Goal: Task Accomplishment & Management: Manage account settings

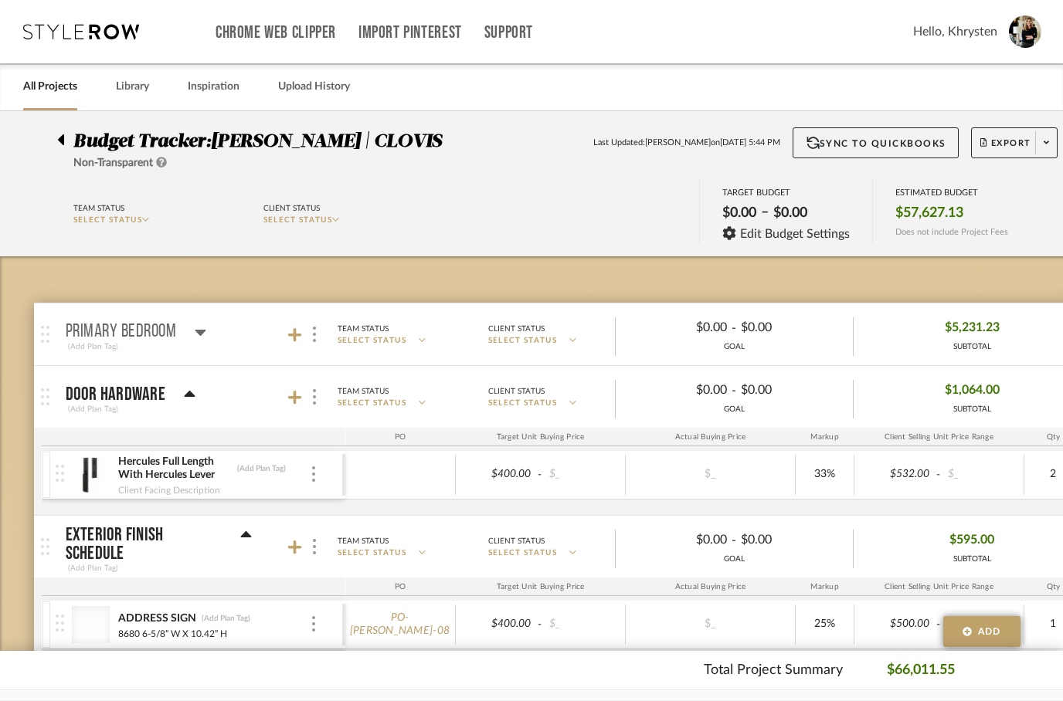
click at [67, 146] on div at bounding box center [65, 136] width 16 height 19
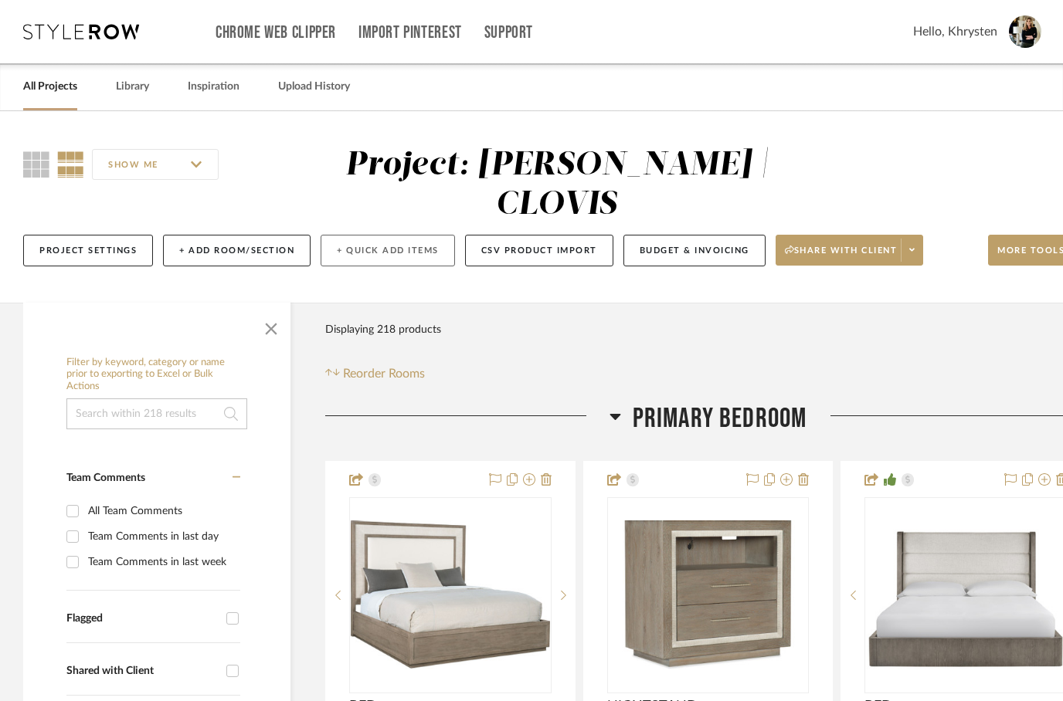
click at [369, 235] on button "+ Quick Add Items" at bounding box center [387, 251] width 134 height 32
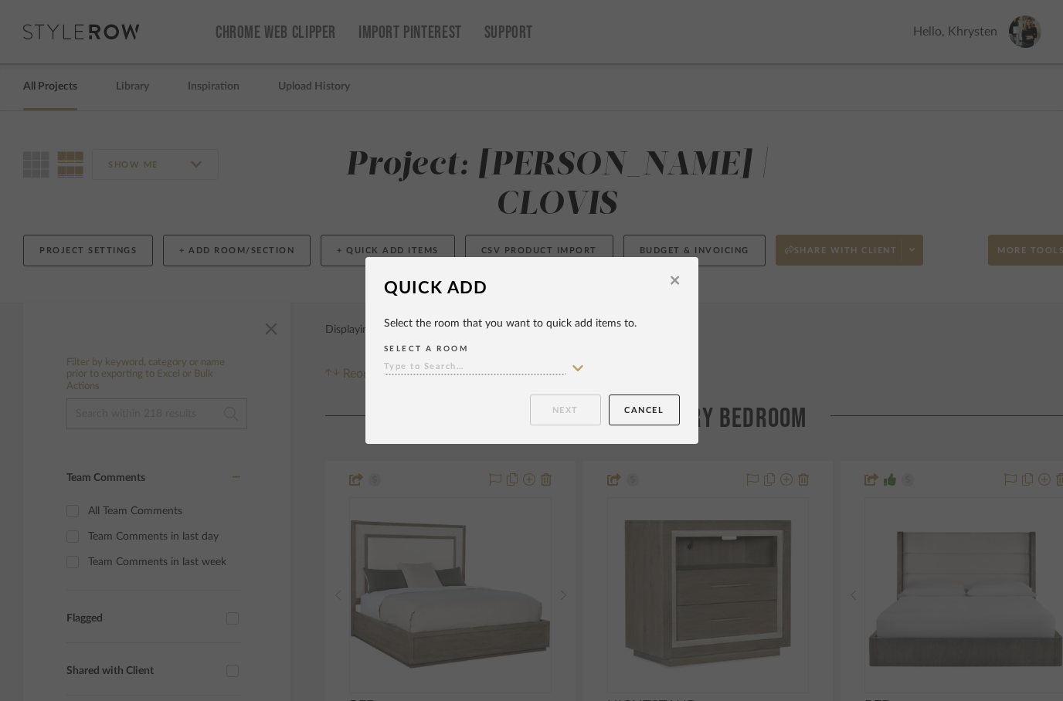
click at [453, 368] on input at bounding box center [475, 368] width 182 height 15
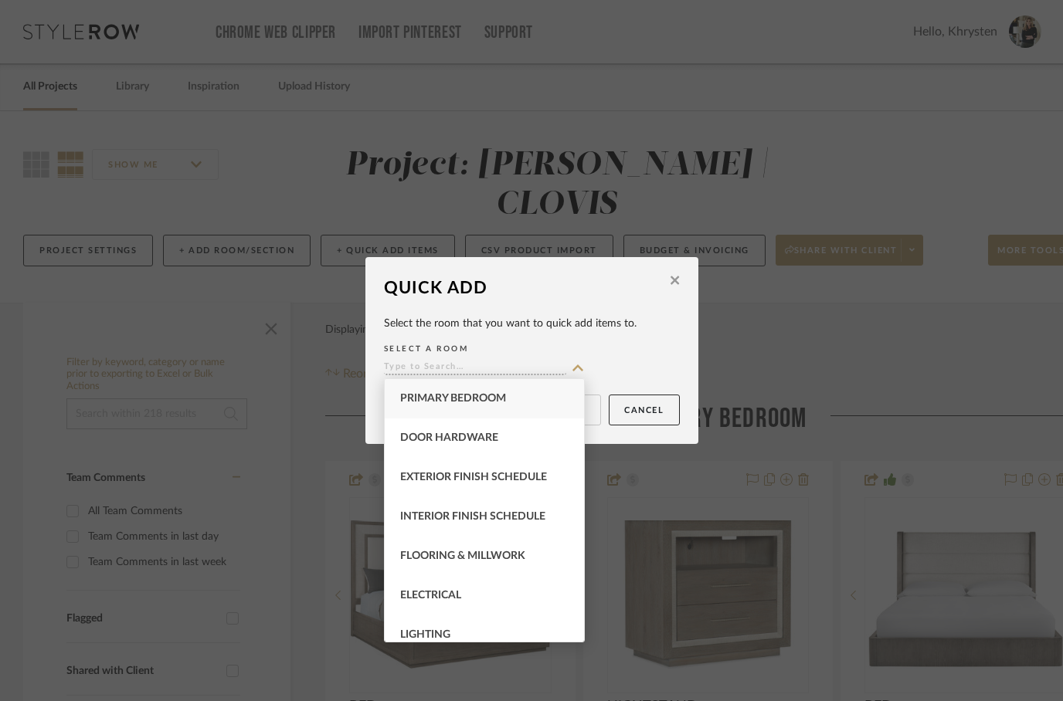
click at [446, 406] on div "Primary Bedroom" at bounding box center [484, 398] width 199 height 39
type input "Primary Bedroom"
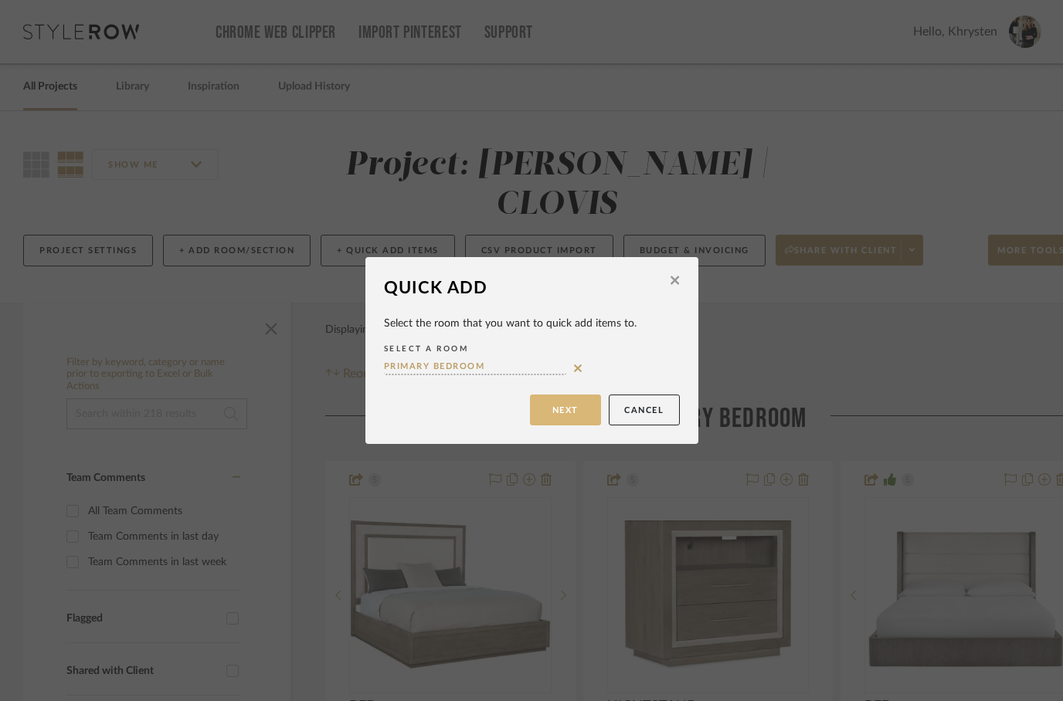
click at [573, 408] on button "Next" at bounding box center [565, 410] width 71 height 31
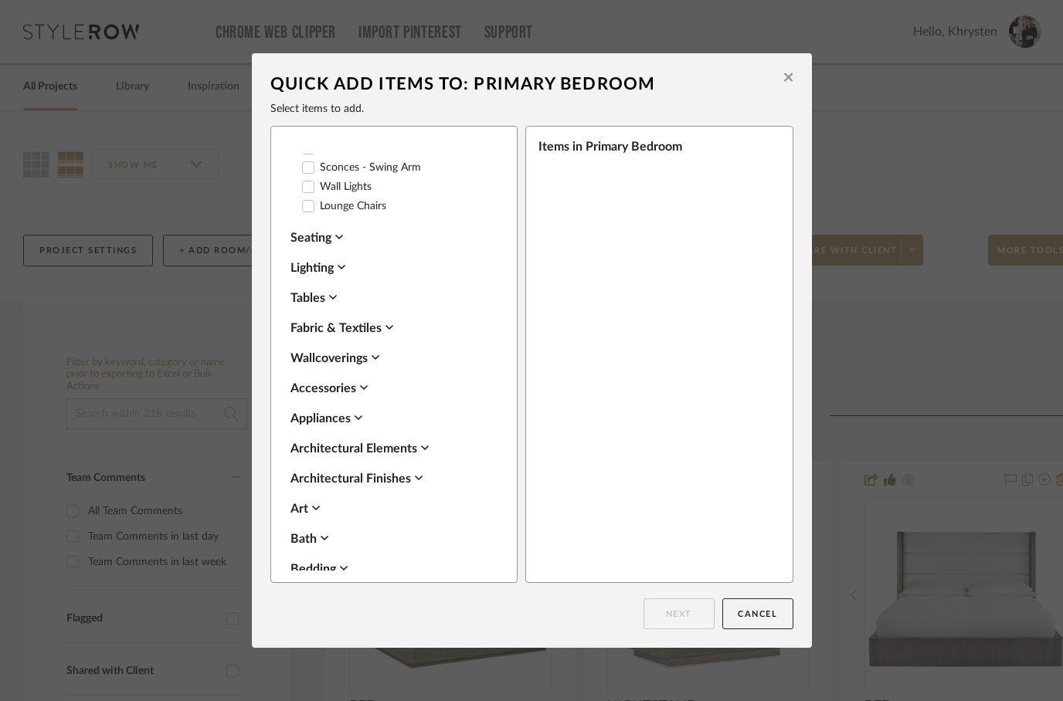
scroll to position [375, 0]
click at [391, 327] on icon at bounding box center [389, 326] width 8 height 5
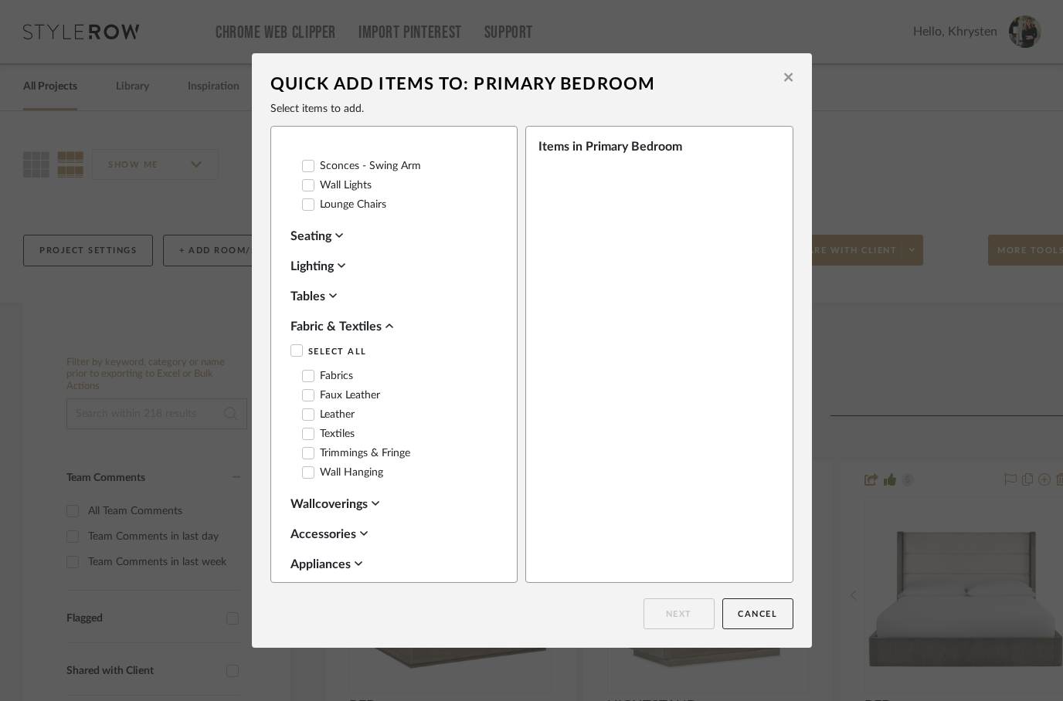
click at [393, 332] on fa-icon at bounding box center [389, 326] width 8 height 12
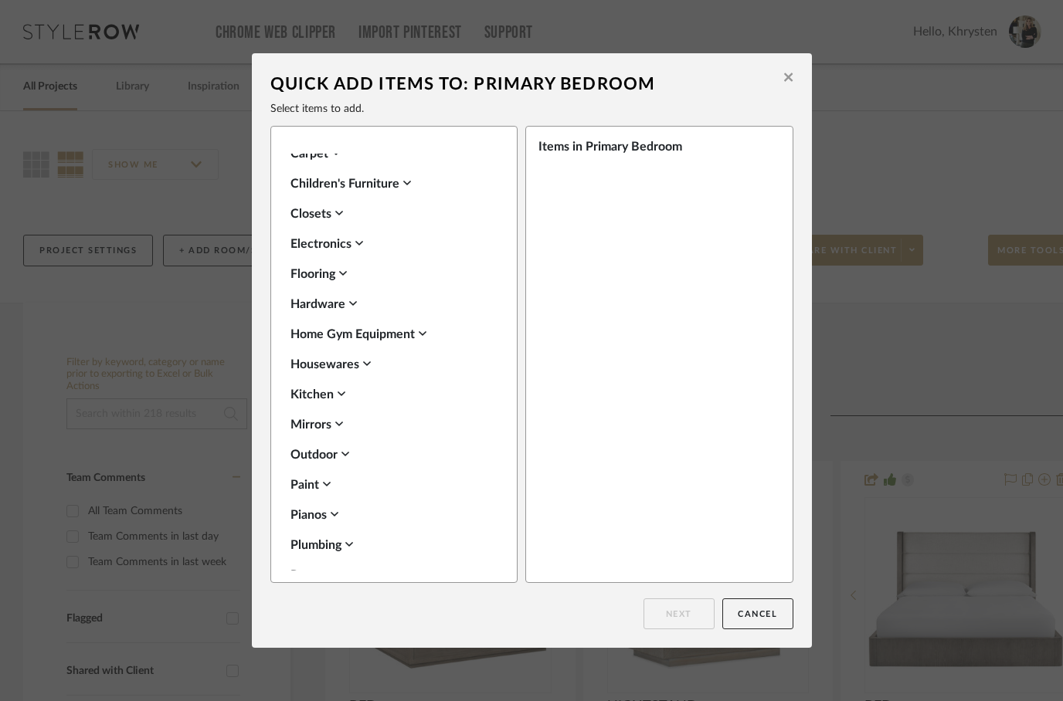
click at [279, 280] on div "Suggested Items Select All Beds Nightstands‎‎‏‏‎ & Bedside Tables Table Lamps A…" at bounding box center [393, 354] width 247 height 457
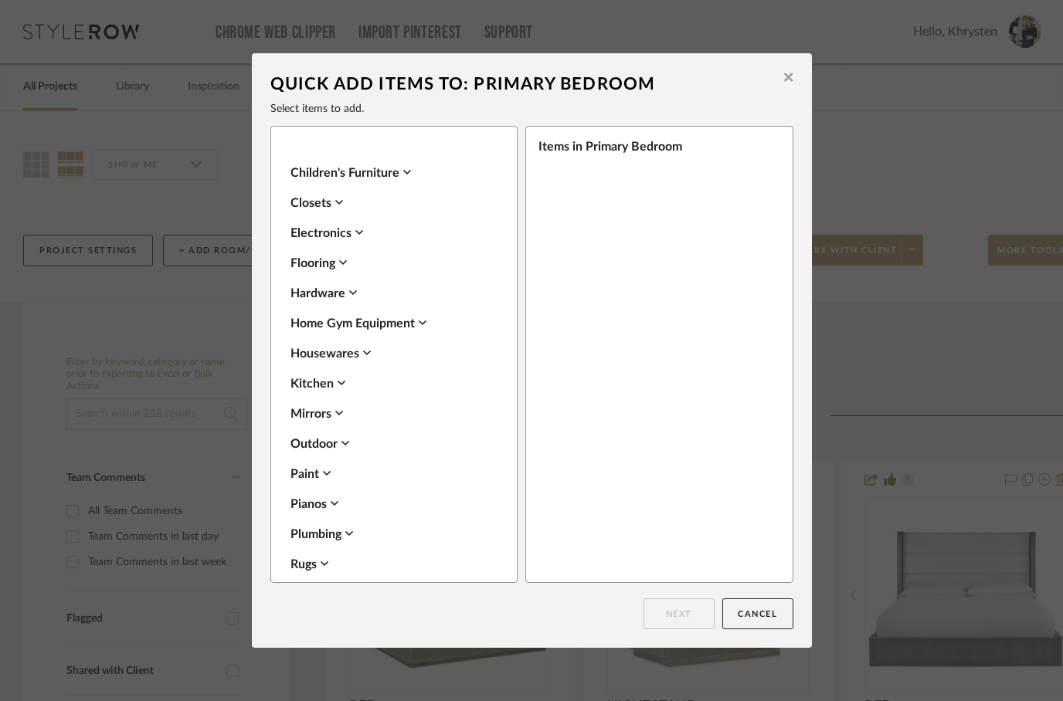
scroll to position [868, 0]
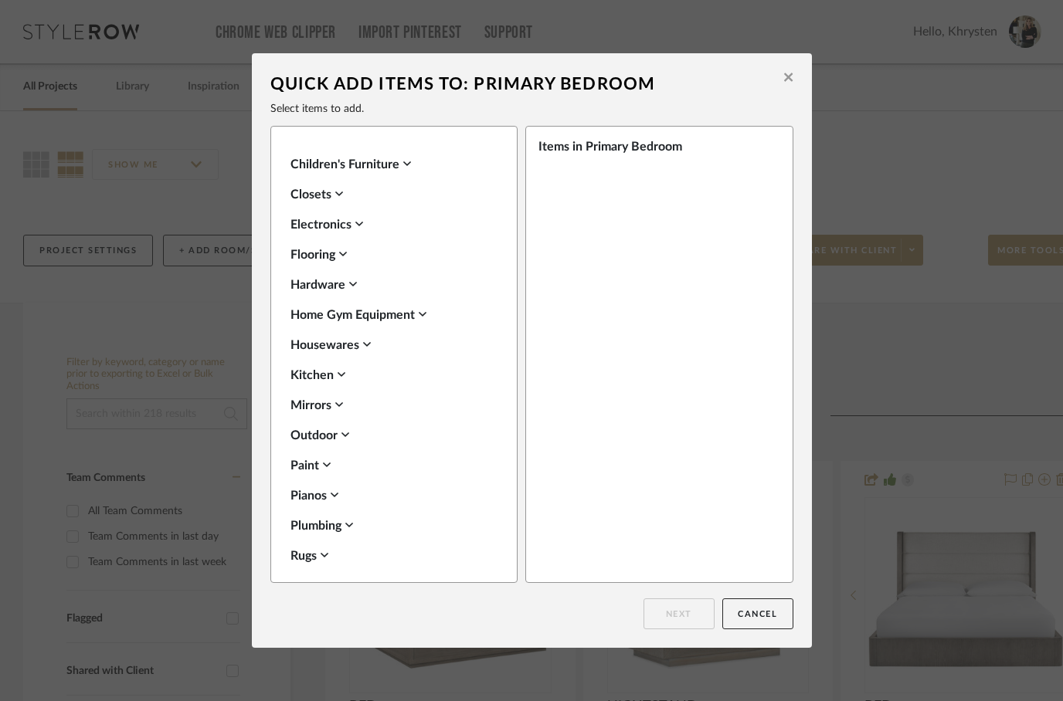
click at [323, 259] on div "Flooring" at bounding box center [389, 255] width 199 height 19
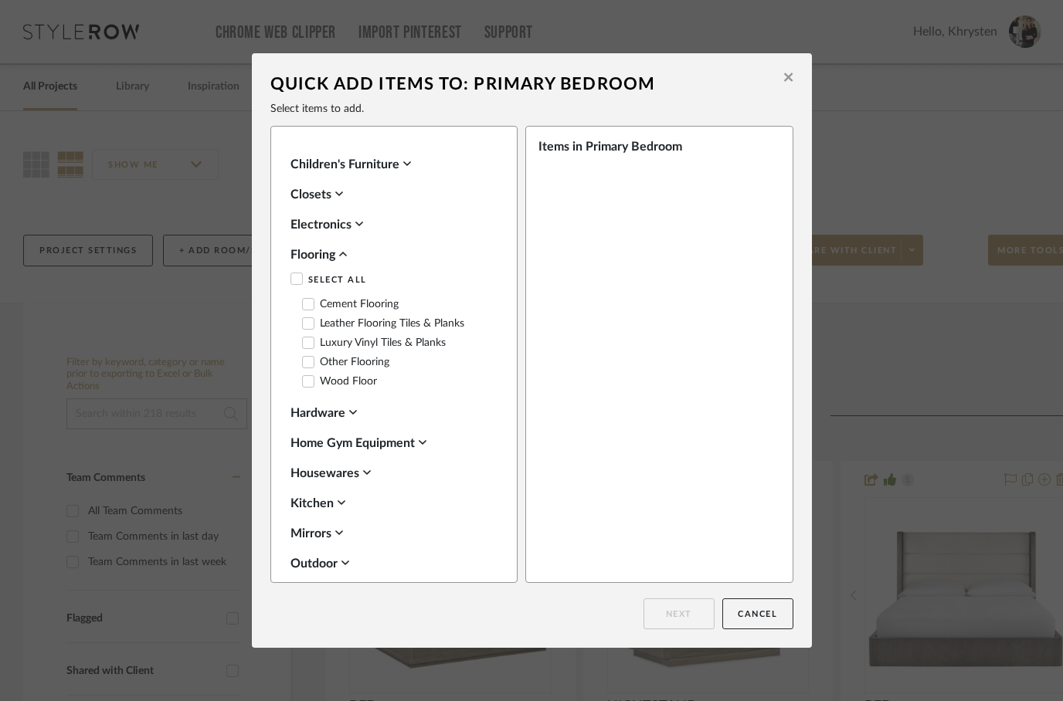
click at [312, 357] on icon at bounding box center [308, 362] width 11 height 11
checkbox input "true"
click at [669, 617] on button "Next" at bounding box center [678, 613] width 71 height 31
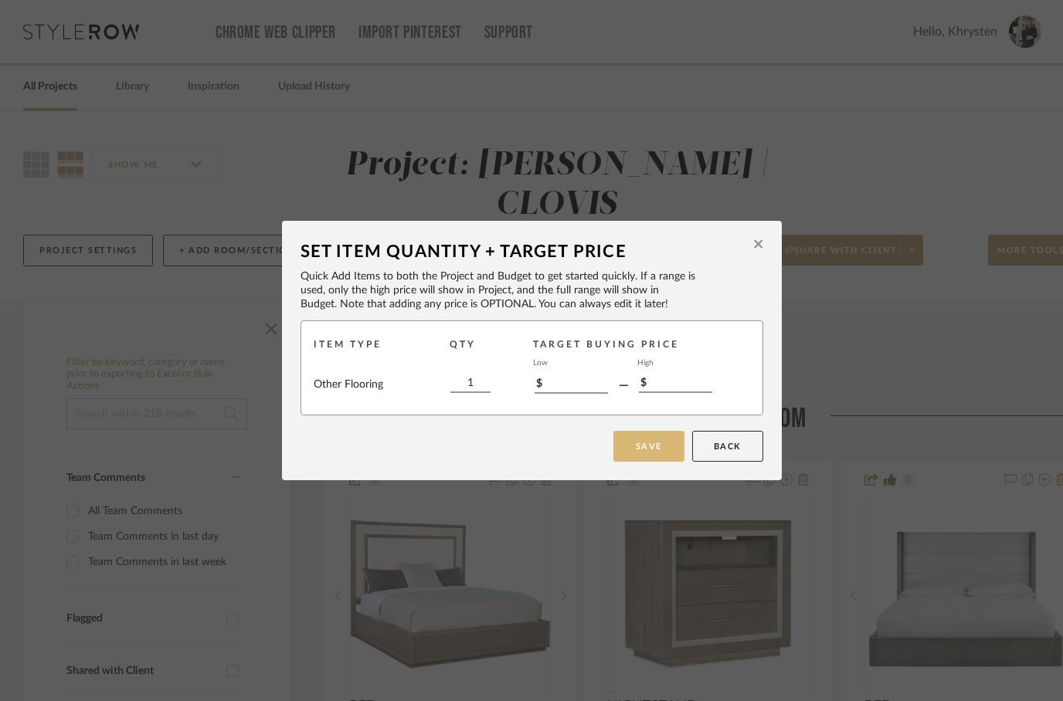
click at [647, 453] on button "Save" at bounding box center [648, 446] width 71 height 31
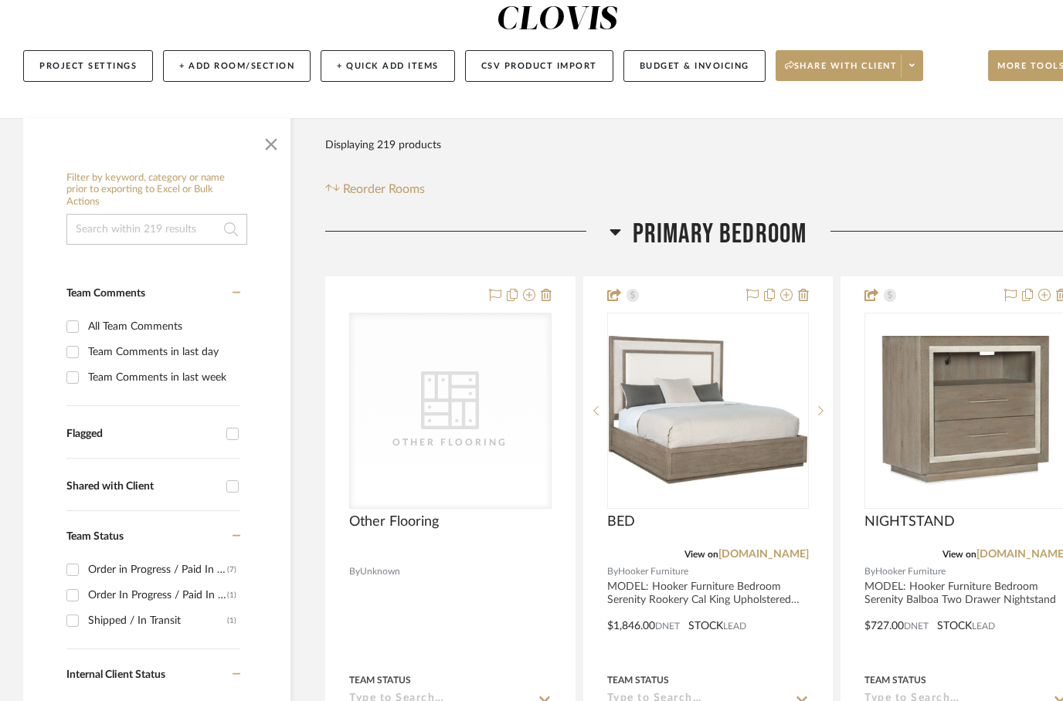
scroll to position [185, 0]
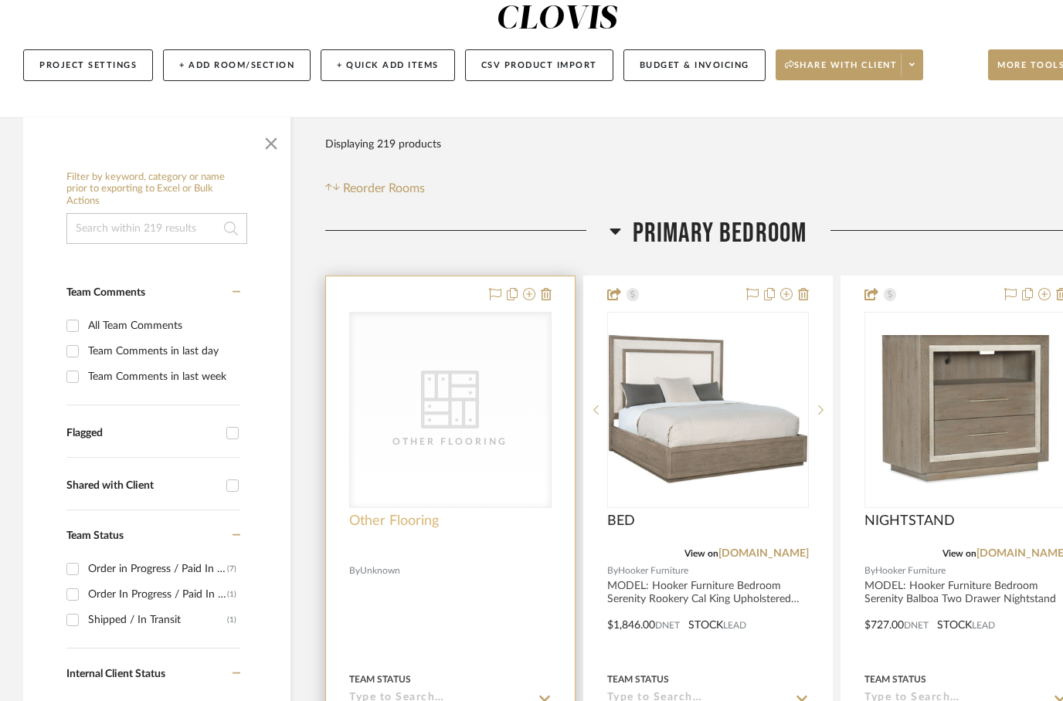
click at [406, 513] on span "Other Flooring" at bounding box center [394, 521] width 90 height 17
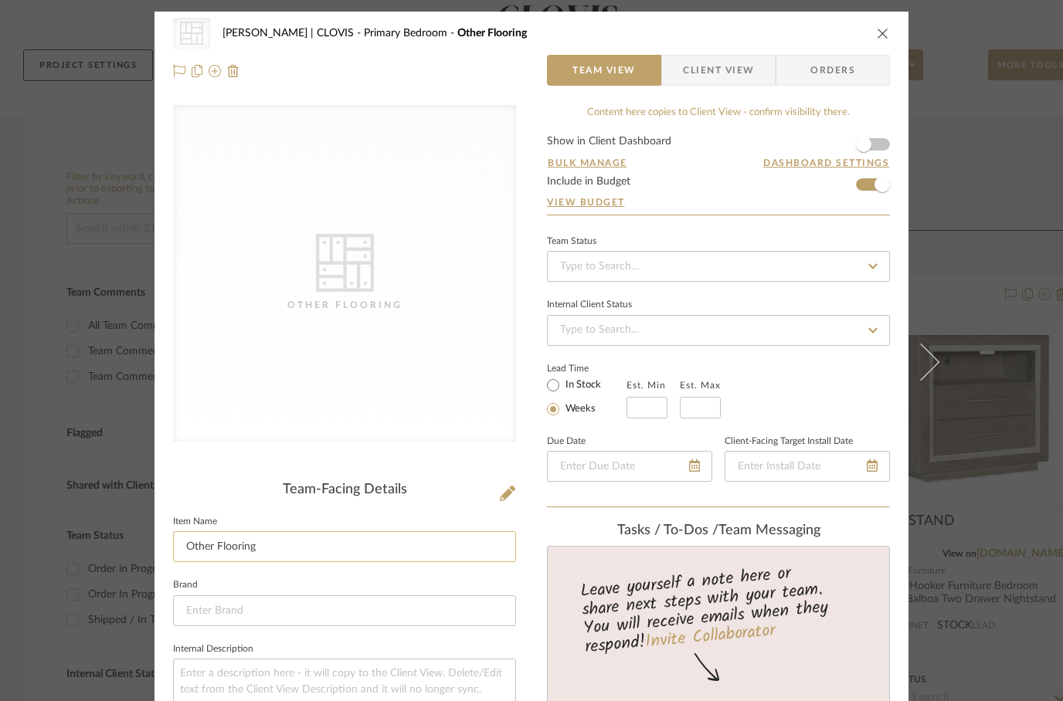
click at [281, 546] on input "Other Flooring" at bounding box center [344, 546] width 343 height 31
click at [213, 551] on input "Other Flooring" at bounding box center [344, 546] width 343 height 31
click at [212, 551] on input "Other Flooring" at bounding box center [344, 546] width 343 height 31
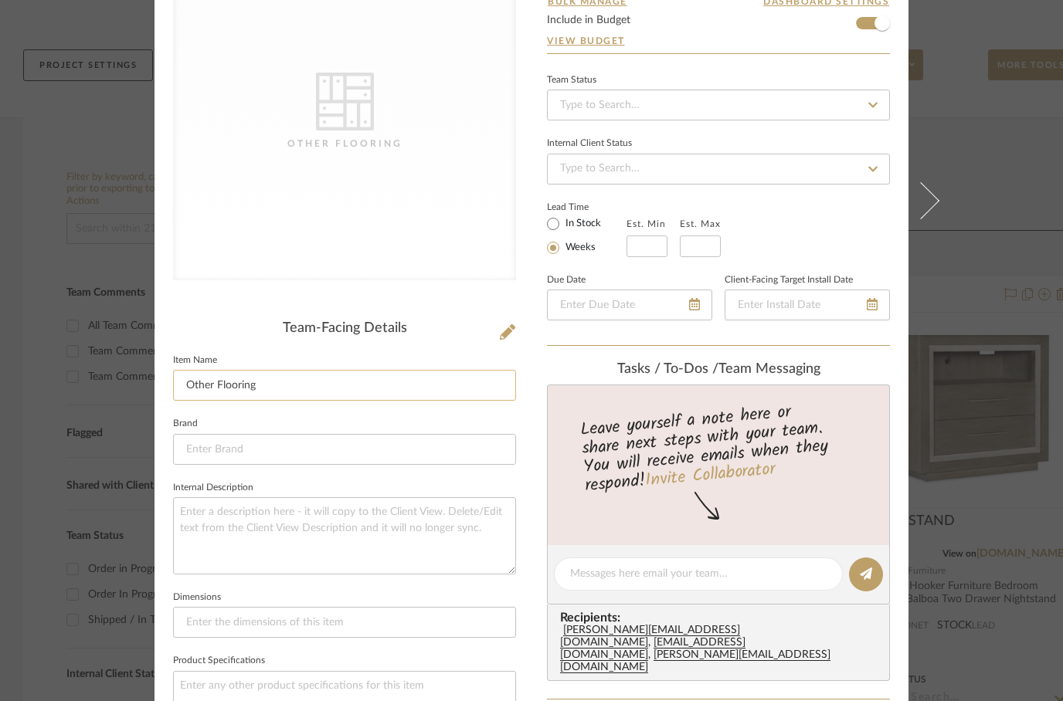
scroll to position [169, 0]
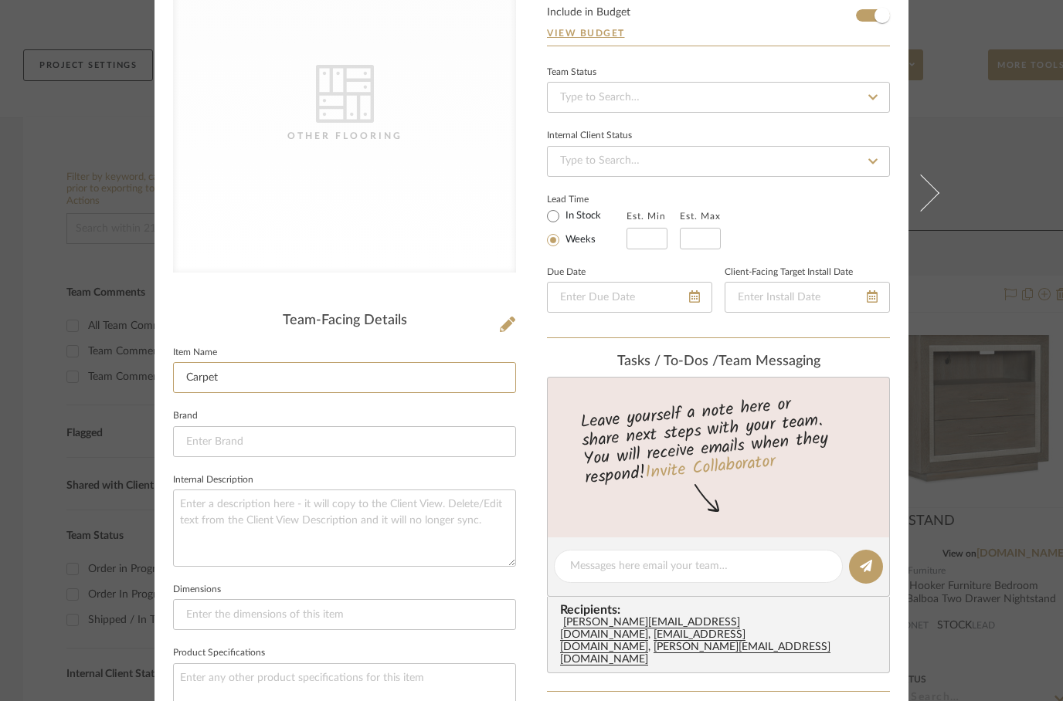
type input "Carpet"
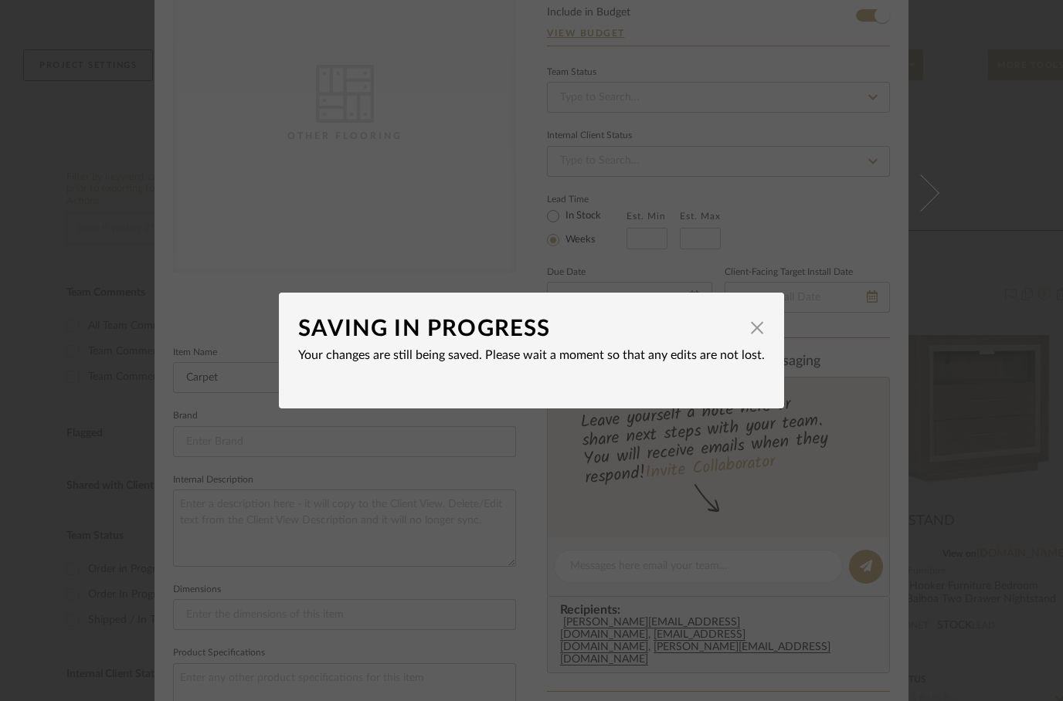
click at [759, 358] on div "Your changes are still being saved. Please wait a moment so that any edits are …" at bounding box center [531, 355] width 466 height 19
click at [743, 324] on span "button" at bounding box center [756, 327] width 31 height 31
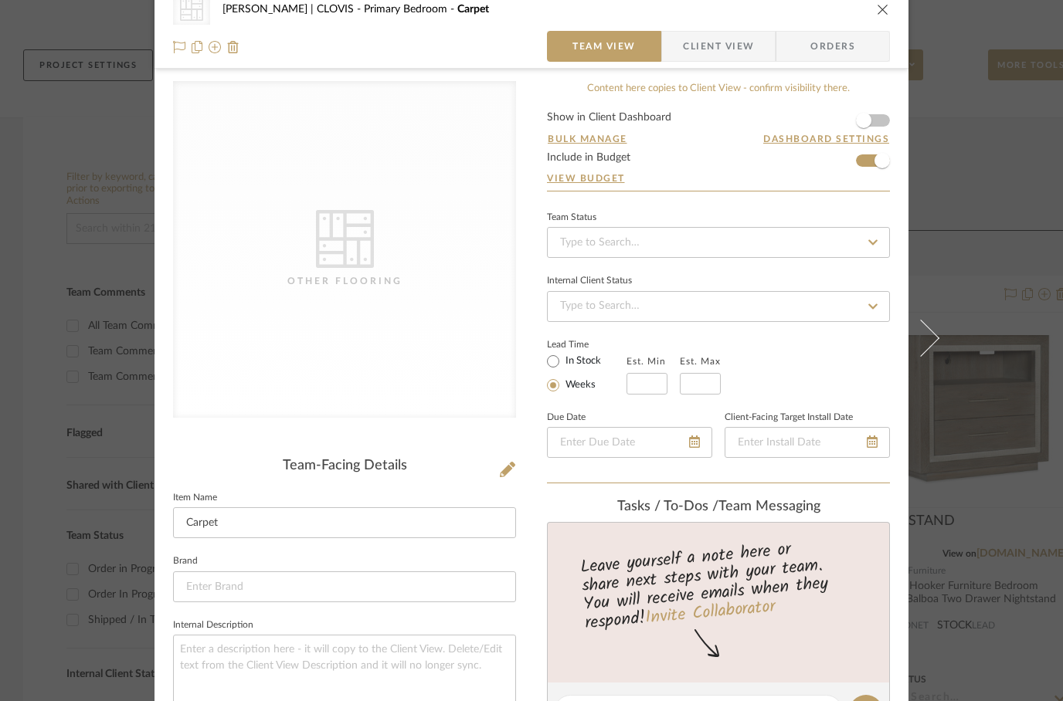
scroll to position [0, 0]
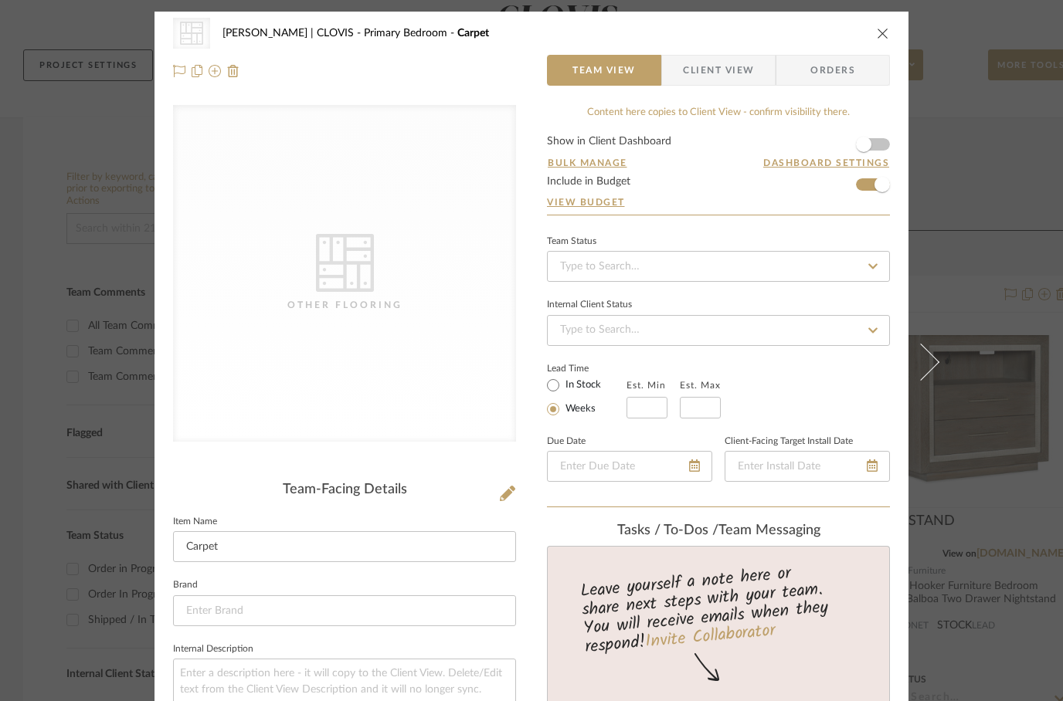
click at [888, 32] on icon "close" at bounding box center [882, 33] width 12 height 12
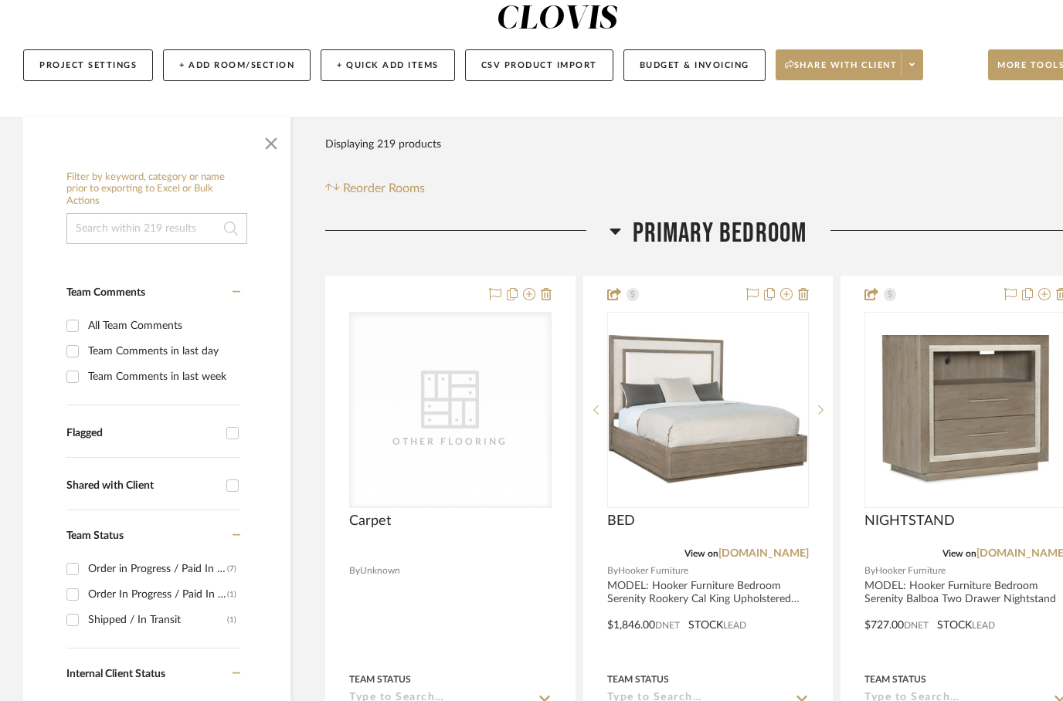
scroll to position [185, 0]
click at [223, 49] on button "+ Add Room/Section" at bounding box center [236, 65] width 147 height 32
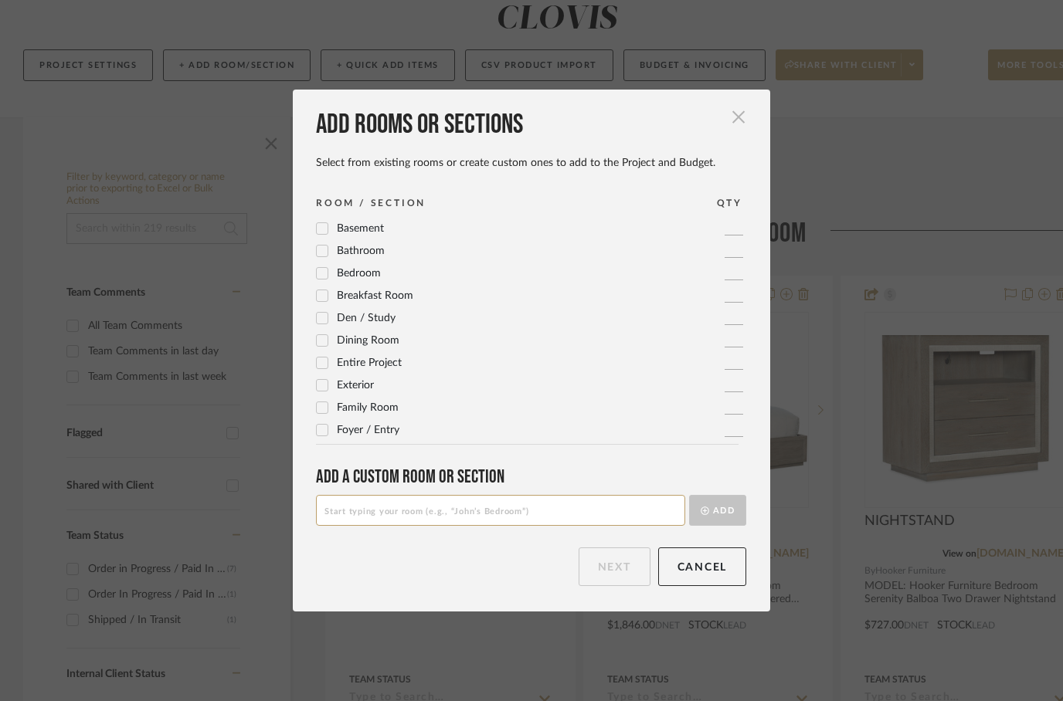
click at [744, 131] on span "button" at bounding box center [738, 117] width 31 height 31
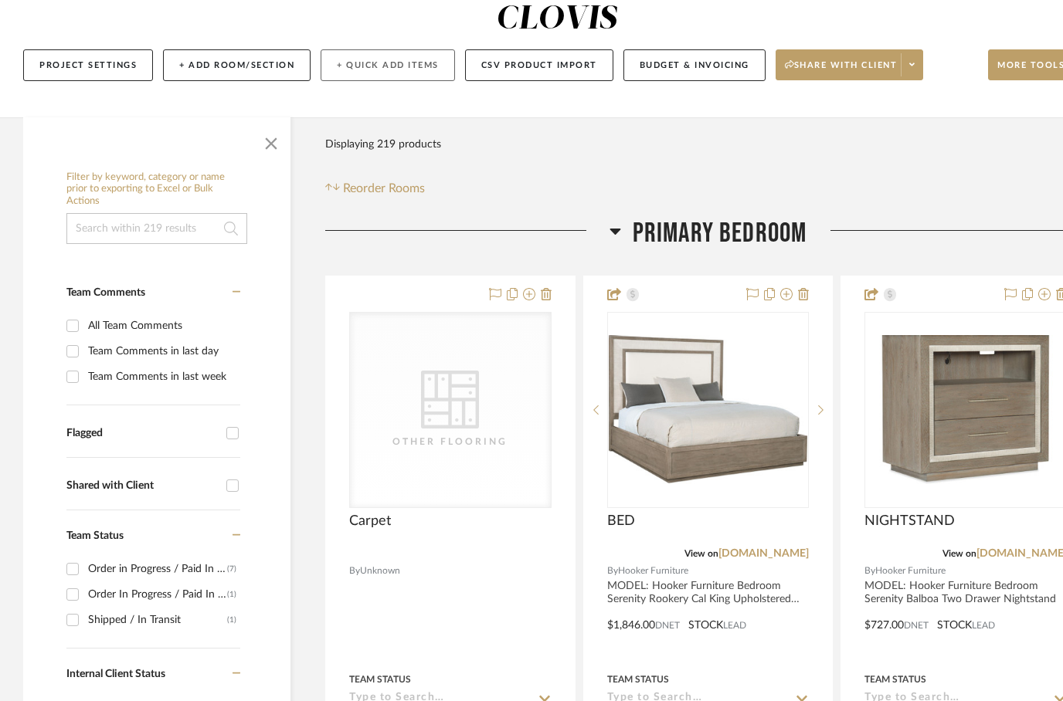
click at [396, 49] on button "+ Quick Add Items" at bounding box center [387, 65] width 134 height 32
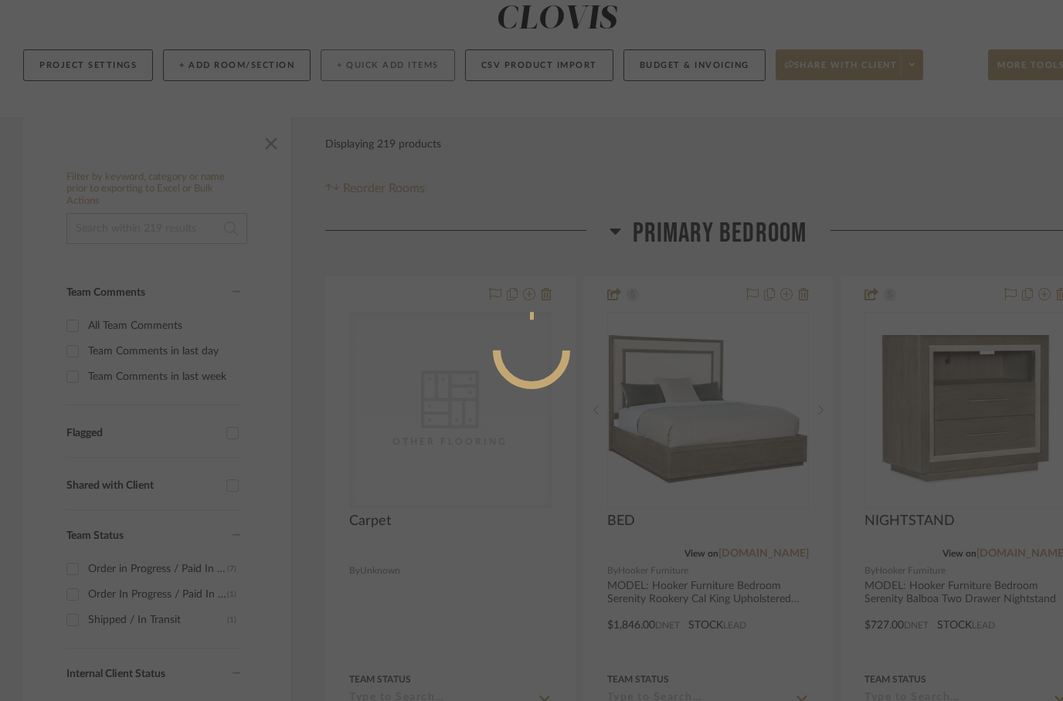
scroll to position [0, 0]
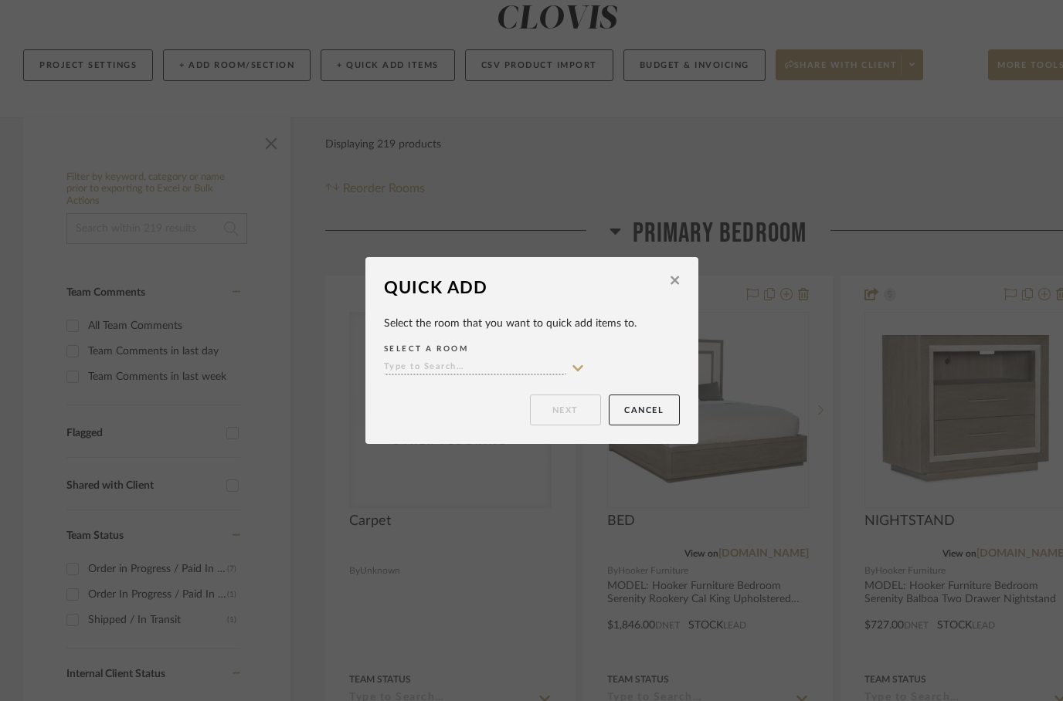
click at [460, 369] on input at bounding box center [475, 368] width 182 height 15
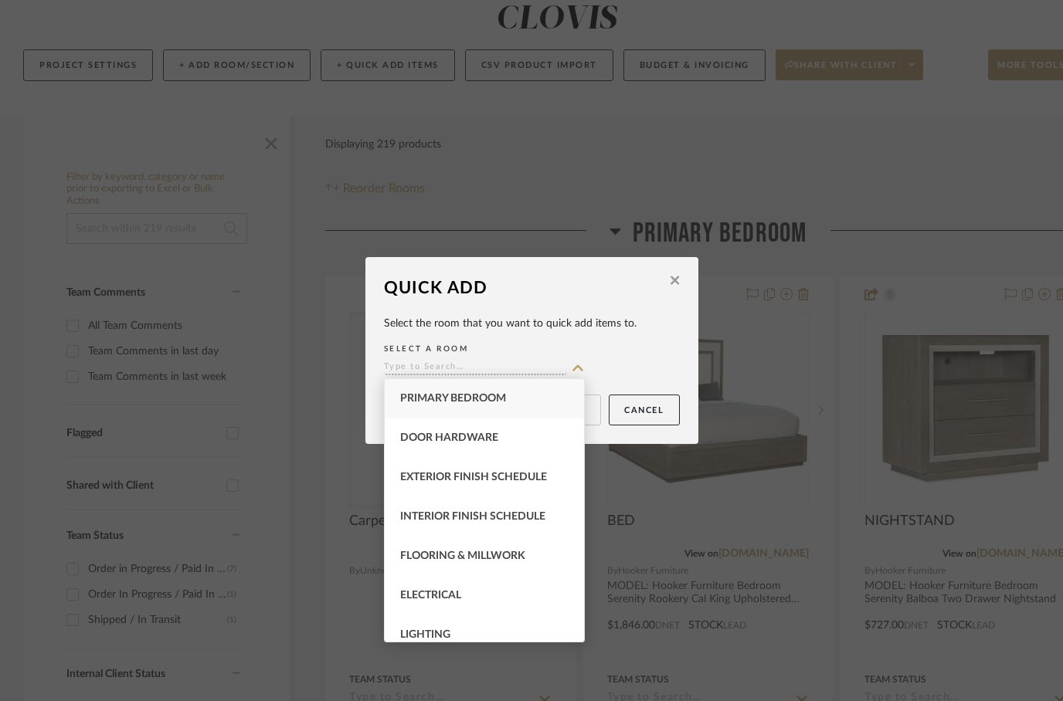
click at [430, 393] on span "Primary Bedroom" at bounding box center [453, 398] width 106 height 11
type input "Primary Bedroom"
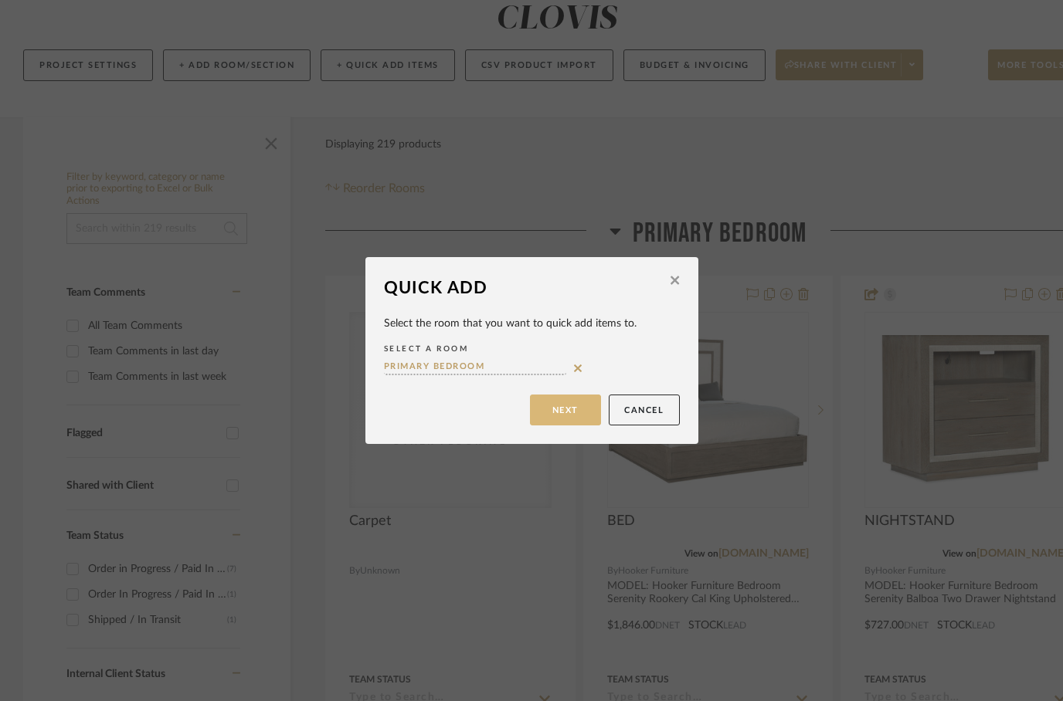
click at [571, 405] on button "Next" at bounding box center [565, 410] width 71 height 31
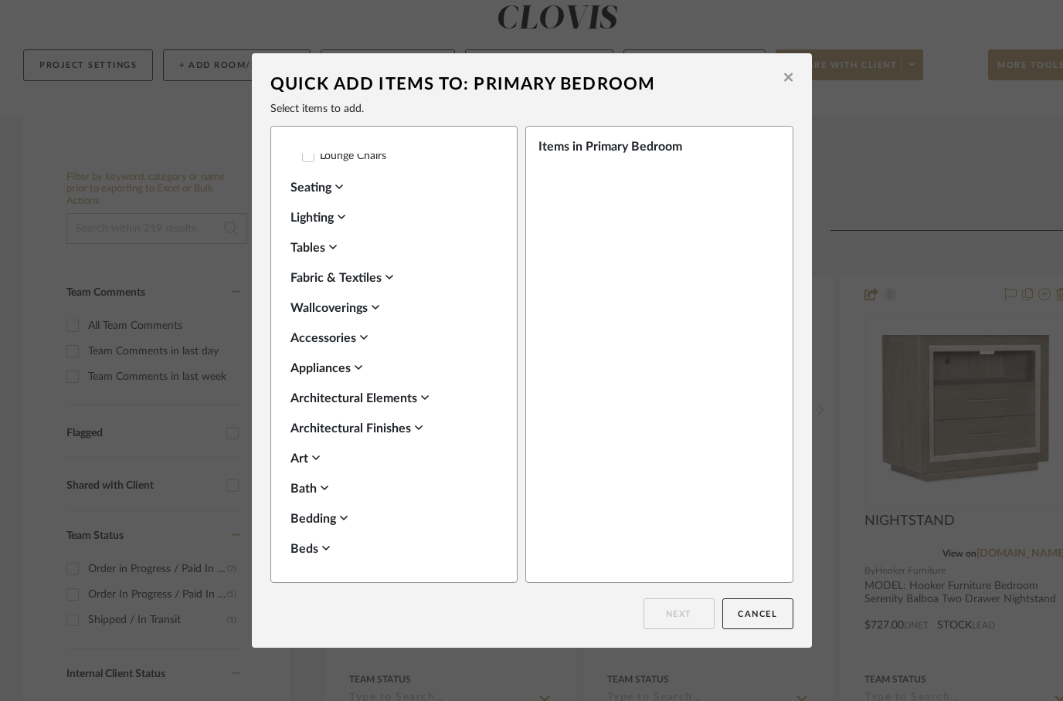
scroll to position [432, 0]
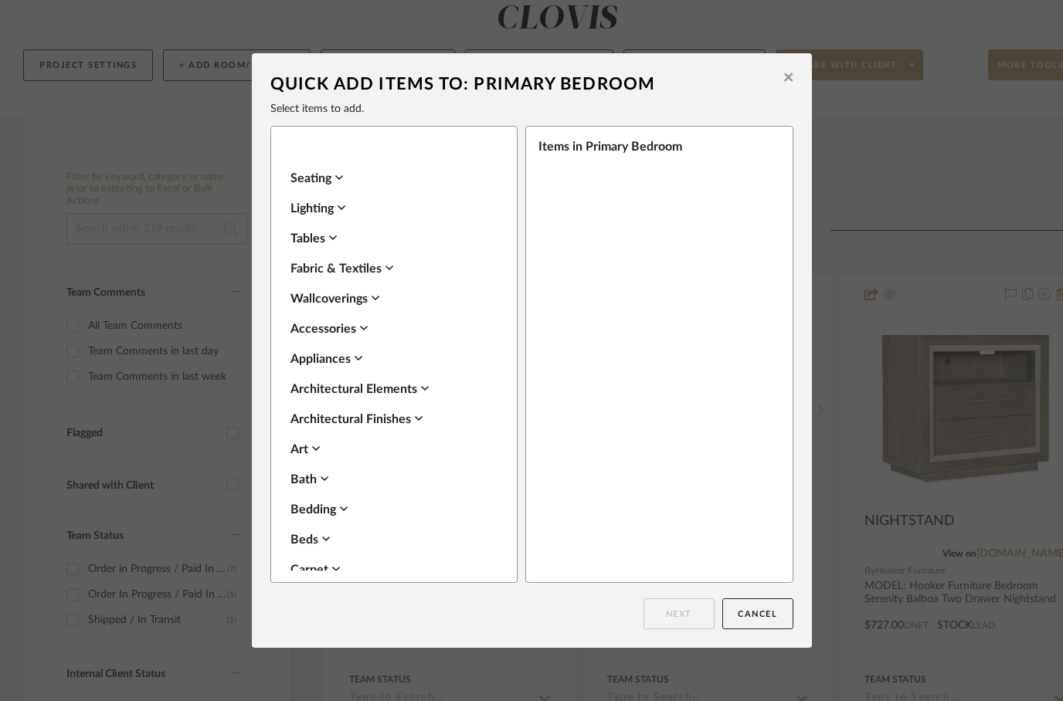
click at [384, 390] on div "Architectural Elements" at bounding box center [389, 389] width 199 height 19
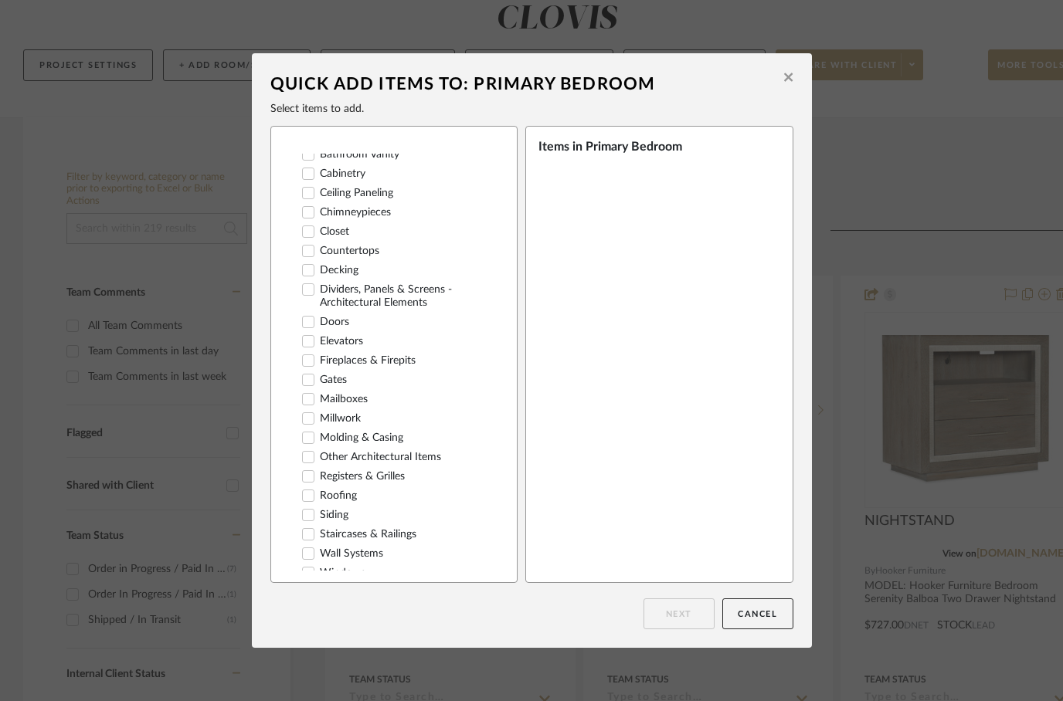
scroll to position [718, 0]
click at [312, 412] on icon at bounding box center [308, 417] width 11 height 11
checkbox input "true"
click at [673, 598] on button "Next" at bounding box center [678, 613] width 71 height 31
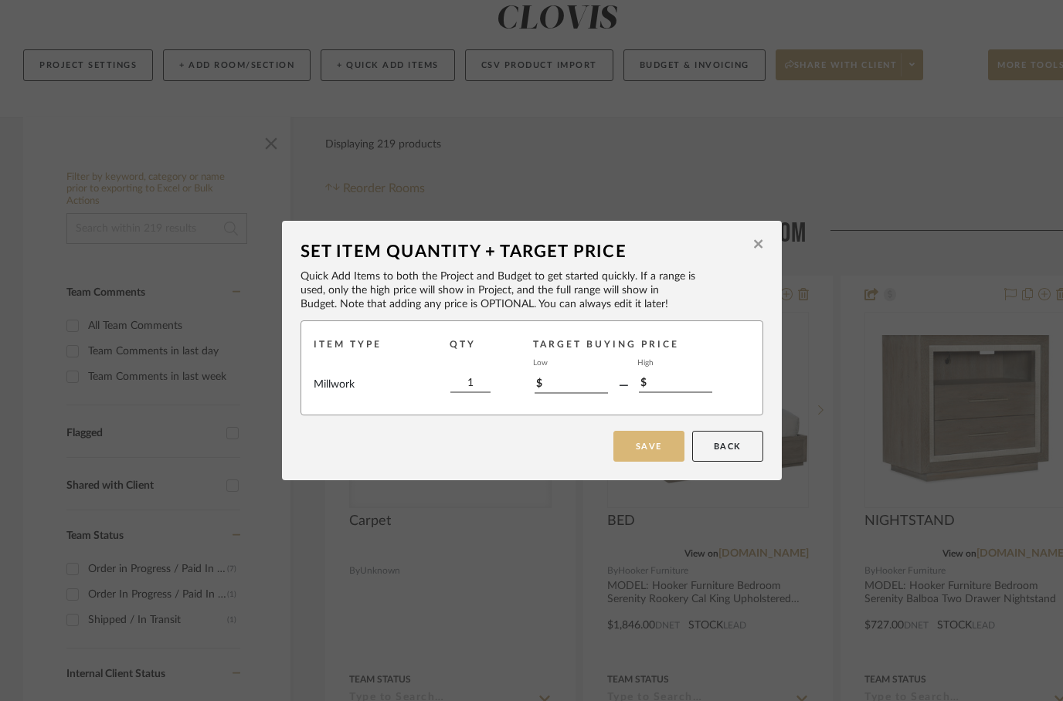
click at [651, 439] on button "Save" at bounding box center [648, 446] width 71 height 31
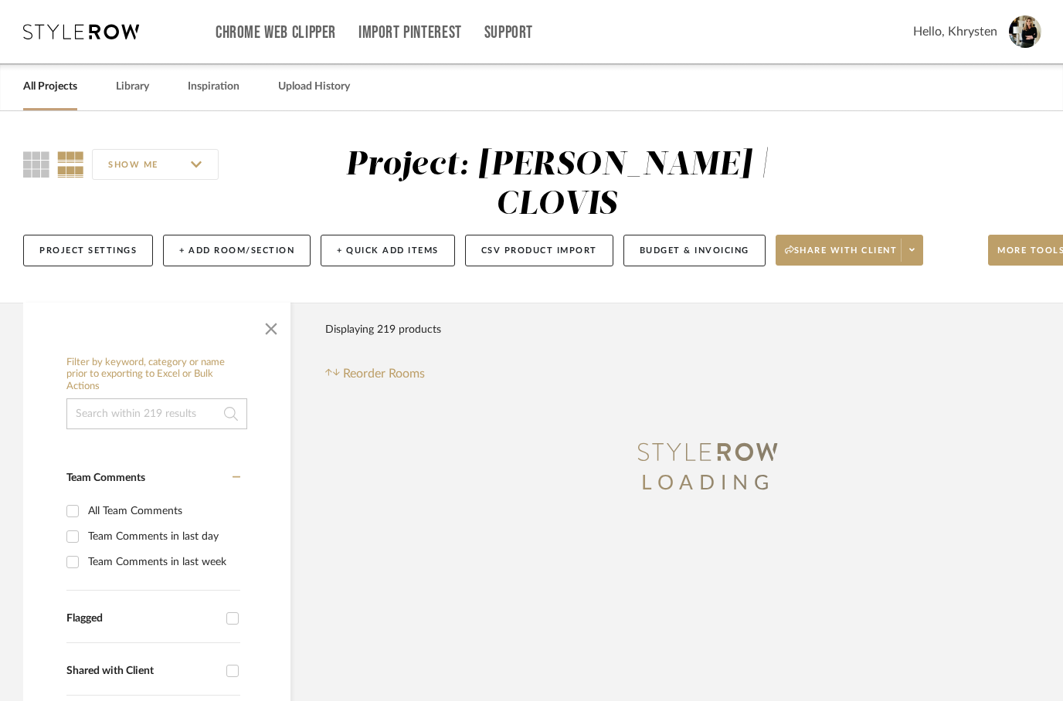
scroll to position [185, 0]
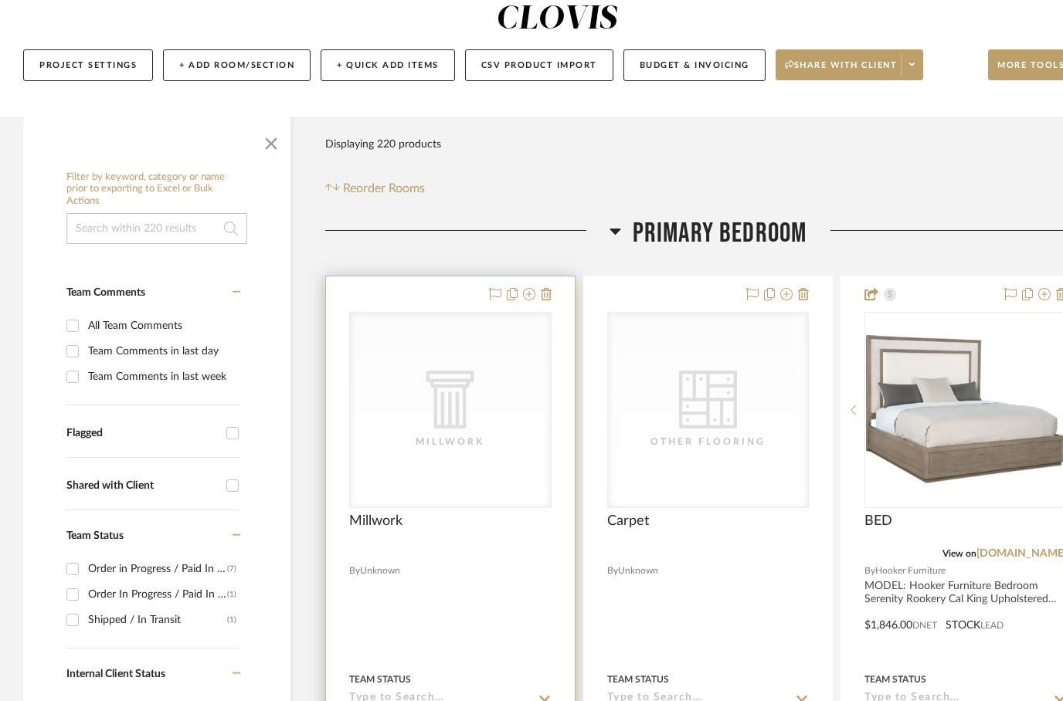
click at [435, 527] on div at bounding box center [450, 614] width 249 height 676
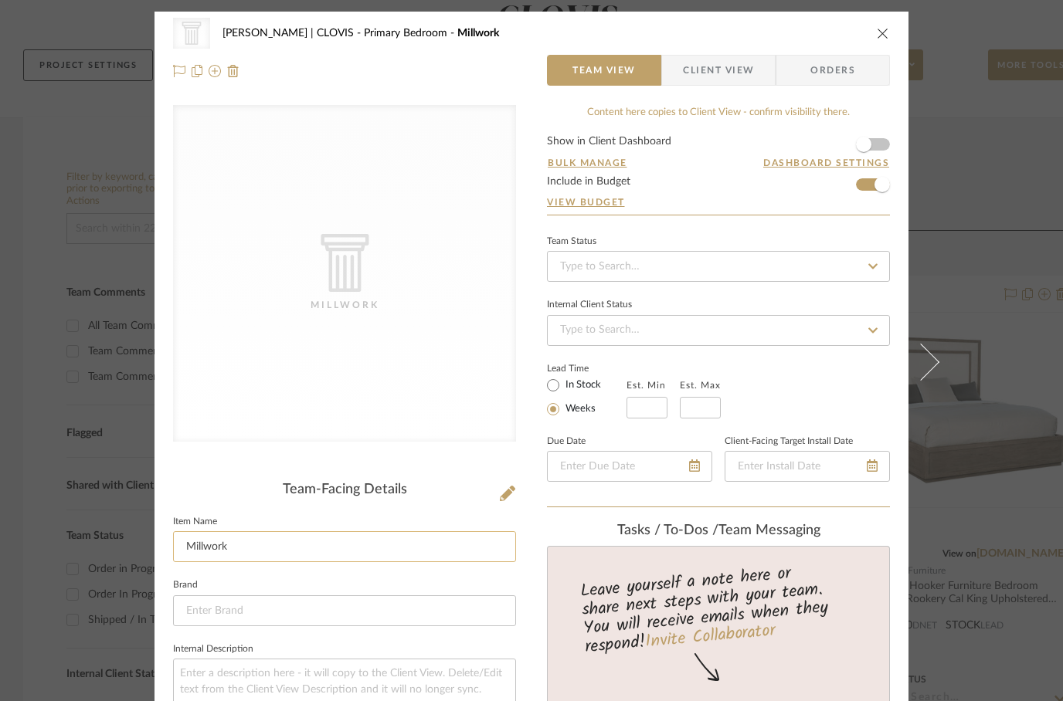
click at [250, 549] on input "Millwork" at bounding box center [344, 546] width 343 height 31
click at [208, 546] on input "Millwork" at bounding box center [344, 546] width 343 height 31
click at [206, 547] on input "Millwork" at bounding box center [344, 546] width 343 height 31
click at [204, 537] on input "Millwork" at bounding box center [344, 546] width 343 height 31
type input "Ceiling Beams"
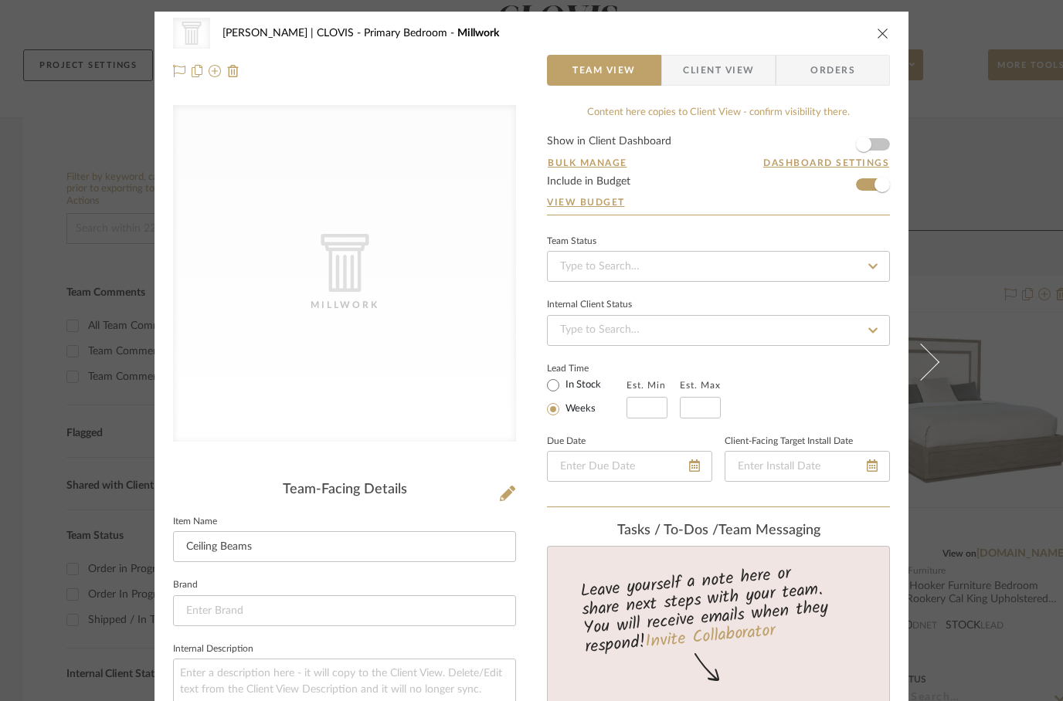
click at [881, 39] on button "close" at bounding box center [883, 33] width 14 height 14
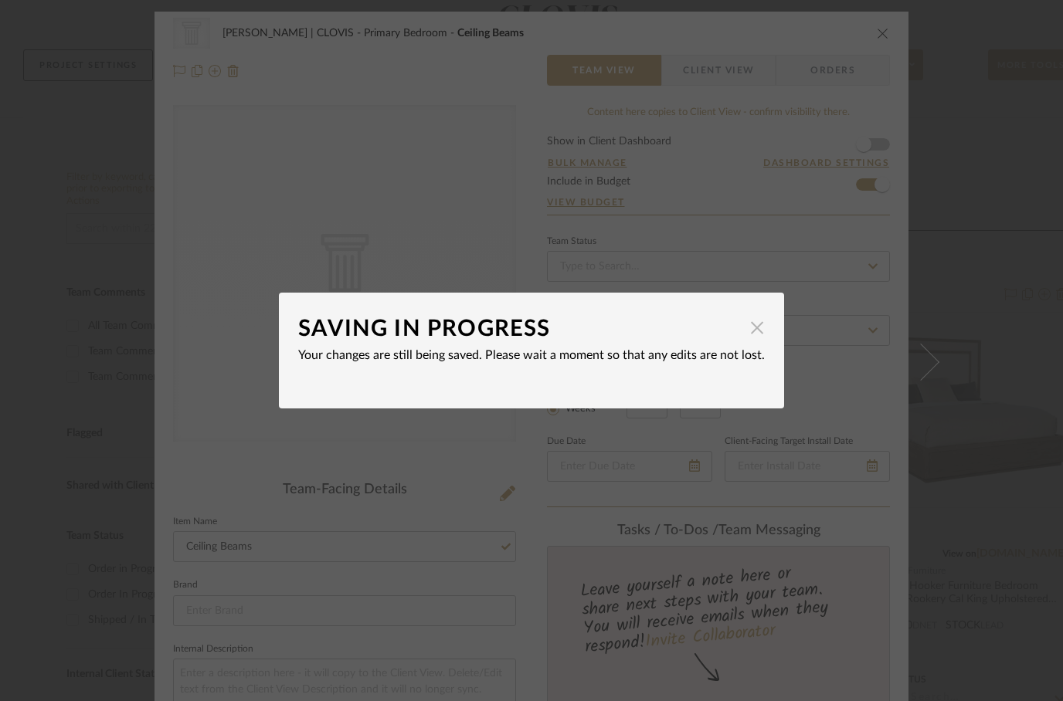
click at [747, 327] on span "button" at bounding box center [756, 327] width 31 height 31
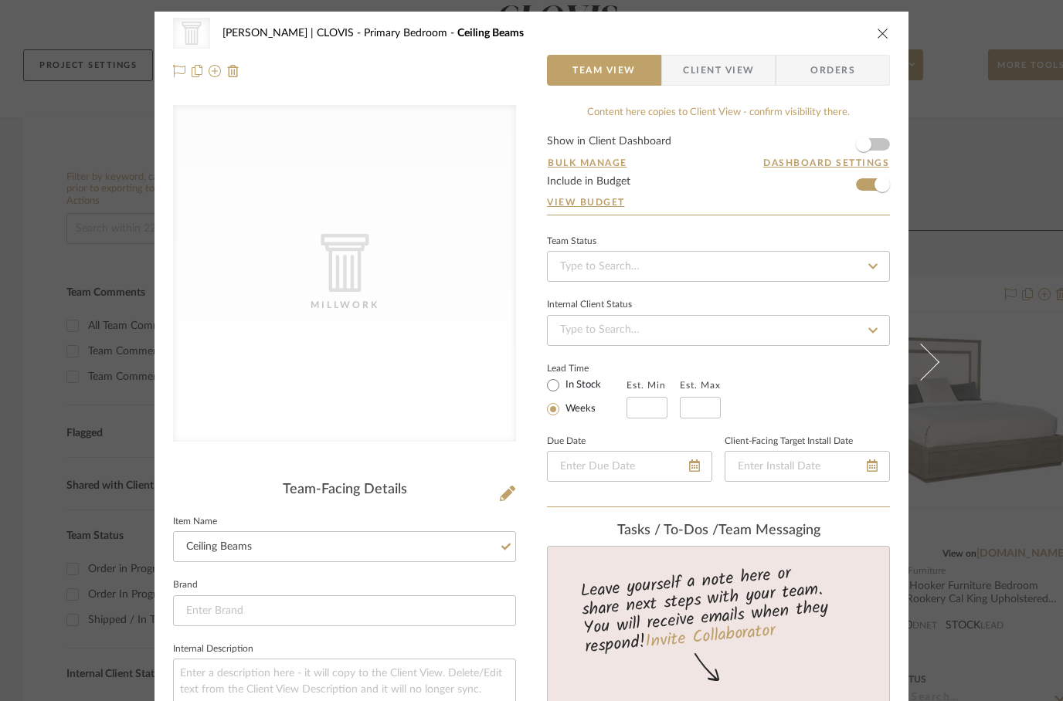
click at [396, 246] on div "CategoryIconArchitectural Created with Sketch. Millwork" at bounding box center [344, 273] width 343 height 337
click at [877, 38] on icon "close" at bounding box center [882, 33] width 12 height 12
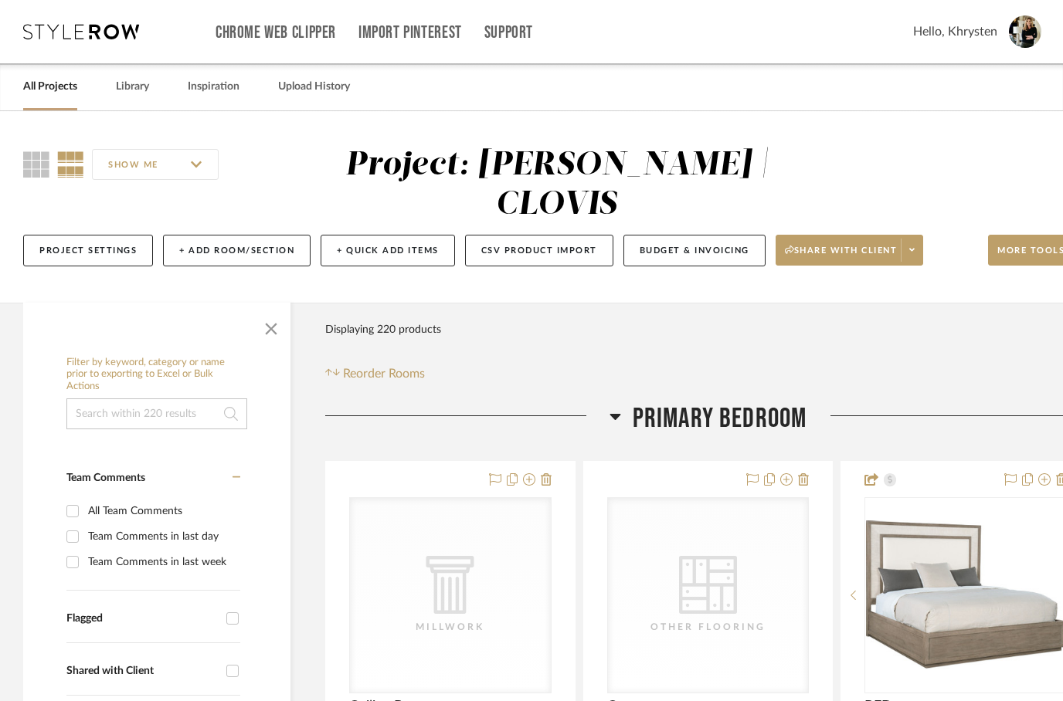
scroll to position [185, 0]
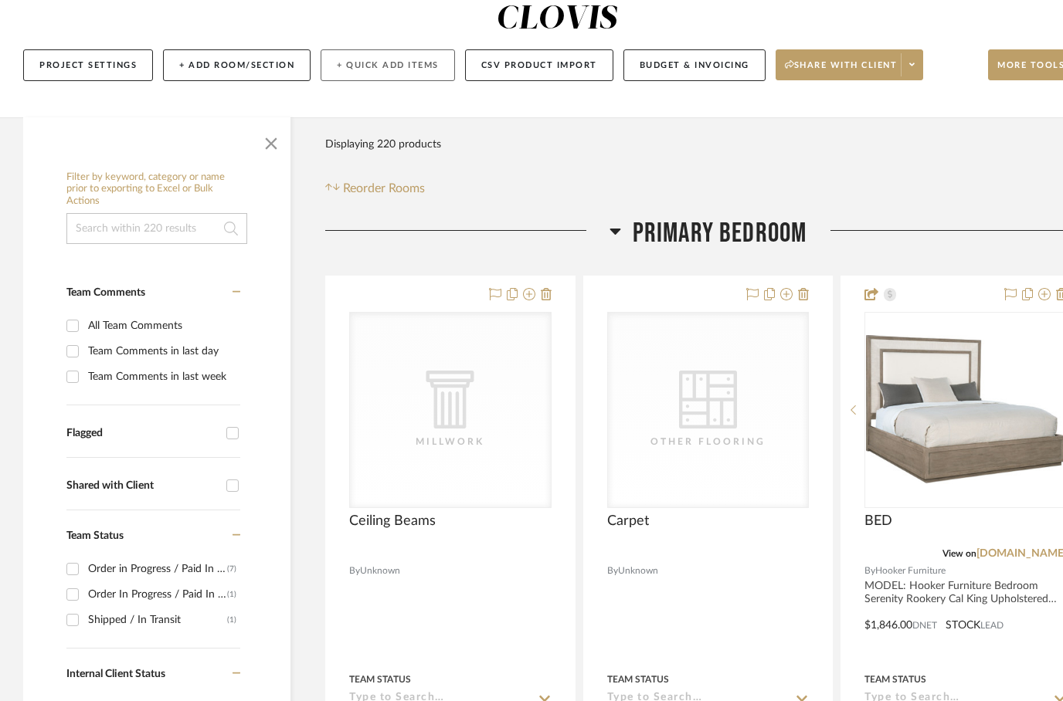
click at [385, 49] on button "+ Quick Add Items" at bounding box center [387, 65] width 134 height 32
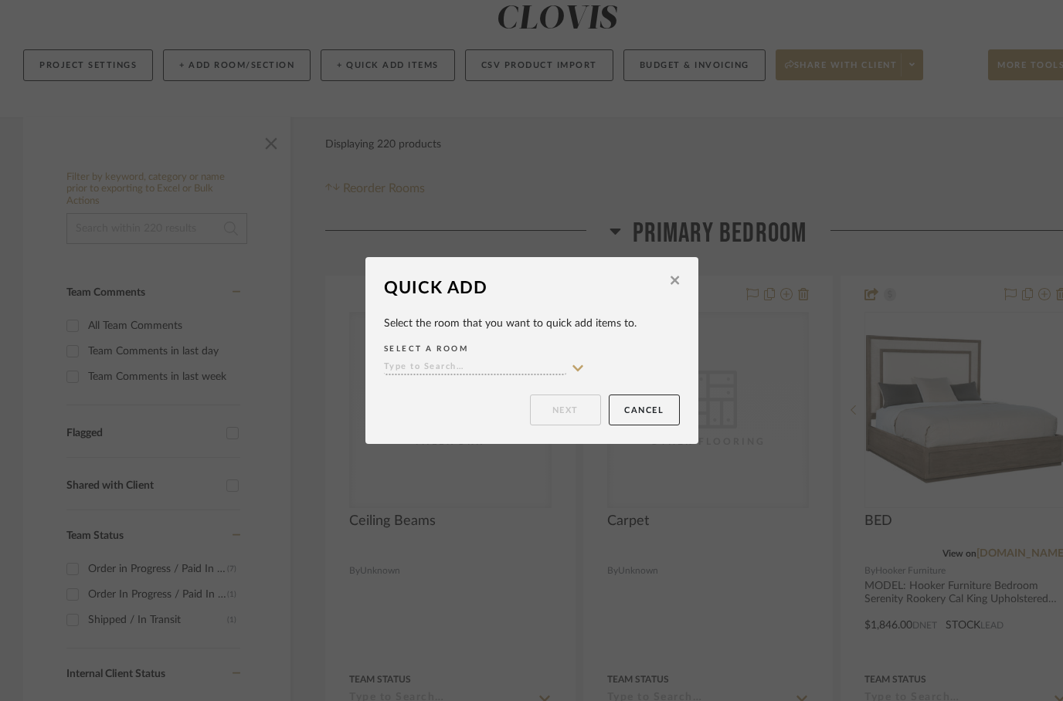
click at [455, 364] on input at bounding box center [475, 368] width 182 height 15
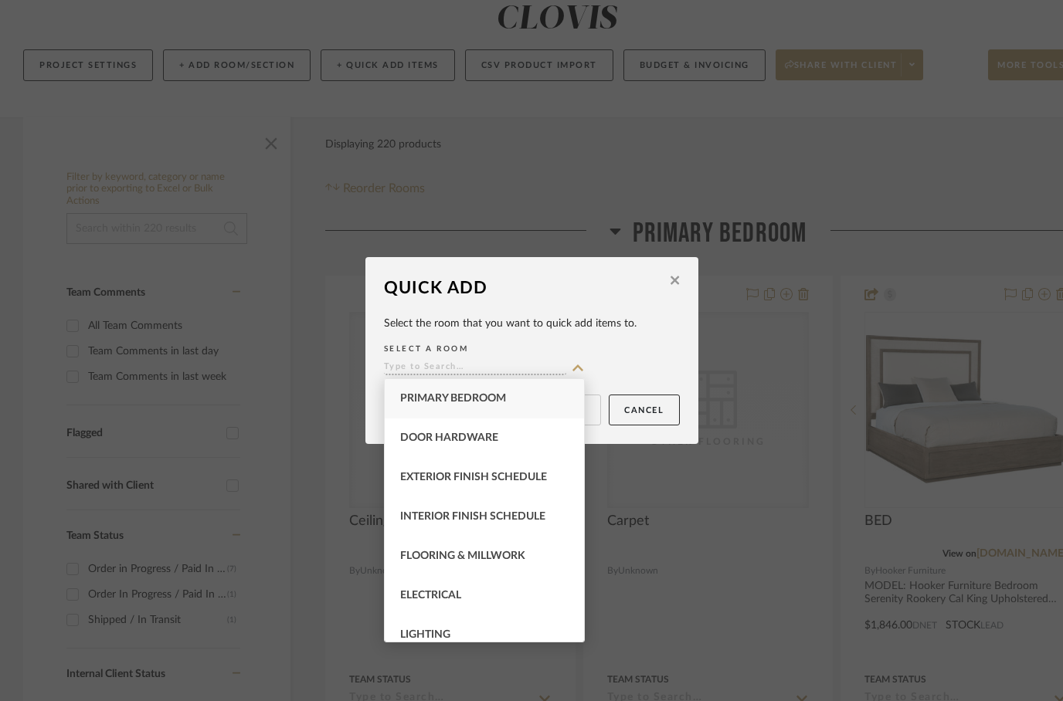
click at [429, 394] on span "Primary Bedroom" at bounding box center [453, 398] width 106 height 11
type input "Primary Bedroom"
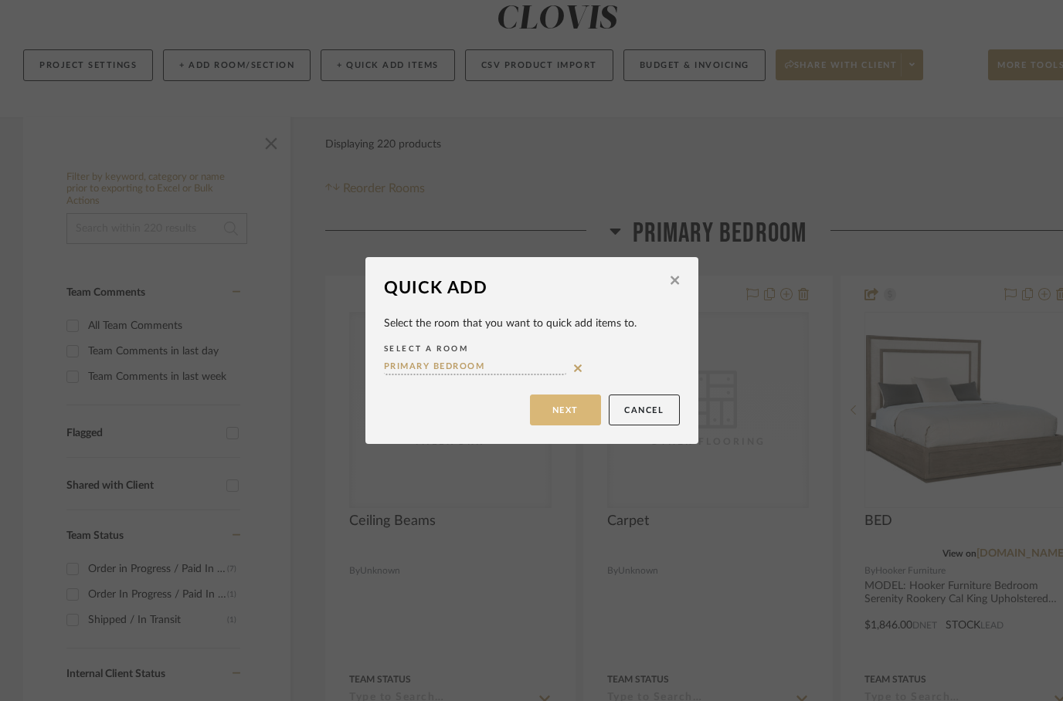
click at [567, 398] on button "Next" at bounding box center [565, 410] width 71 height 31
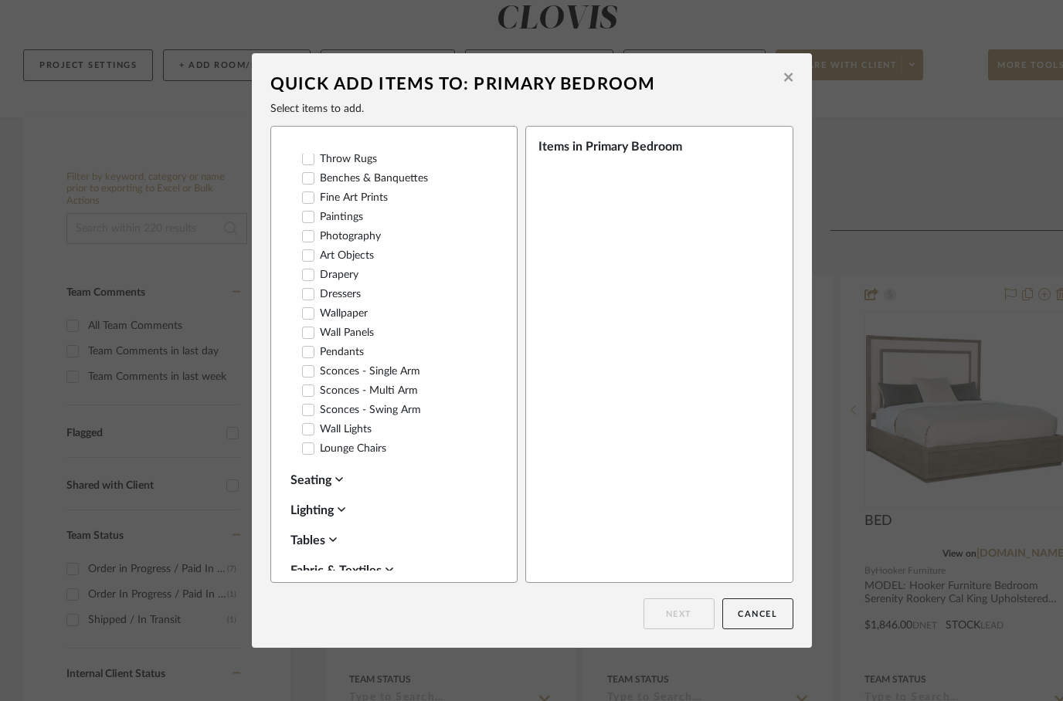
scroll to position [133, 0]
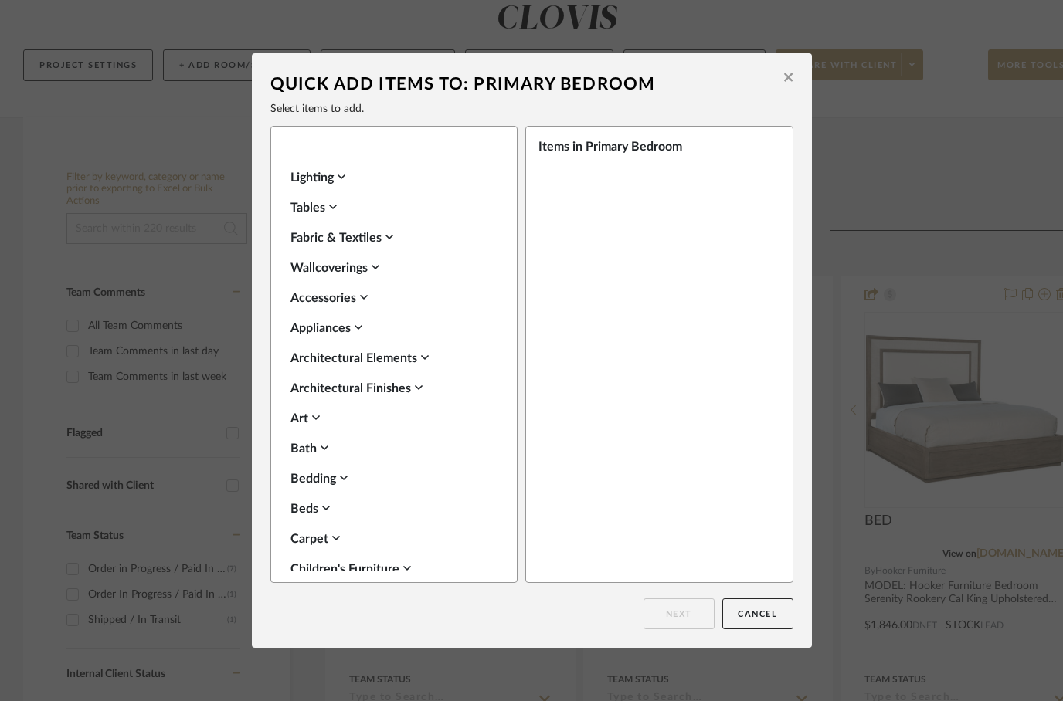
click at [278, 310] on div "Suggested Items Select All Beds Nightstands‎‎‏‏‎ & Bedside Tables Table Lamps A…" at bounding box center [393, 354] width 247 height 457
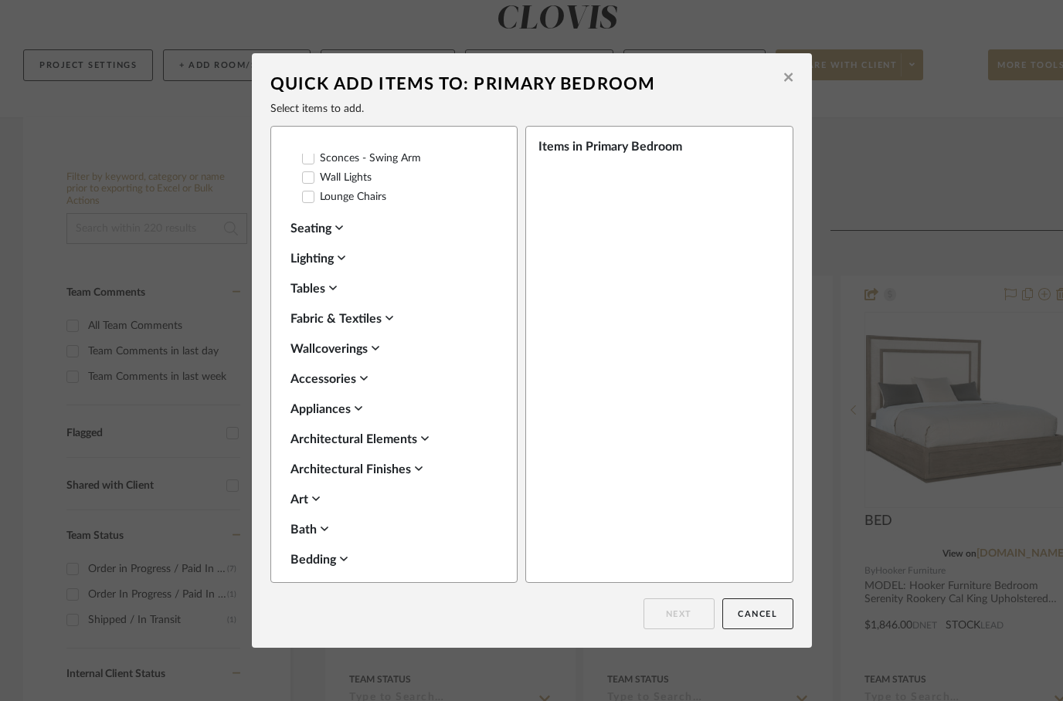
scroll to position [385, 0]
click at [315, 253] on div "Lighting" at bounding box center [389, 256] width 199 height 19
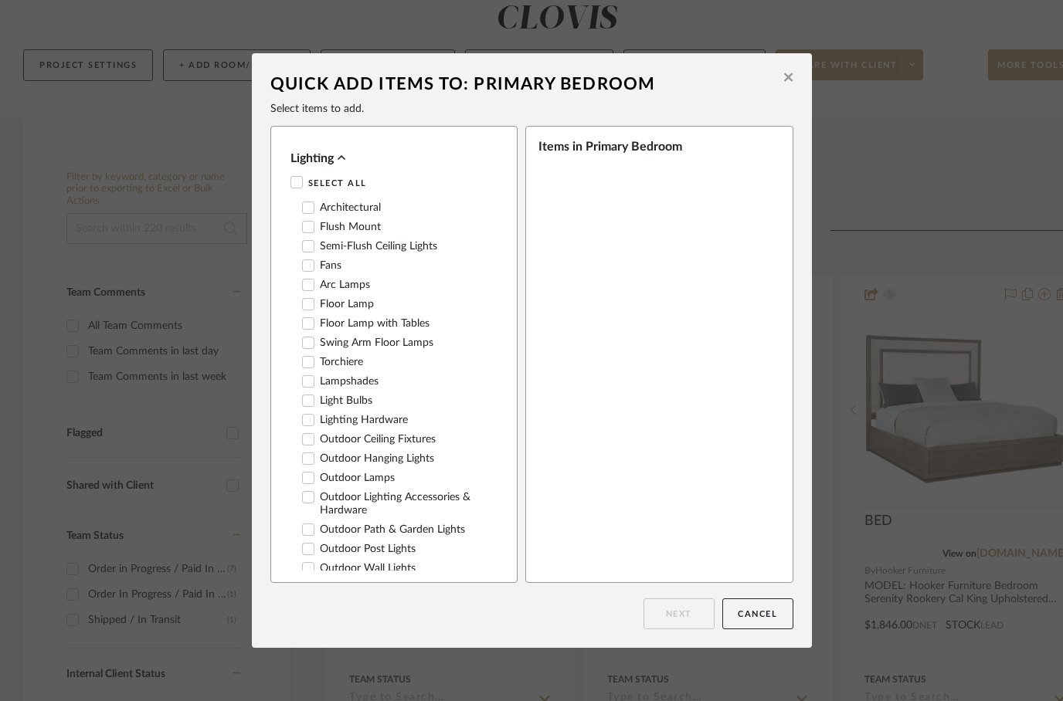
scroll to position [474, 0]
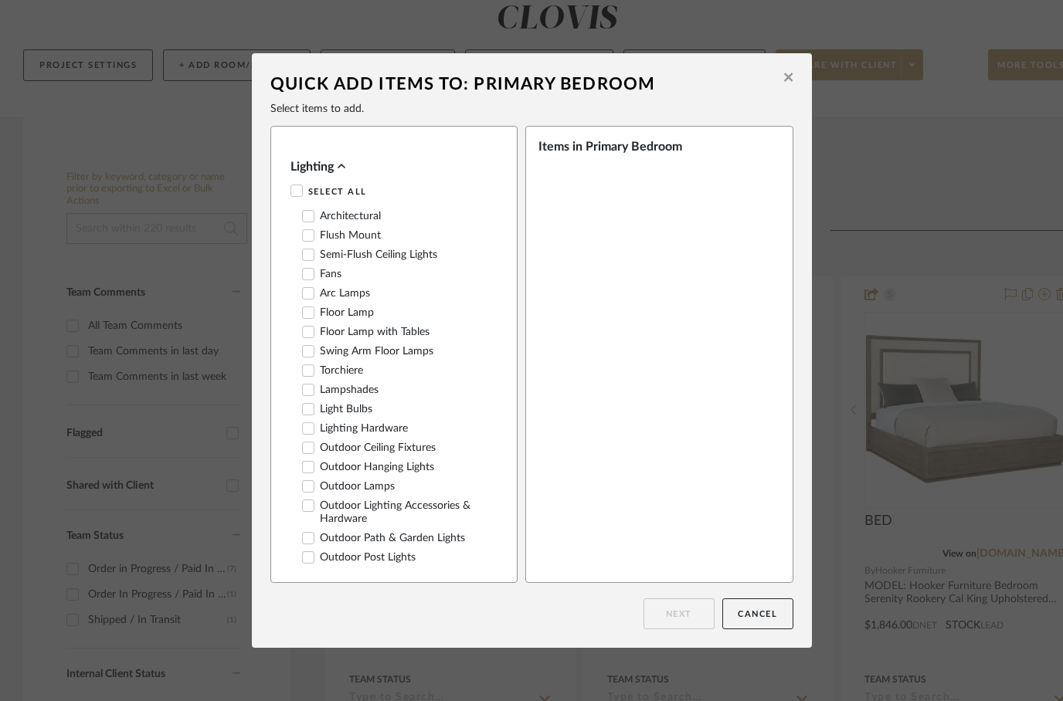
click at [305, 276] on icon at bounding box center [308, 274] width 11 height 11
checkbox input "true"
click at [676, 618] on button "Next" at bounding box center [678, 613] width 71 height 31
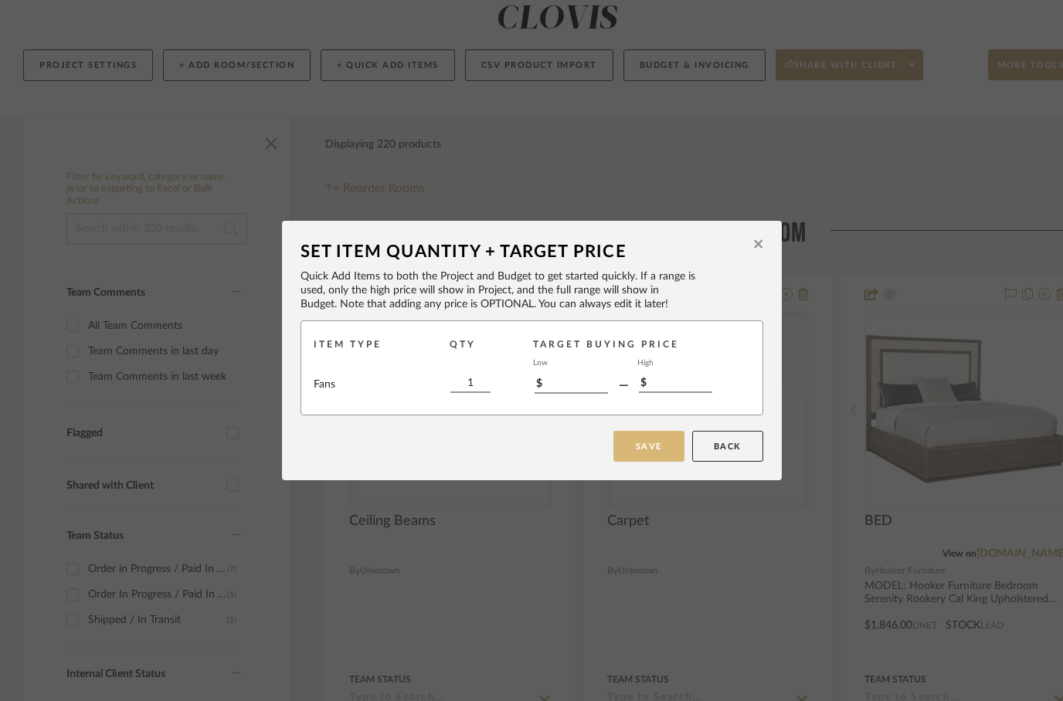
click at [638, 442] on button "Save" at bounding box center [648, 446] width 71 height 31
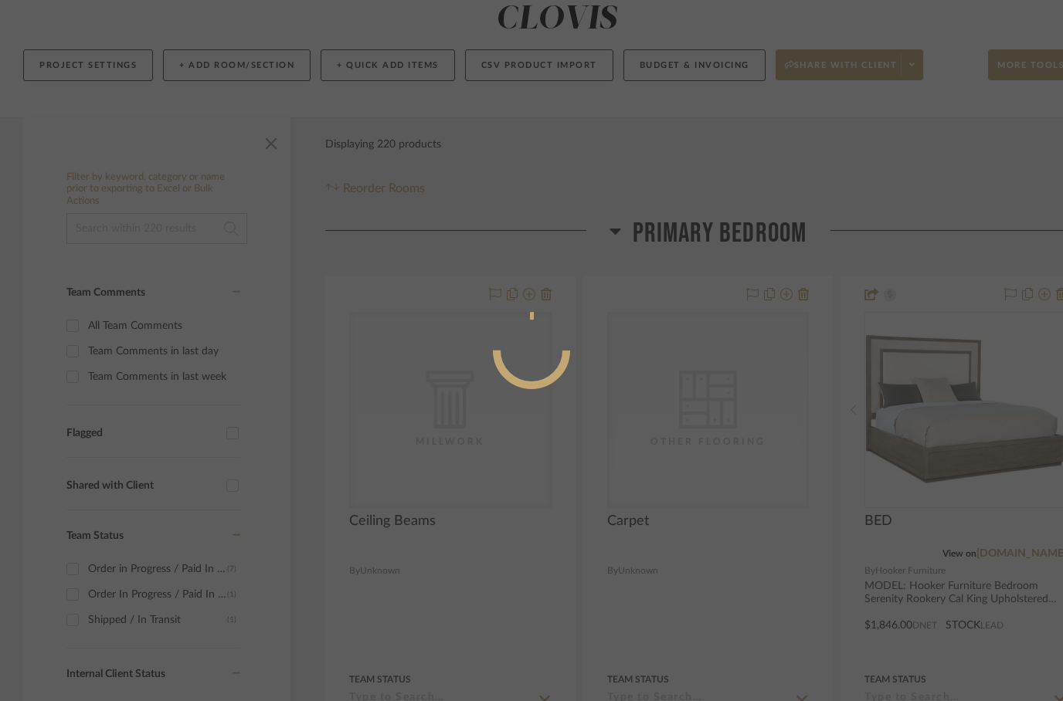
scroll to position [185, 0]
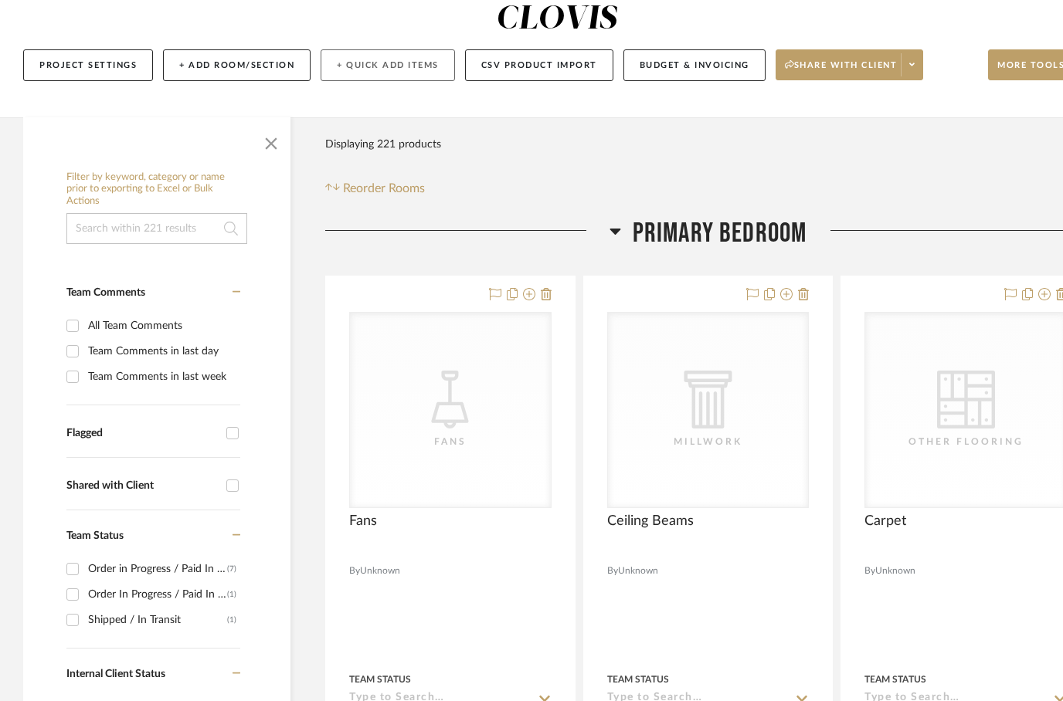
click at [369, 49] on button "+ Quick Add Items" at bounding box center [387, 65] width 134 height 32
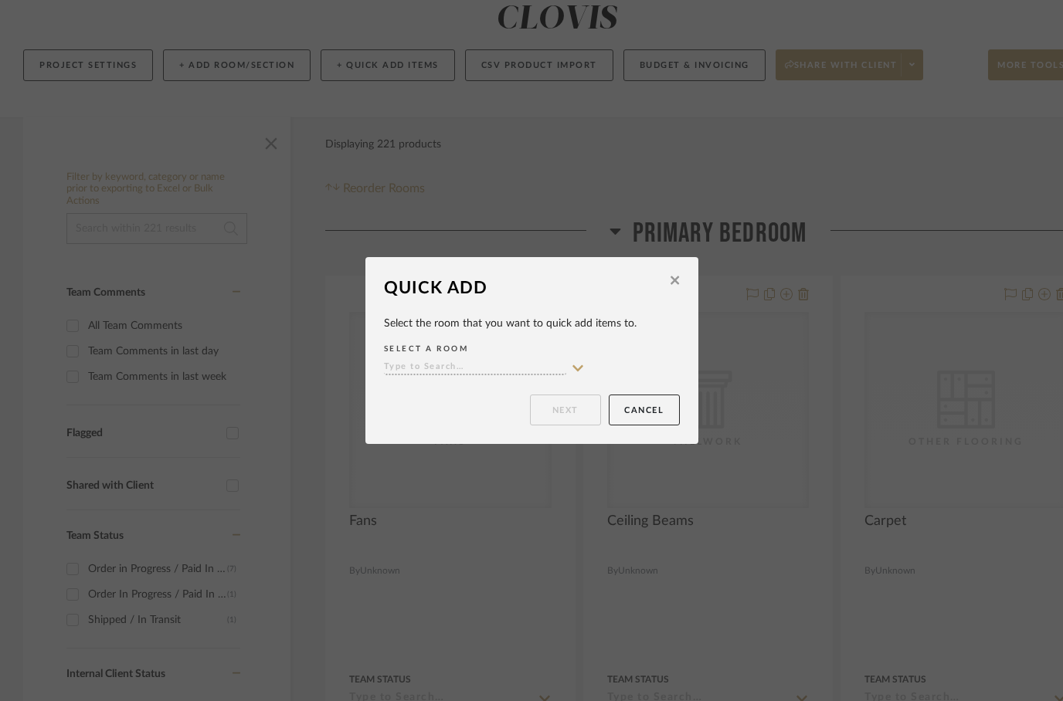
click at [453, 365] on input at bounding box center [475, 368] width 182 height 15
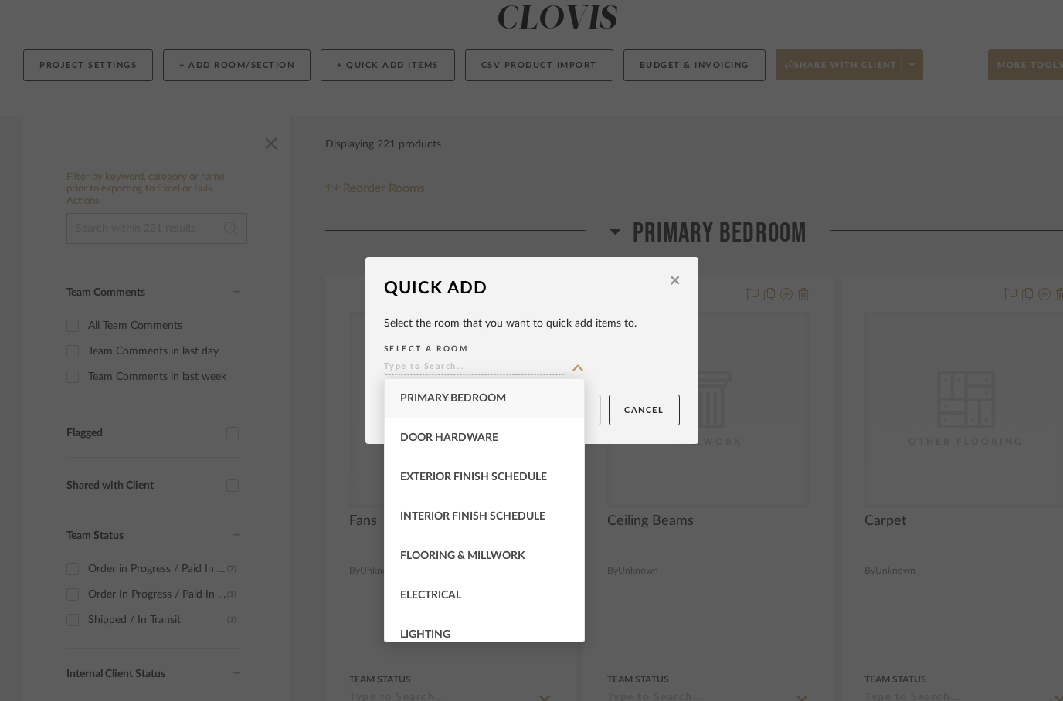
click at [431, 389] on div "Primary Bedroom" at bounding box center [484, 398] width 199 height 39
type input "Primary Bedroom"
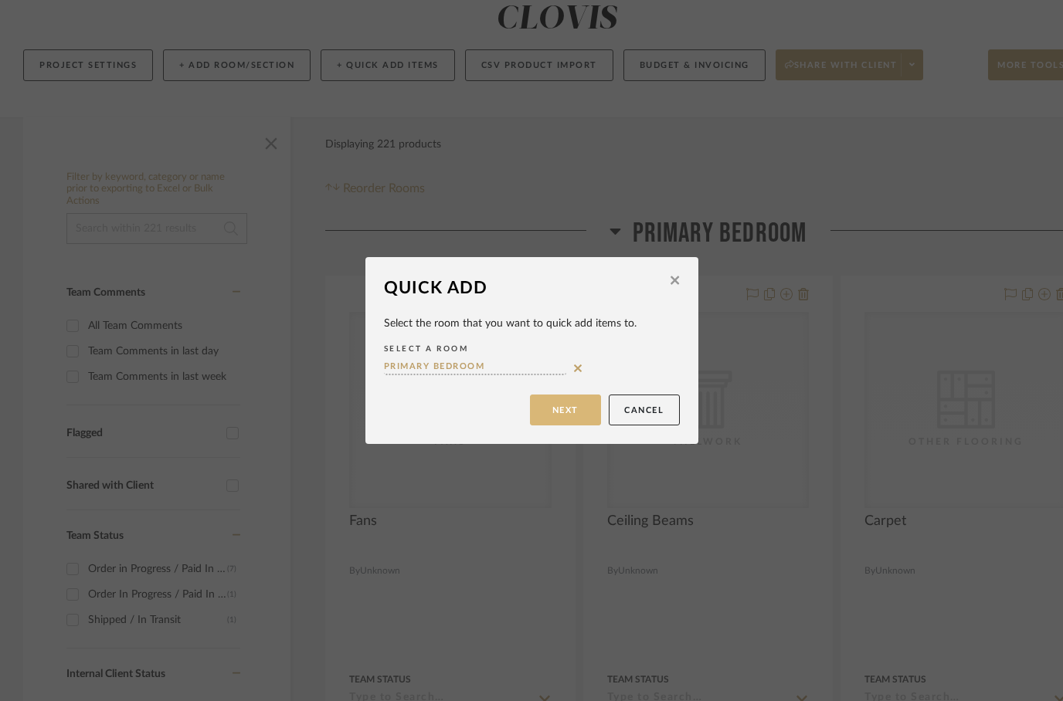
click at [565, 412] on button "Next" at bounding box center [565, 410] width 71 height 31
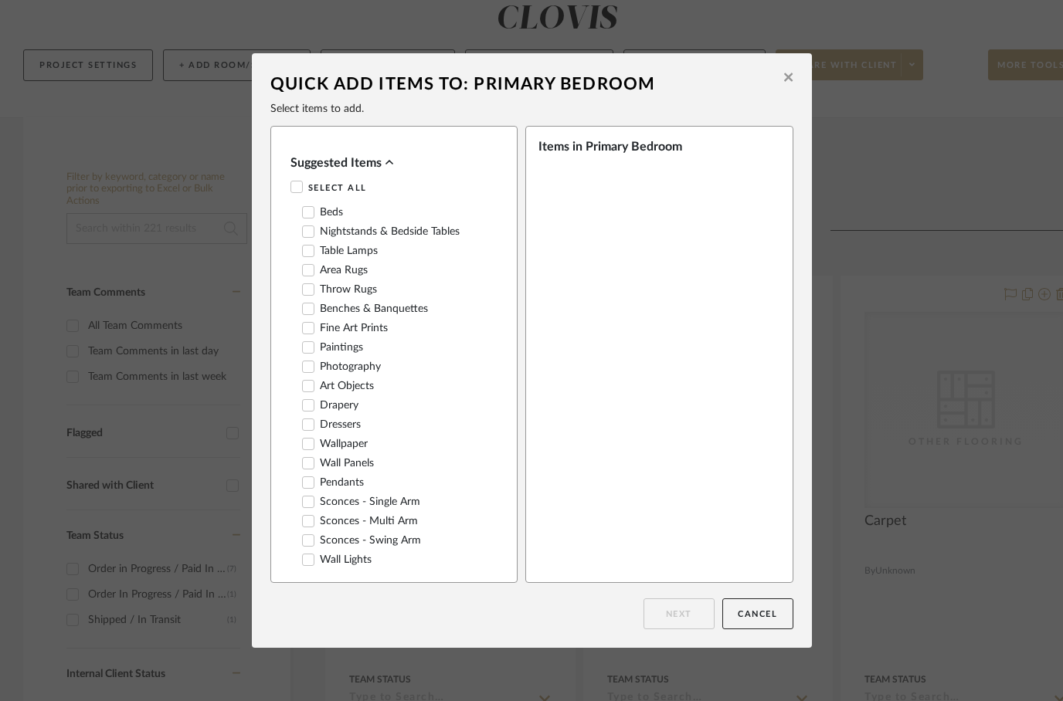
click at [313, 405] on icon at bounding box center [308, 405] width 11 height 11
checkbox input "true"
click at [678, 608] on button "Next" at bounding box center [678, 613] width 71 height 31
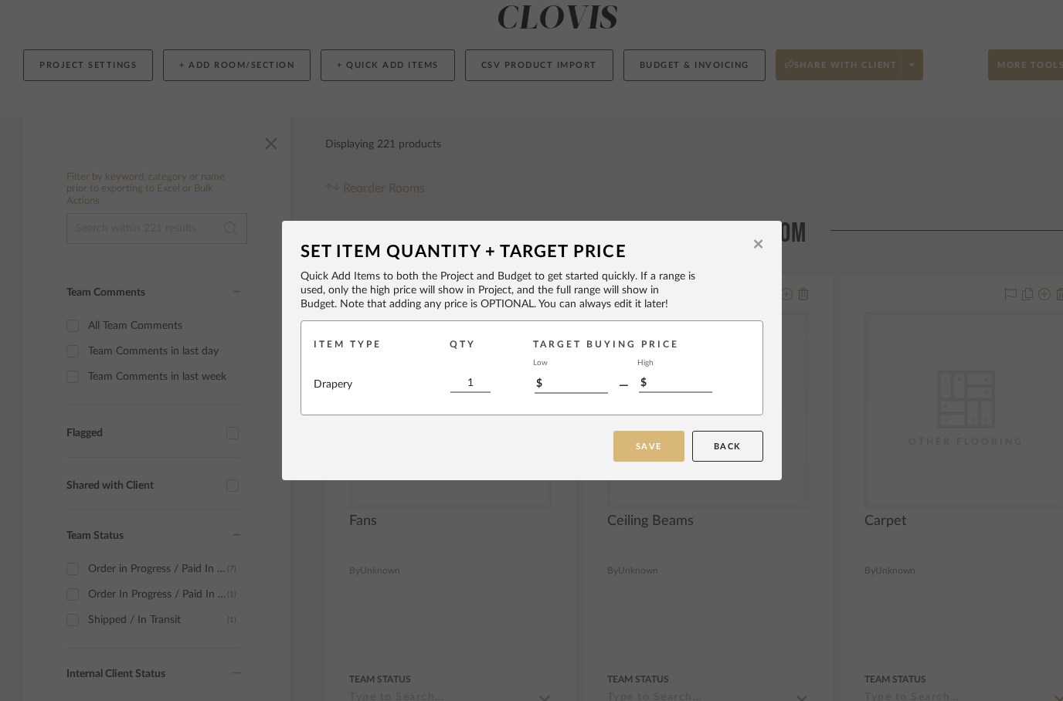
click at [637, 453] on button "Save" at bounding box center [648, 446] width 71 height 31
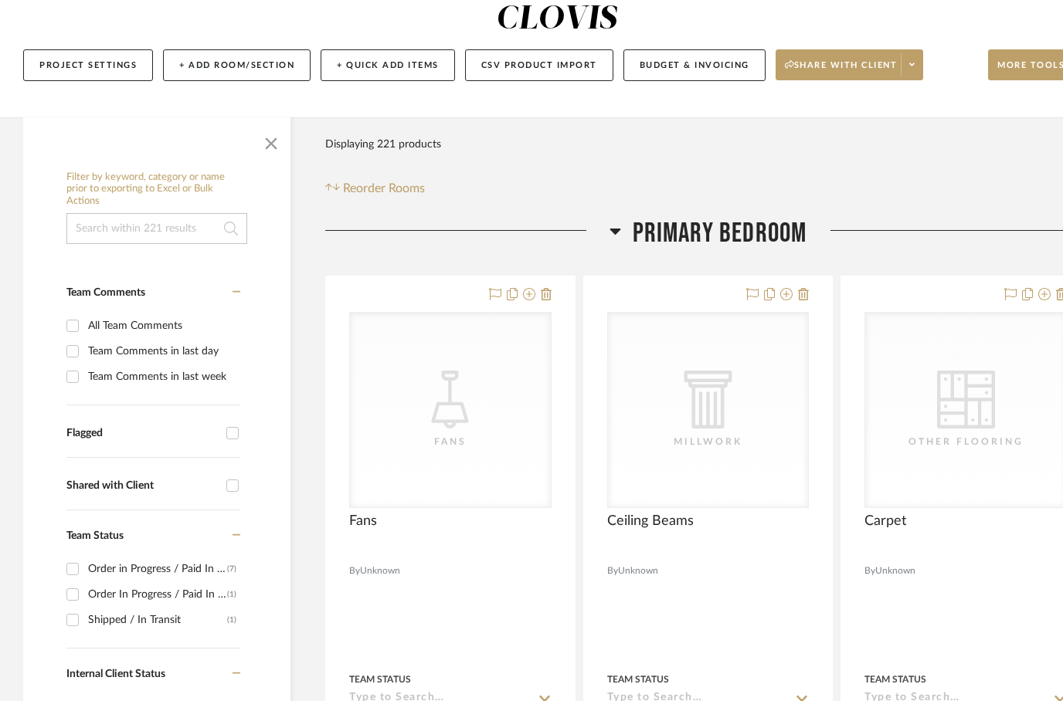
scroll to position [185, 0]
click at [383, 49] on button "+ Quick Add Items" at bounding box center [387, 65] width 134 height 32
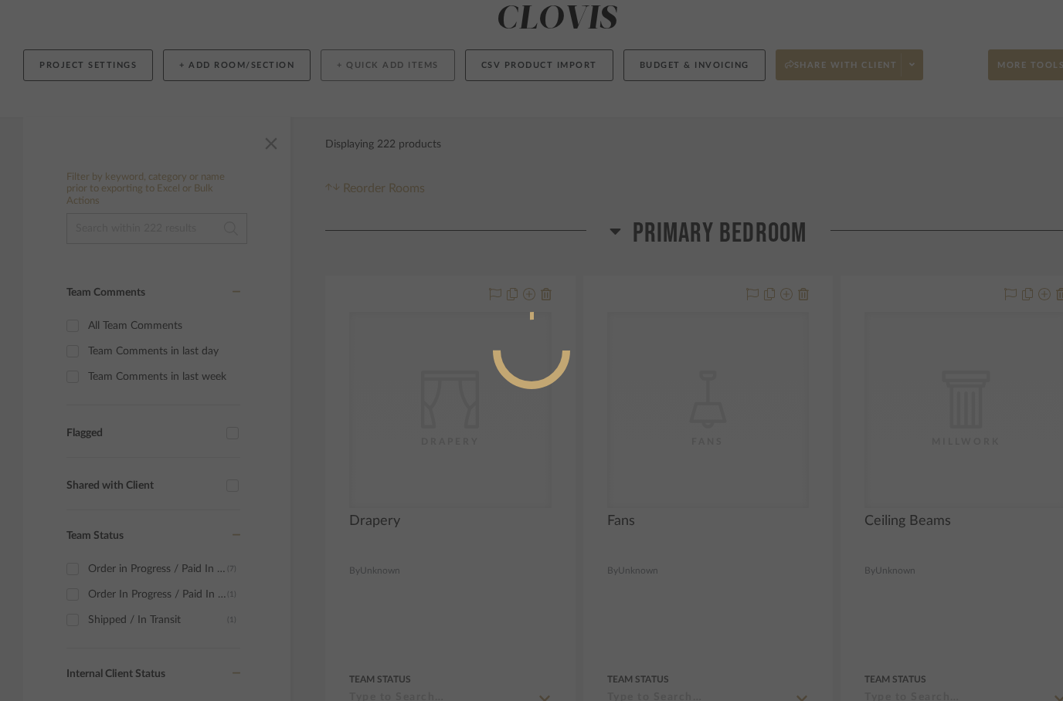
scroll to position [0, 0]
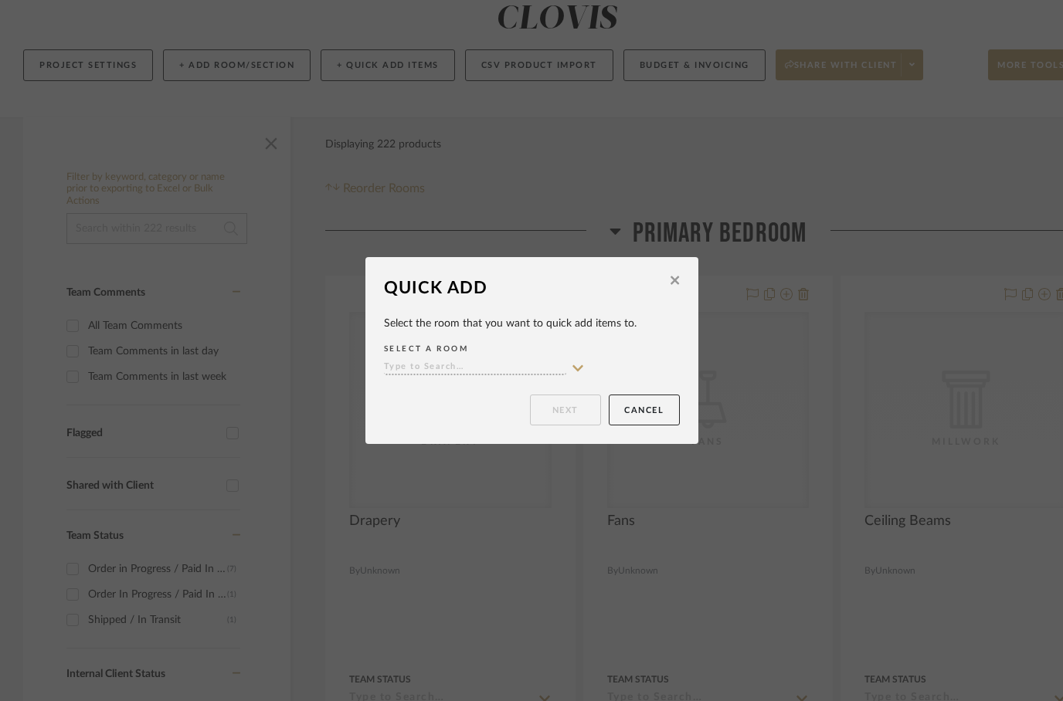
click at [480, 362] on input at bounding box center [475, 368] width 182 height 15
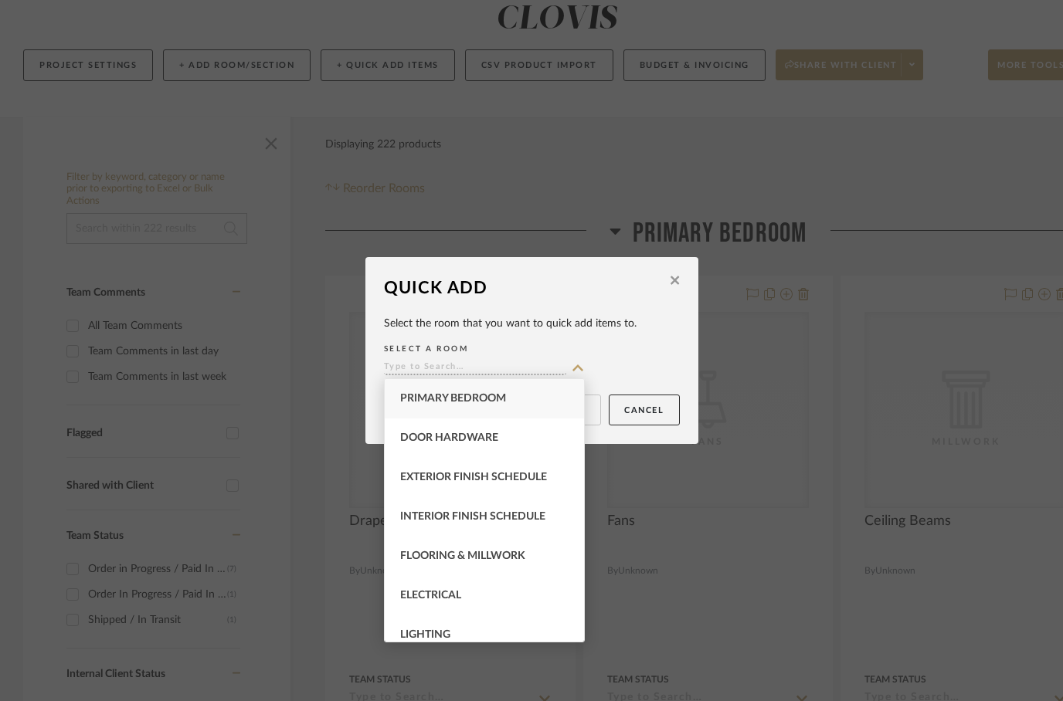
click at [437, 397] on span "Primary Bedroom" at bounding box center [453, 398] width 106 height 11
type input "Primary Bedroom"
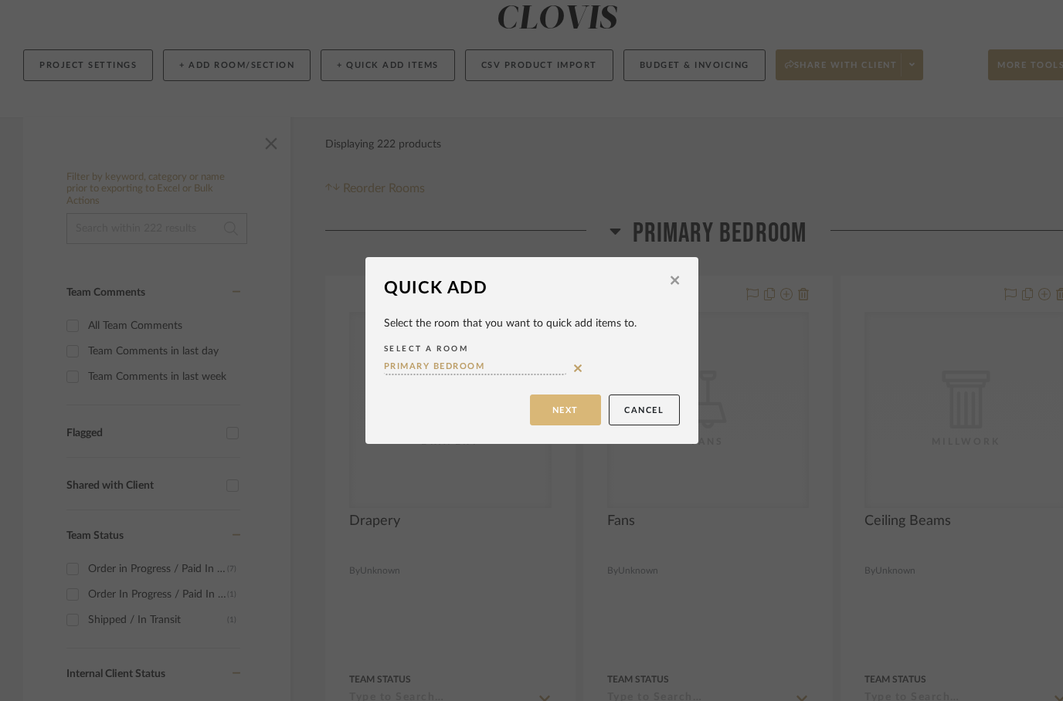
click at [568, 409] on button "Next" at bounding box center [565, 410] width 71 height 31
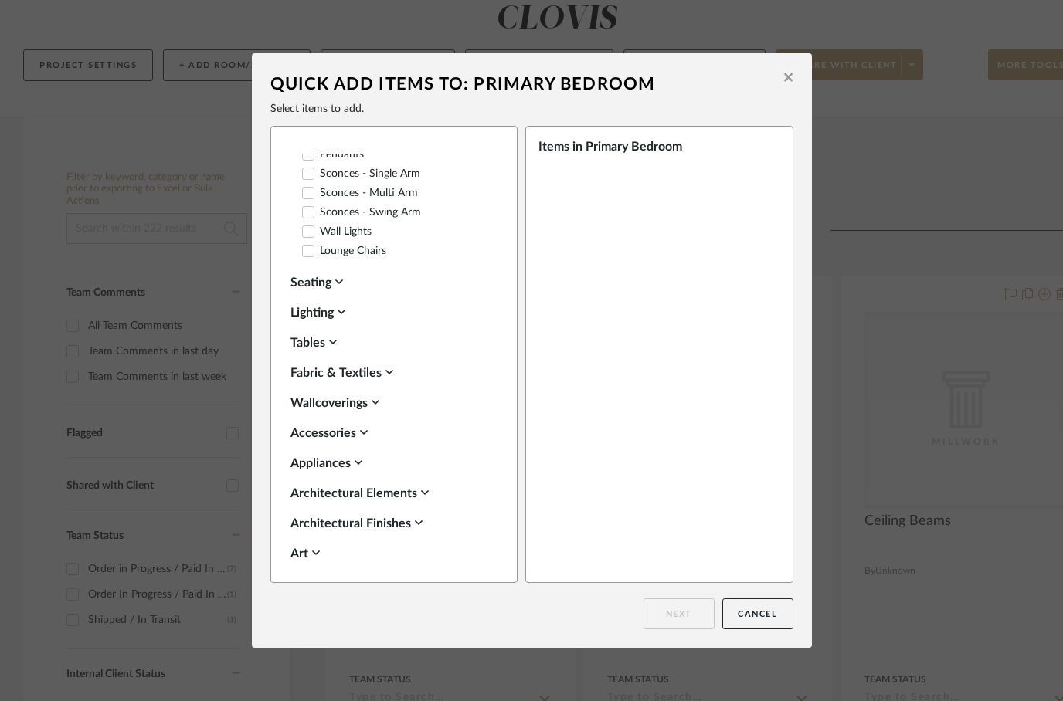
scroll to position [327, 0]
click at [307, 257] on div at bounding box center [308, 252] width 12 height 12
checkbox input "true"
click at [679, 614] on button "Next" at bounding box center [678, 613] width 71 height 31
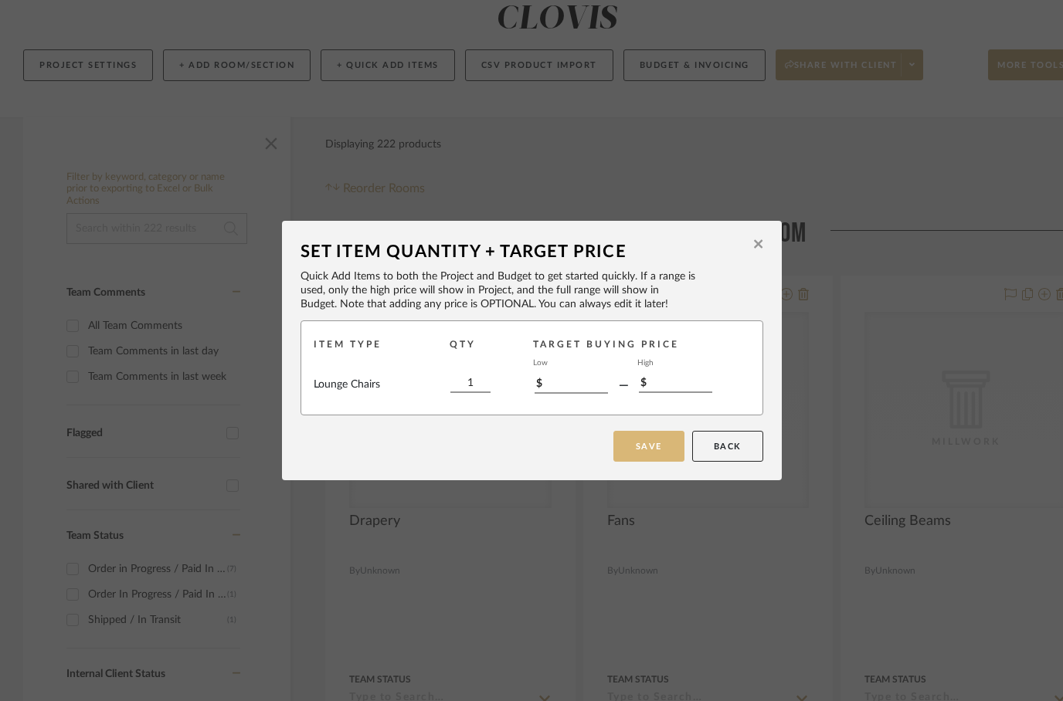
click at [656, 444] on button "Save" at bounding box center [648, 446] width 71 height 31
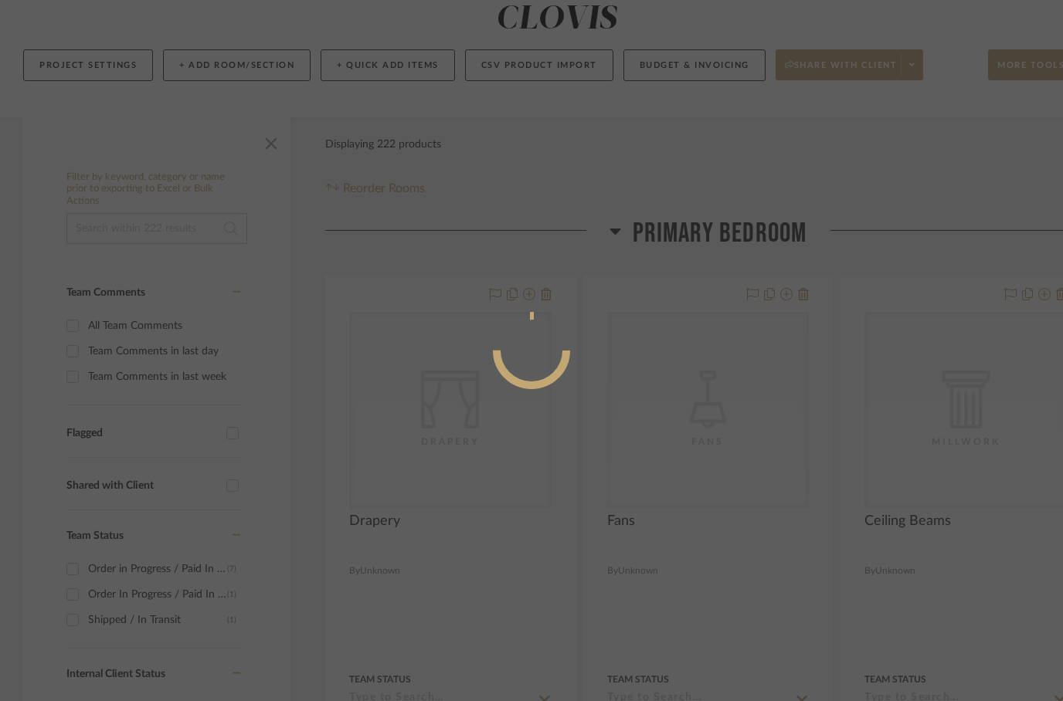
scroll to position [185, 0]
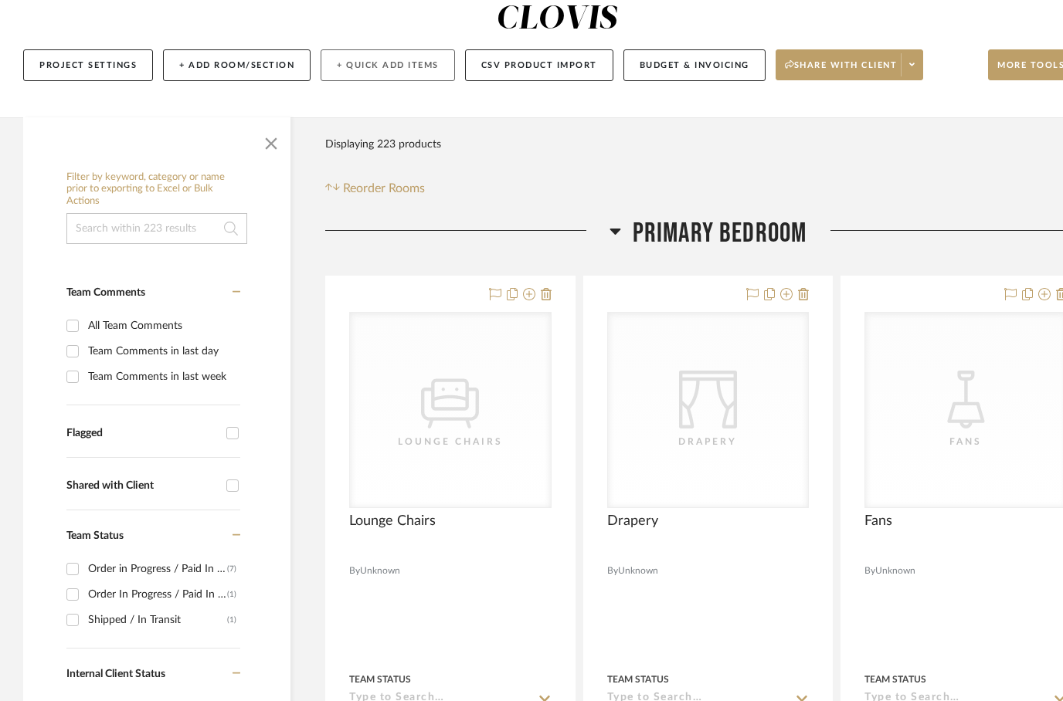
click at [389, 49] on button "+ Quick Add Items" at bounding box center [387, 65] width 134 height 32
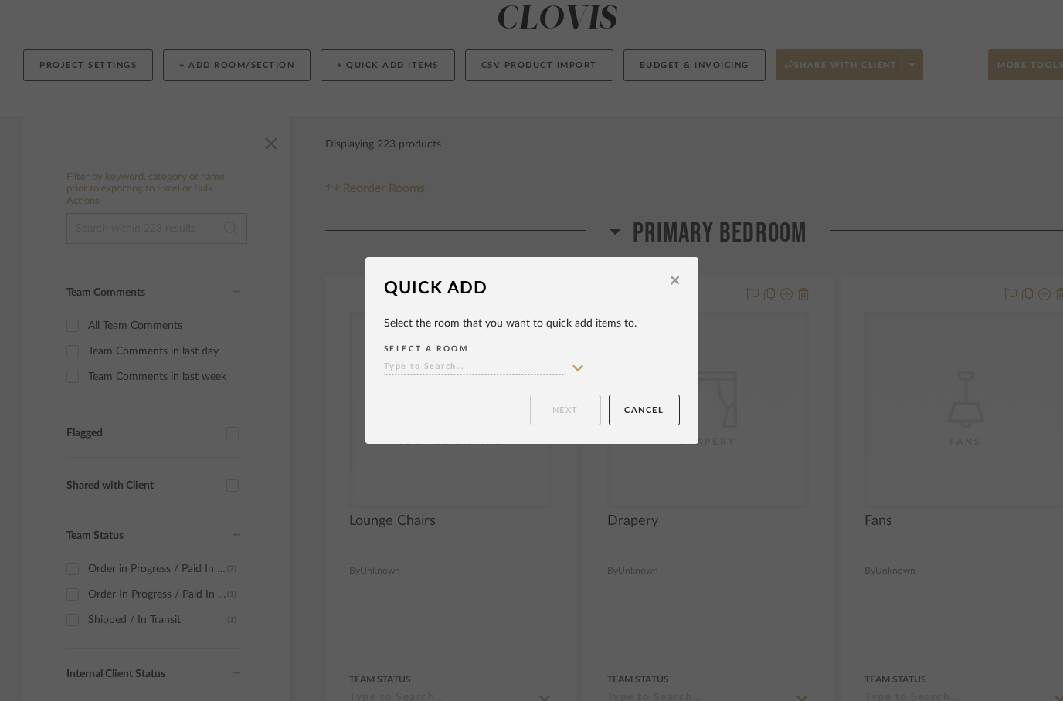
click at [446, 371] on input at bounding box center [475, 368] width 182 height 15
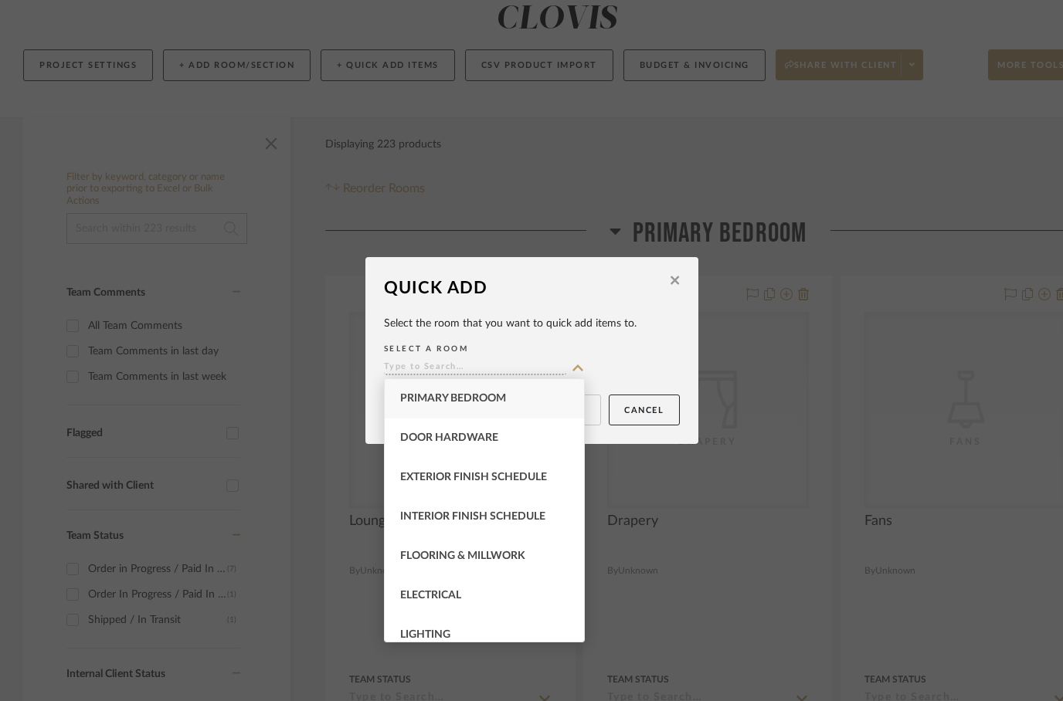
click at [430, 398] on span "Primary Bedroom" at bounding box center [453, 398] width 106 height 11
type input "Primary Bedroom"
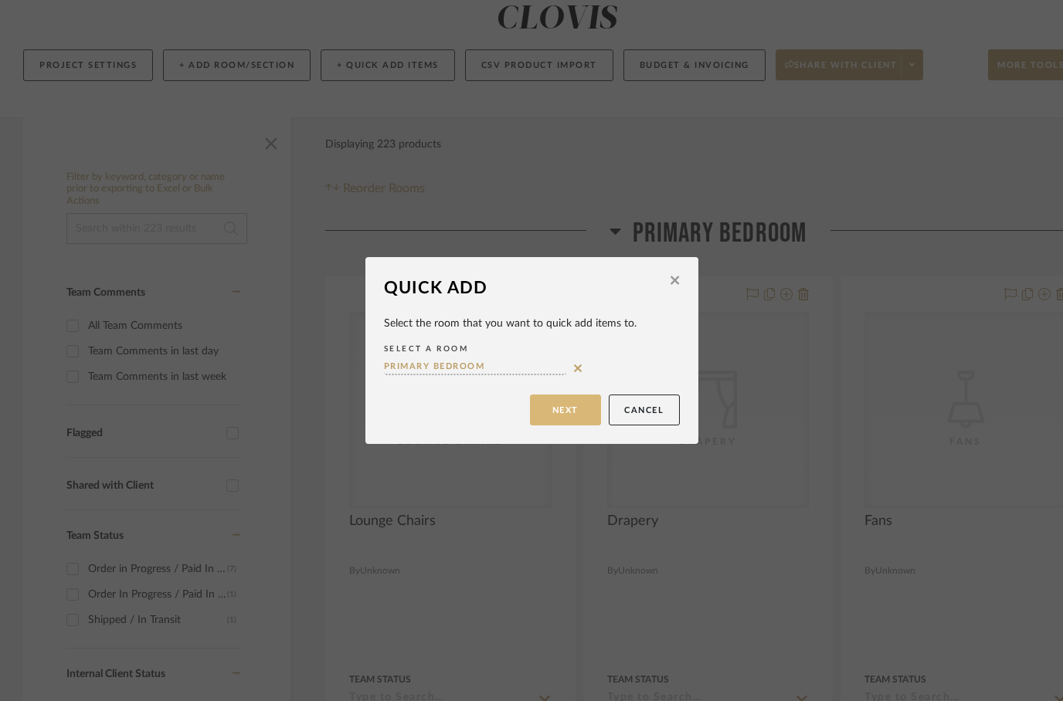
click at [558, 417] on button "Next" at bounding box center [565, 410] width 71 height 31
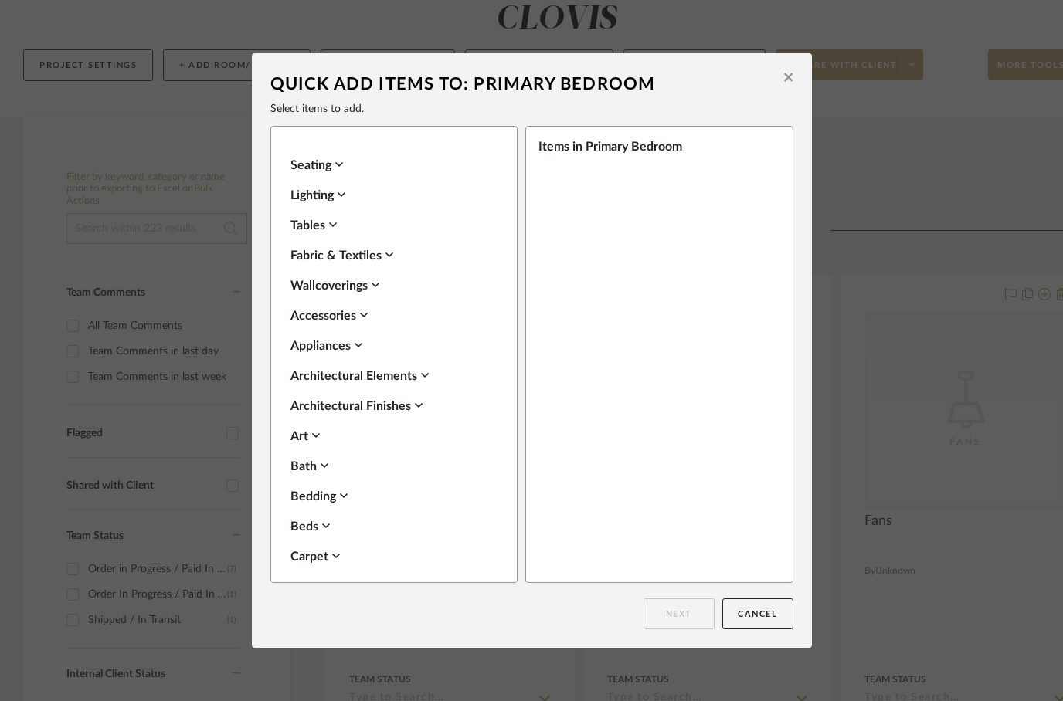
scroll to position [444, 0]
click at [313, 223] on div "Tables" at bounding box center [389, 227] width 199 height 19
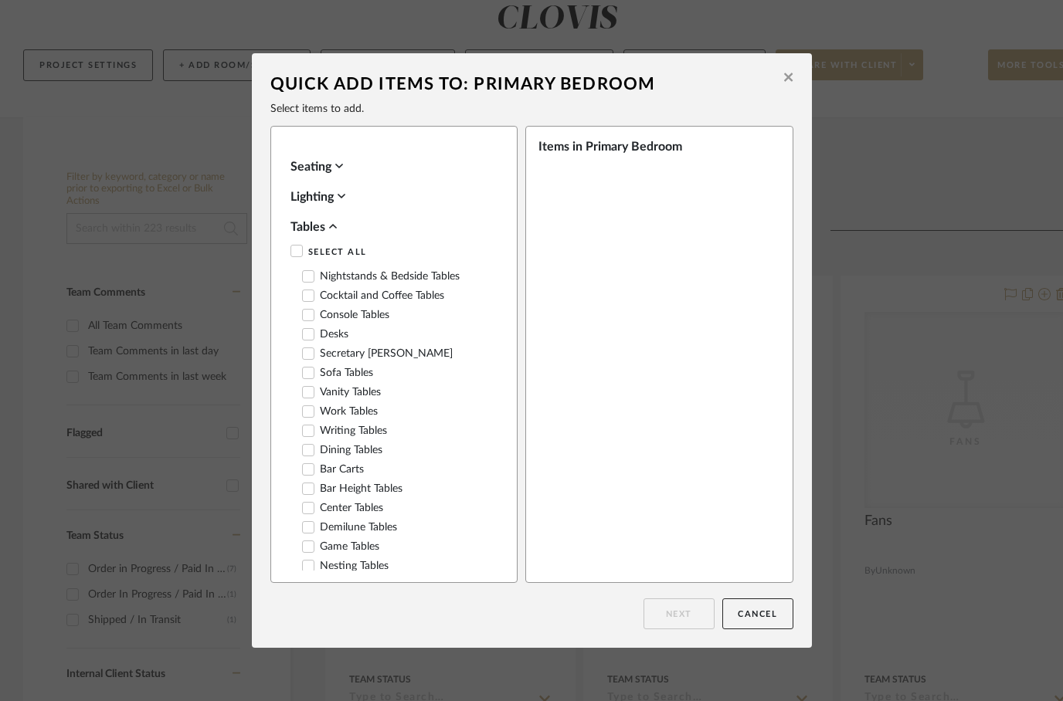
click at [310, 332] on icon at bounding box center [308, 334] width 10 height 8
checkbox input "true"
click at [679, 612] on button "Next" at bounding box center [678, 613] width 71 height 31
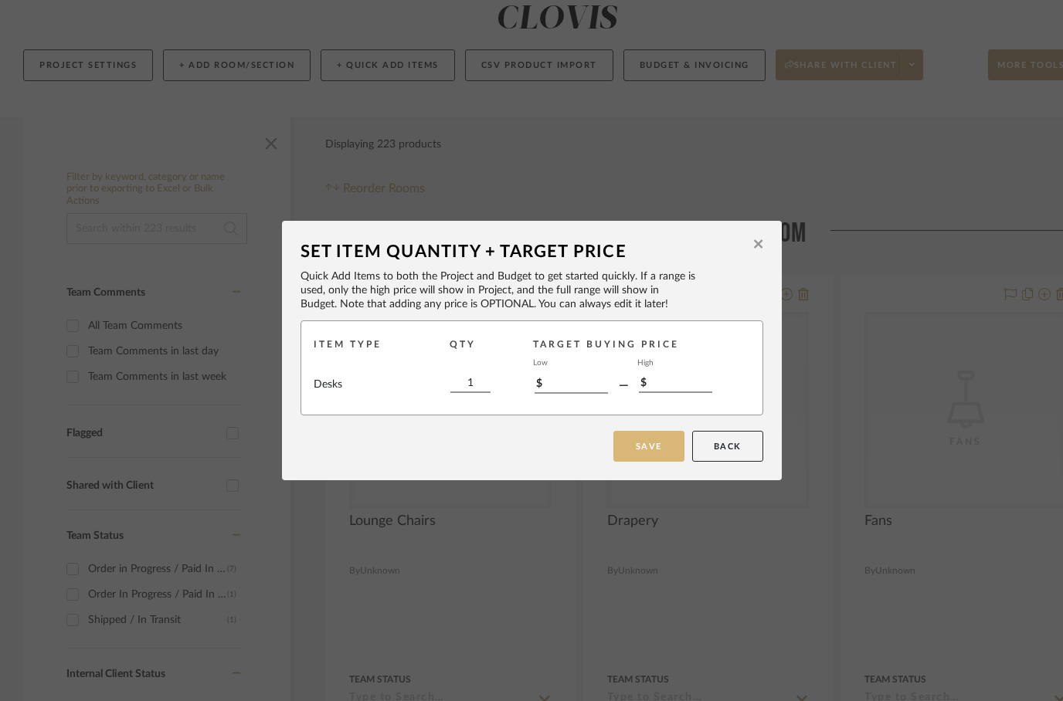
click at [650, 442] on button "Save" at bounding box center [648, 446] width 71 height 31
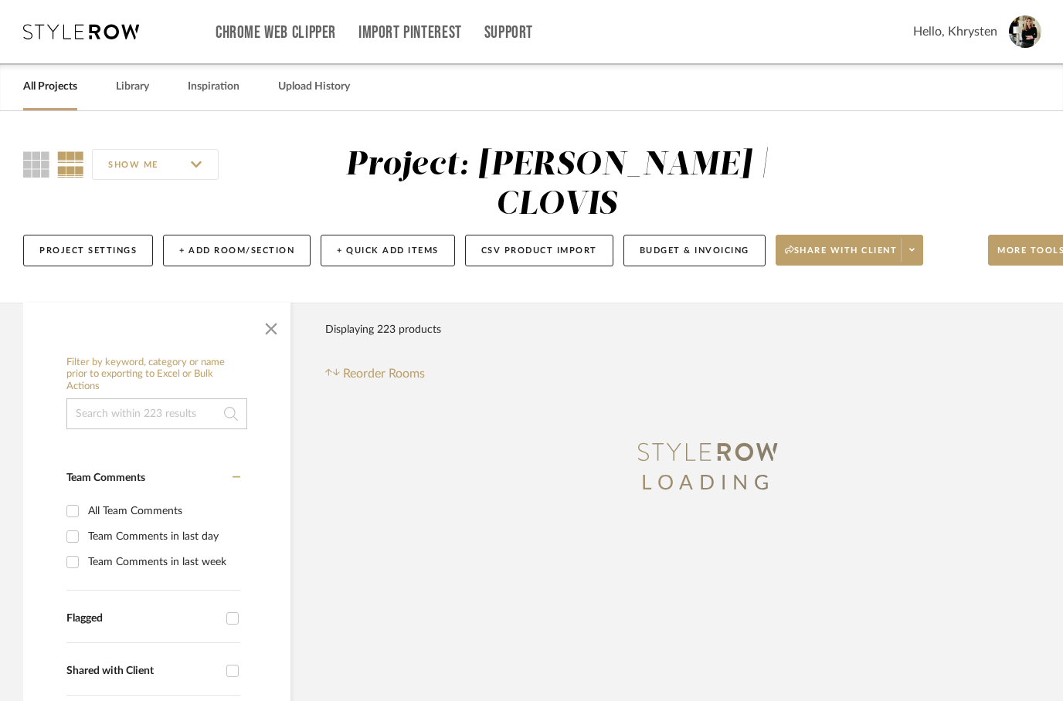
scroll to position [185, 0]
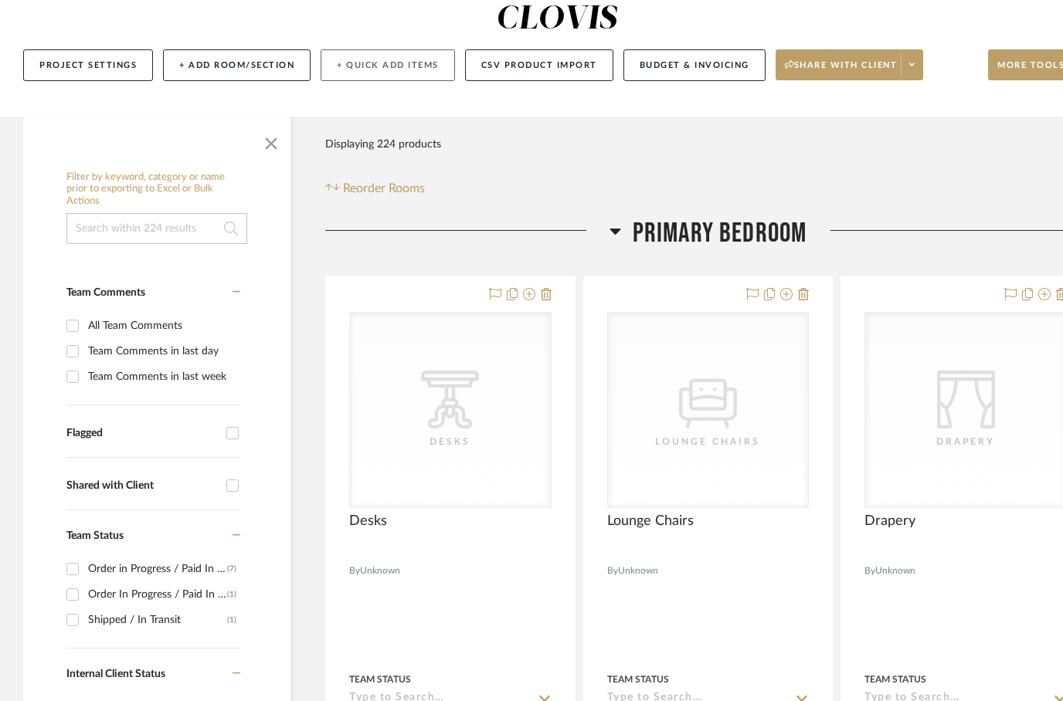
click at [393, 49] on button "+ Quick Add Items" at bounding box center [387, 65] width 134 height 32
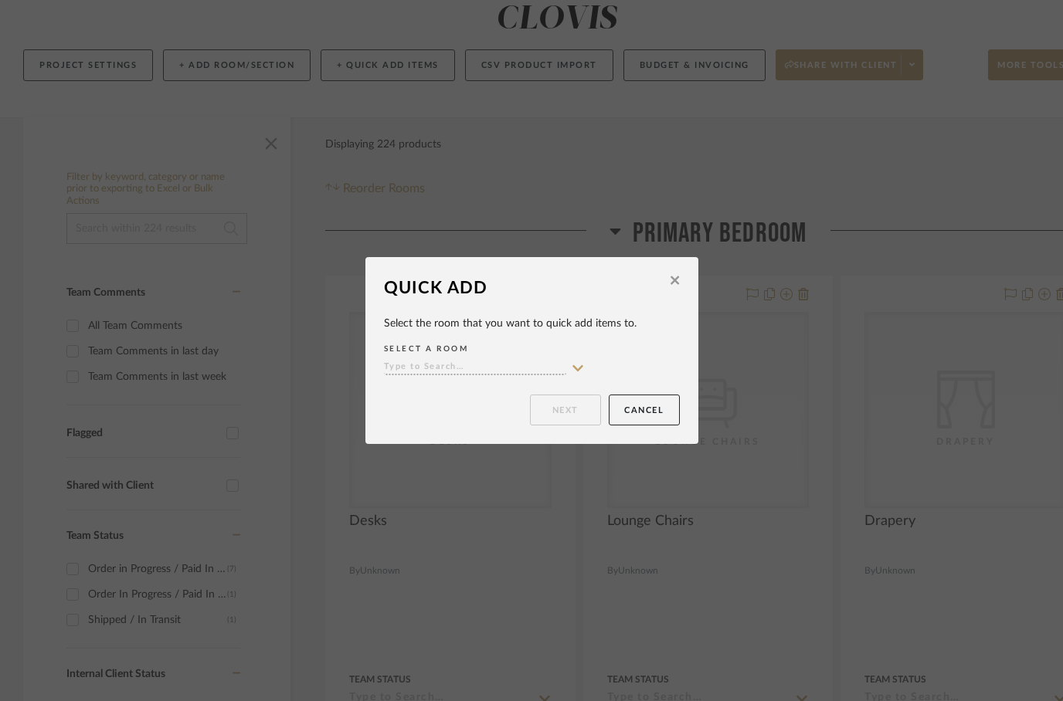
click at [462, 371] on input at bounding box center [475, 368] width 182 height 15
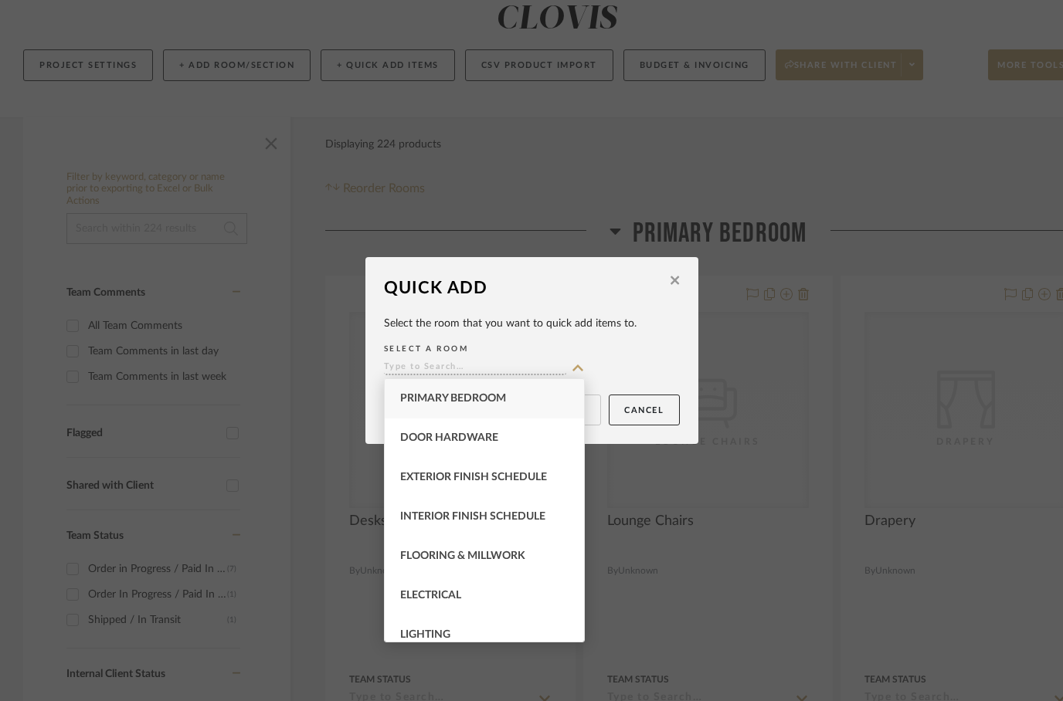
click at [443, 402] on span "Primary Bedroom" at bounding box center [453, 398] width 106 height 11
type input "Primary Bedroom"
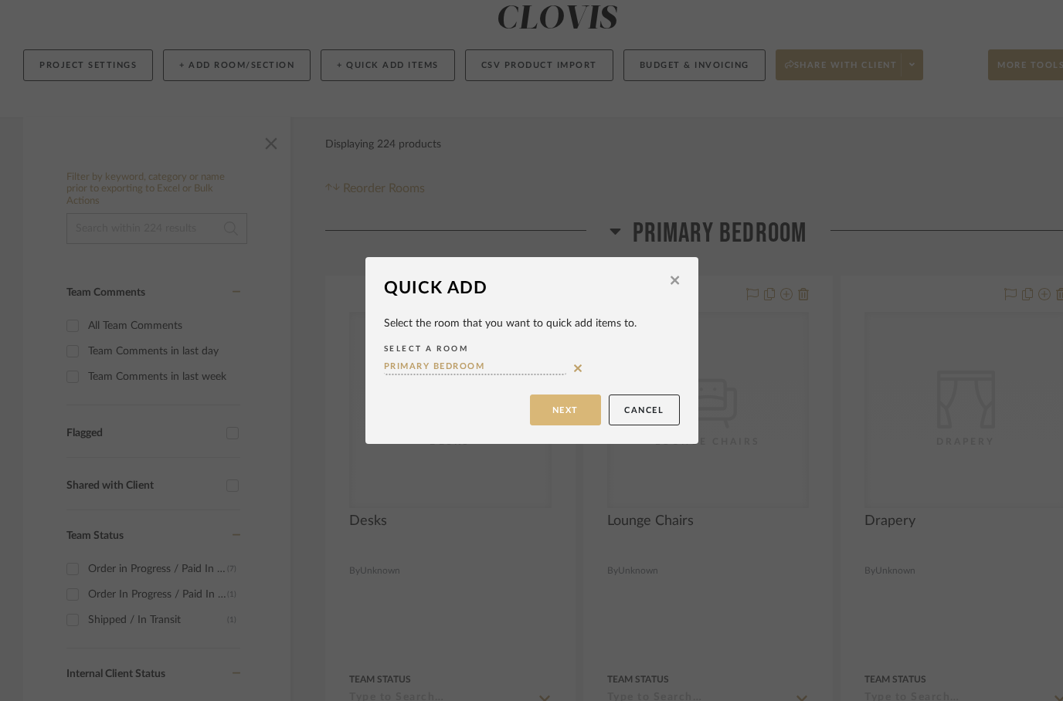
click at [564, 412] on button "Next" at bounding box center [565, 410] width 71 height 31
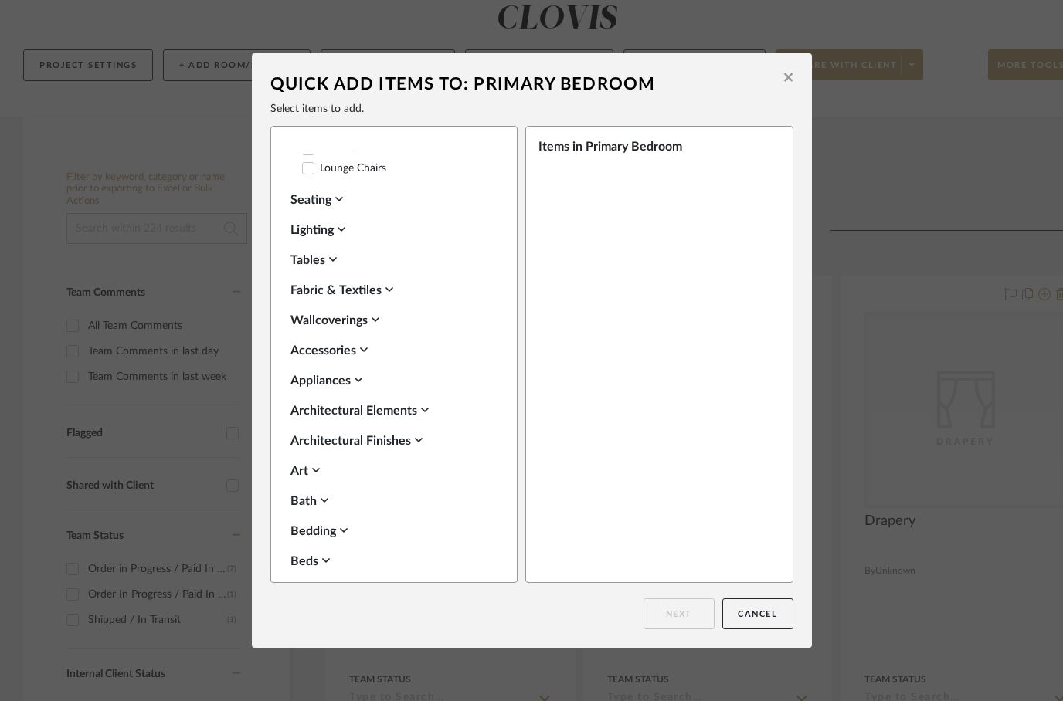
click at [290, 269] on div "Suggested Items Select All Beds Nightstands‎‎‏‏‎ & Bedside Tables Table Lamps A…" at bounding box center [399, 362] width 219 height 417
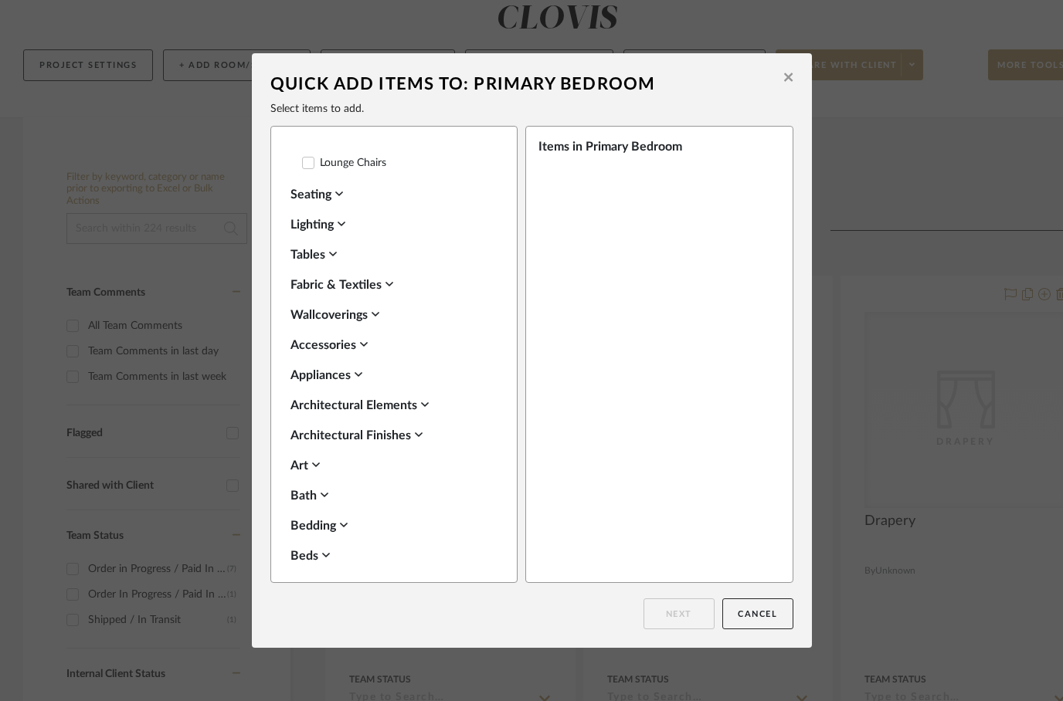
click at [310, 219] on div "Lighting" at bounding box center [389, 224] width 199 height 19
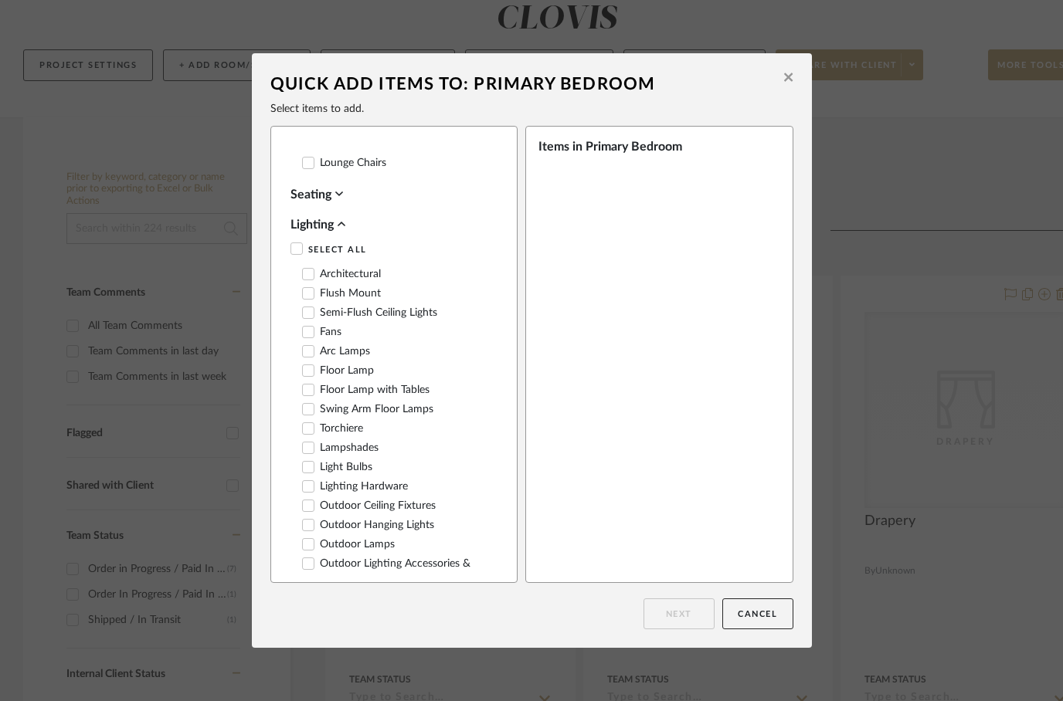
click at [302, 191] on div "Seating" at bounding box center [389, 194] width 199 height 19
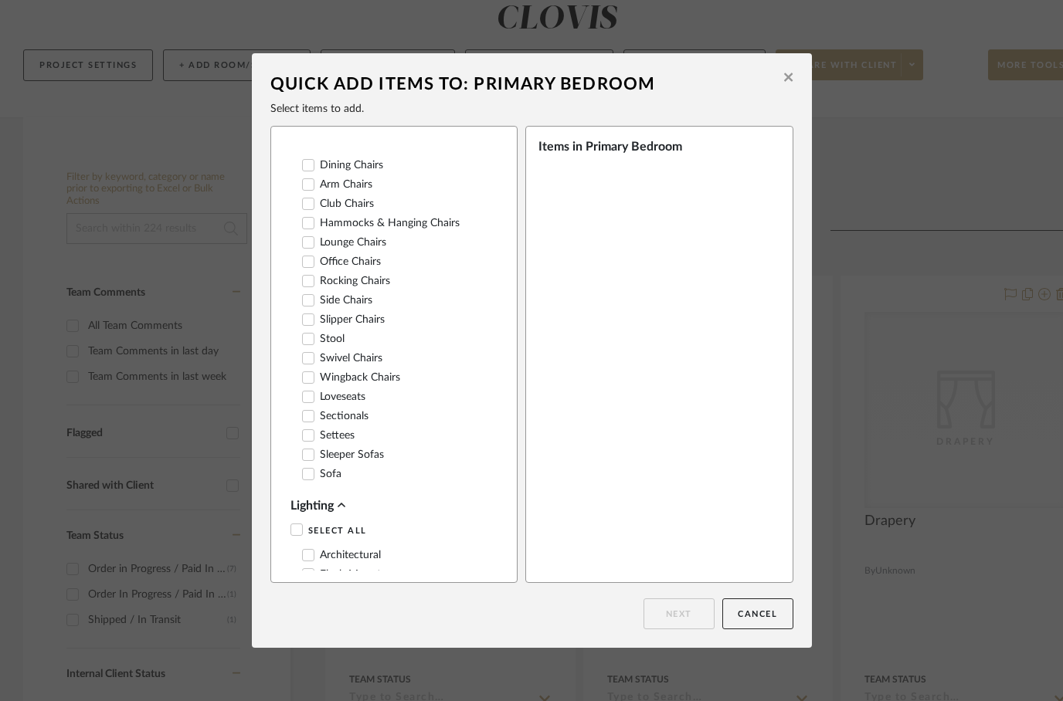
scroll to position [662, 0]
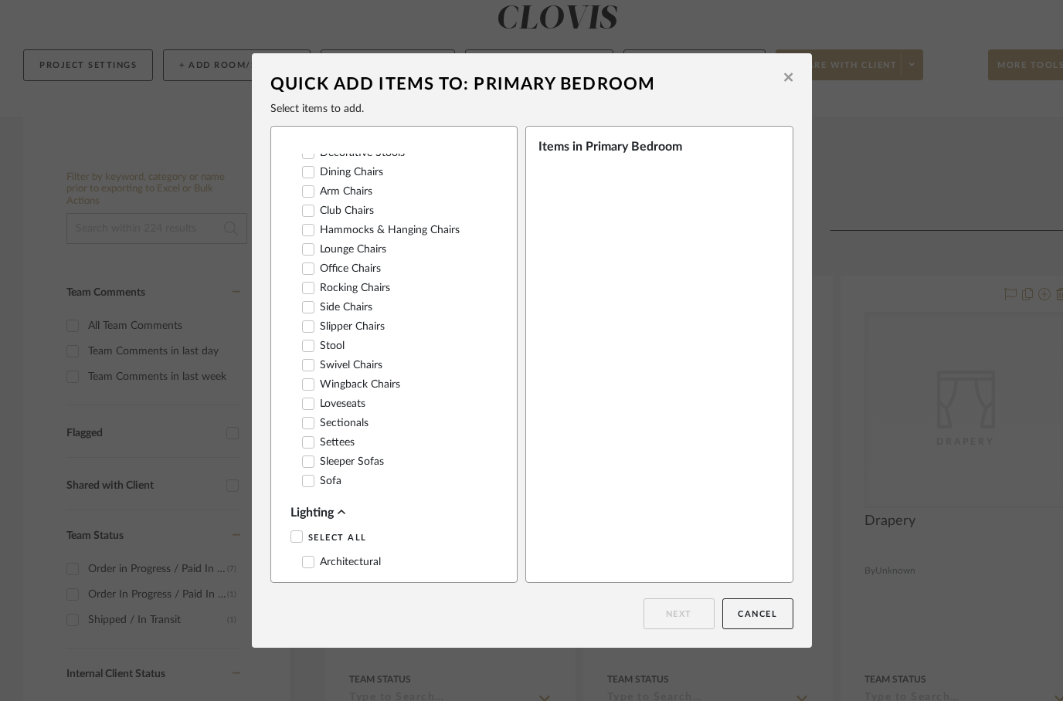
click at [313, 263] on icon at bounding box center [308, 268] width 11 height 11
checkbox input "true"
click at [665, 615] on button "Next" at bounding box center [678, 613] width 71 height 31
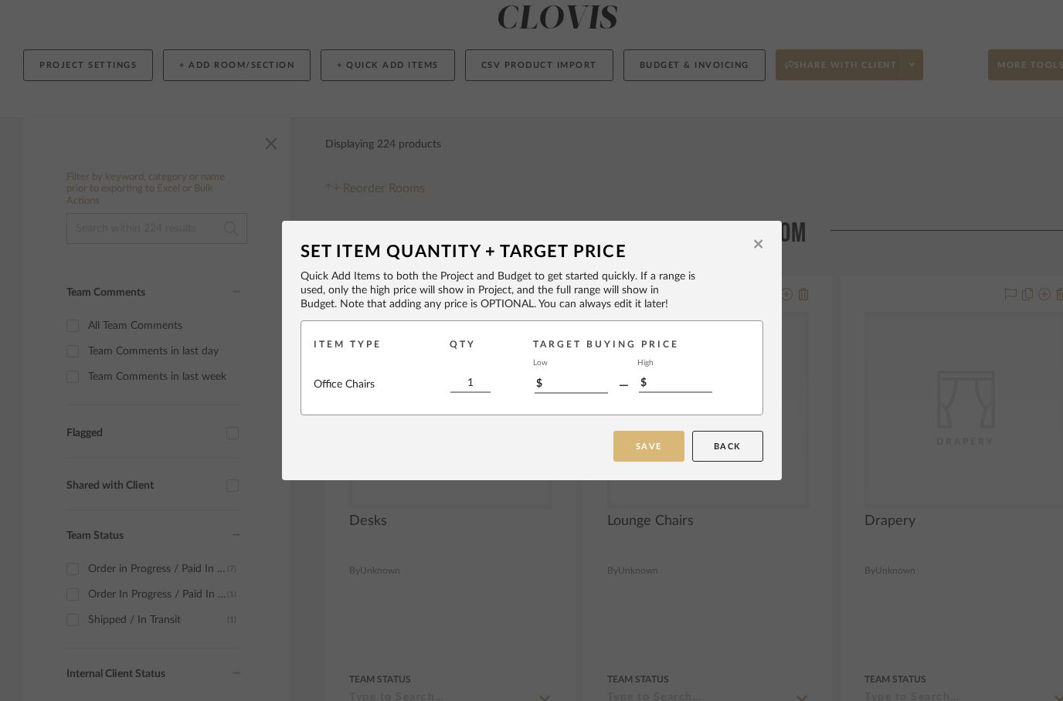
click at [649, 450] on button "Save" at bounding box center [648, 446] width 71 height 31
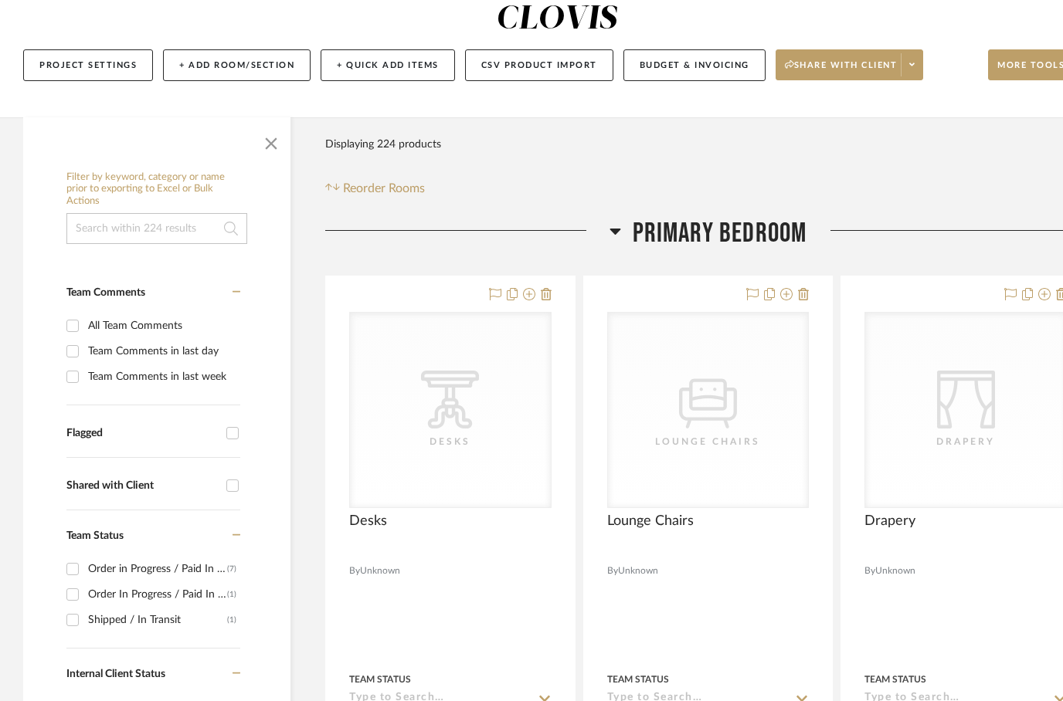
scroll to position [185, 0]
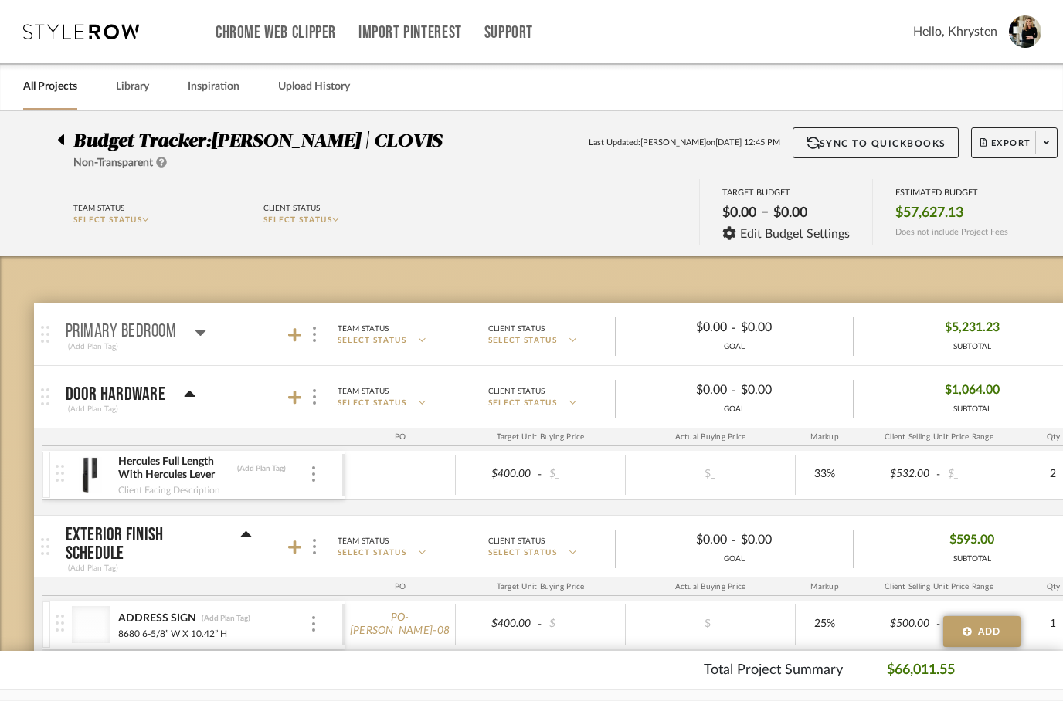
click at [65, 141] on div at bounding box center [65, 136] width 16 height 19
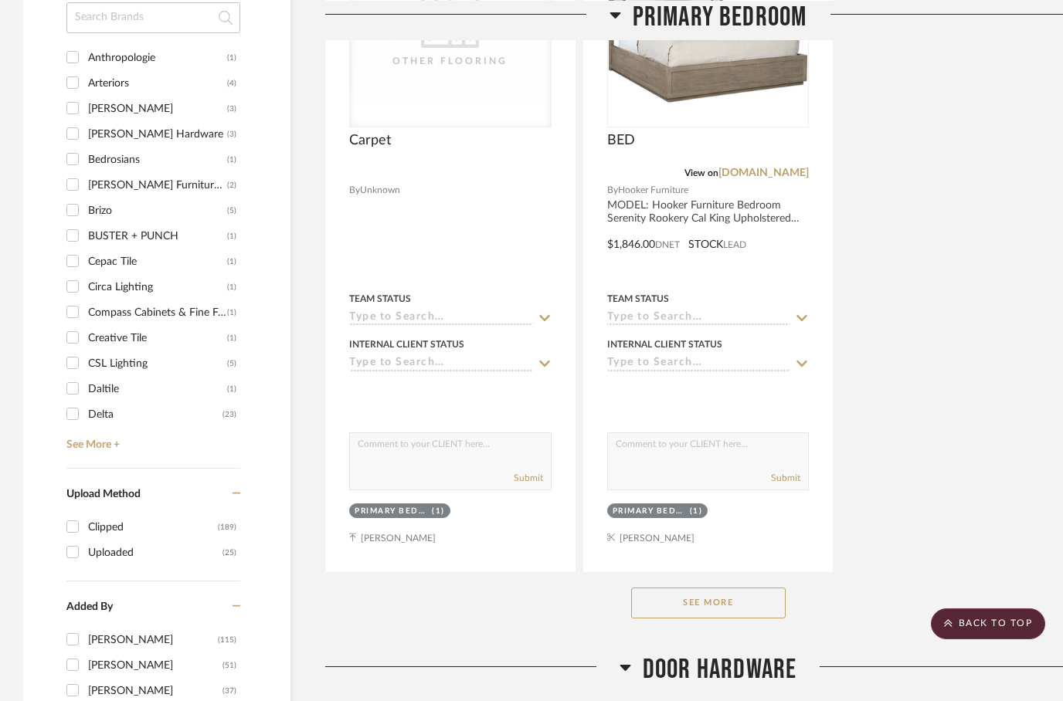
scroll to position [1944, 0]
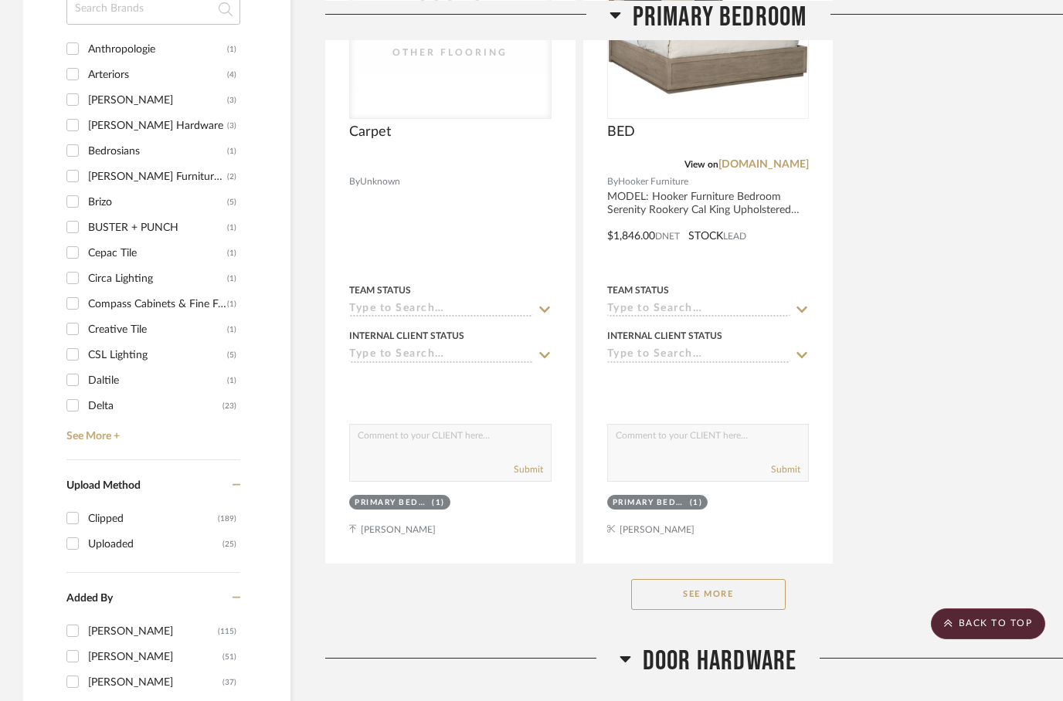
click at [675, 579] on button "See More" at bounding box center [708, 594] width 154 height 31
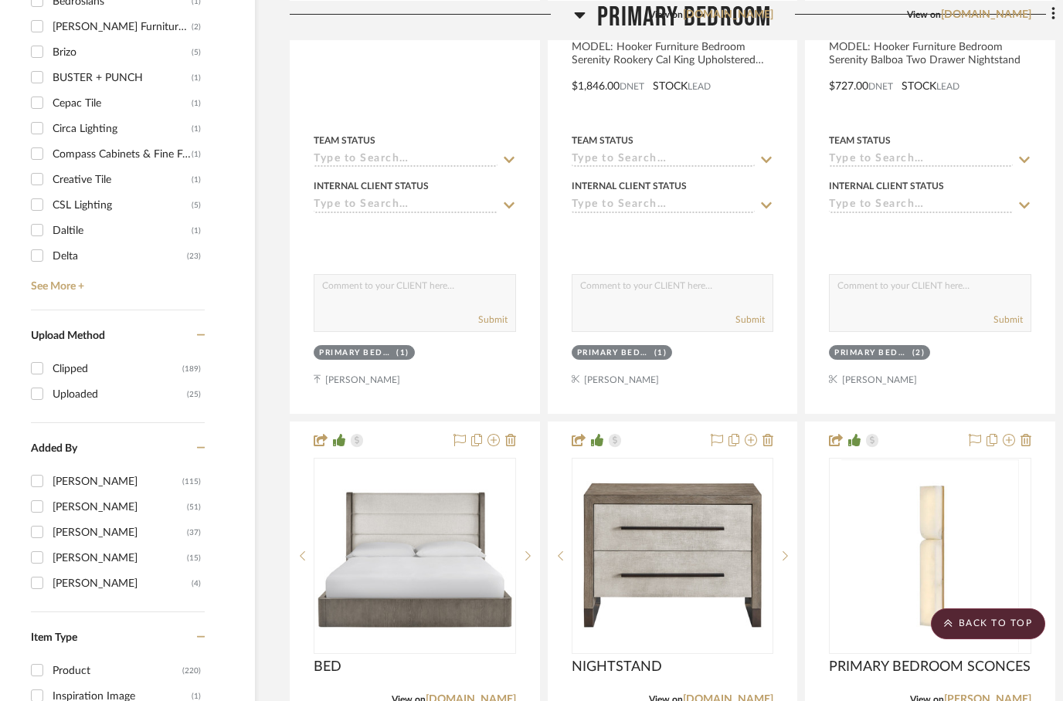
scroll to position [2093, 36]
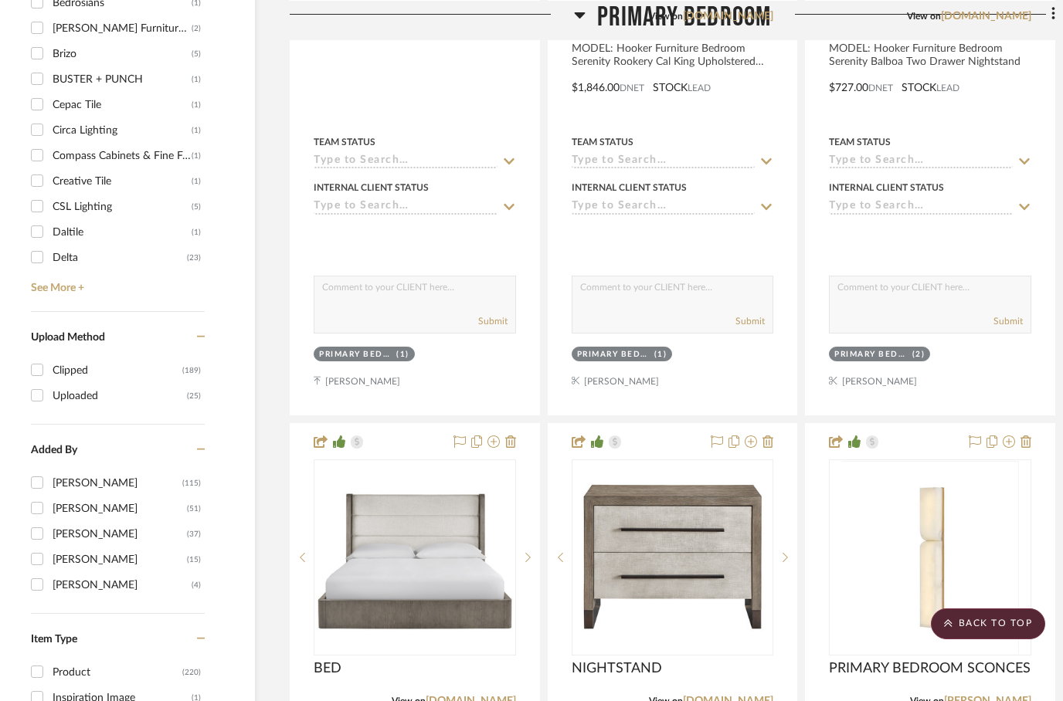
drag, startPoint x: 675, startPoint y: 569, endPoint x: 95, endPoint y: 525, distance: 581.6
click at [96, 547] on div "Natalie Agazarian" at bounding box center [120, 559] width 134 height 25
click at [49, 547] on input "Natalie Agazarian (15)" at bounding box center [37, 559] width 25 height 25
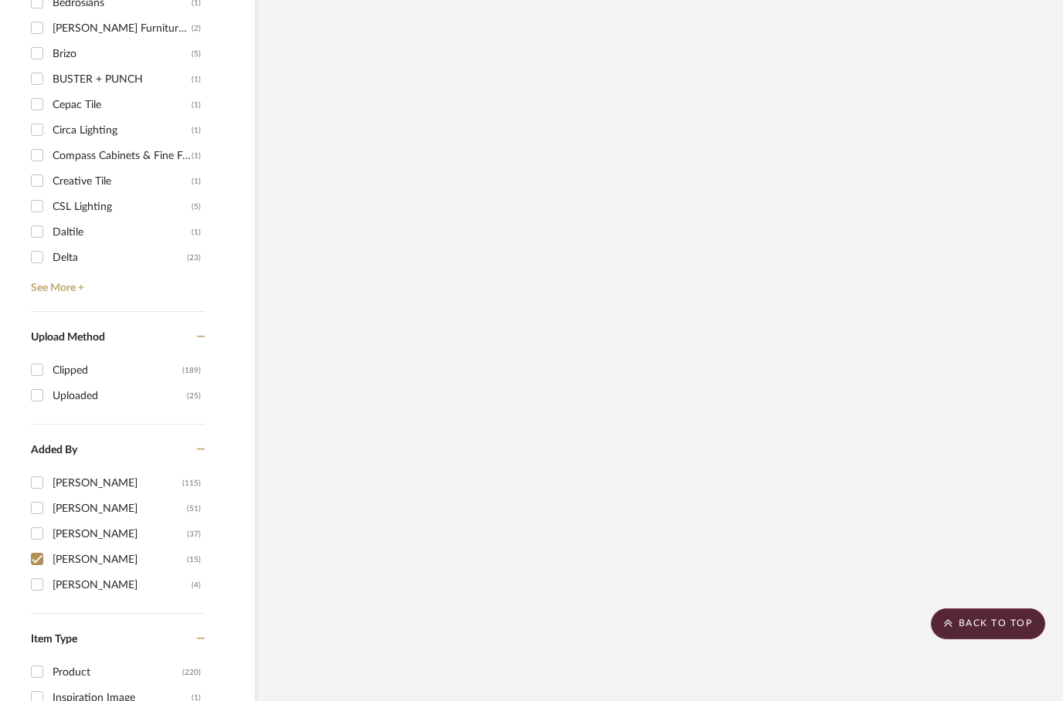
scroll to position [1321, 36]
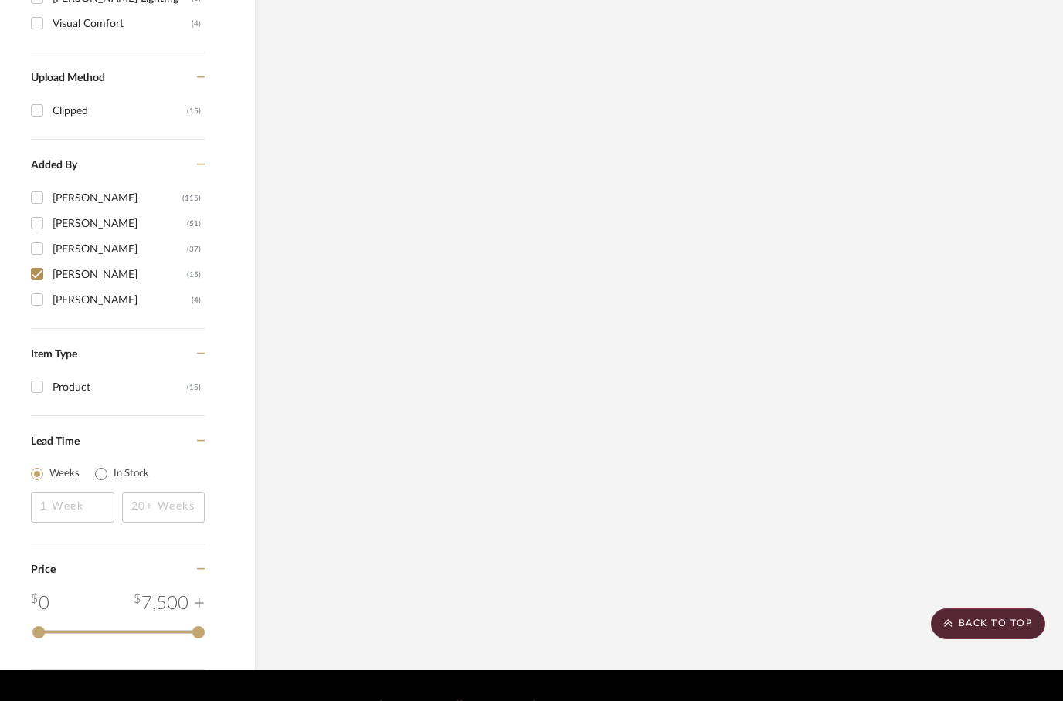
click at [46, 262] on input "Natalie Agazarian (15)" at bounding box center [37, 274] width 25 height 25
checkbox input "false"
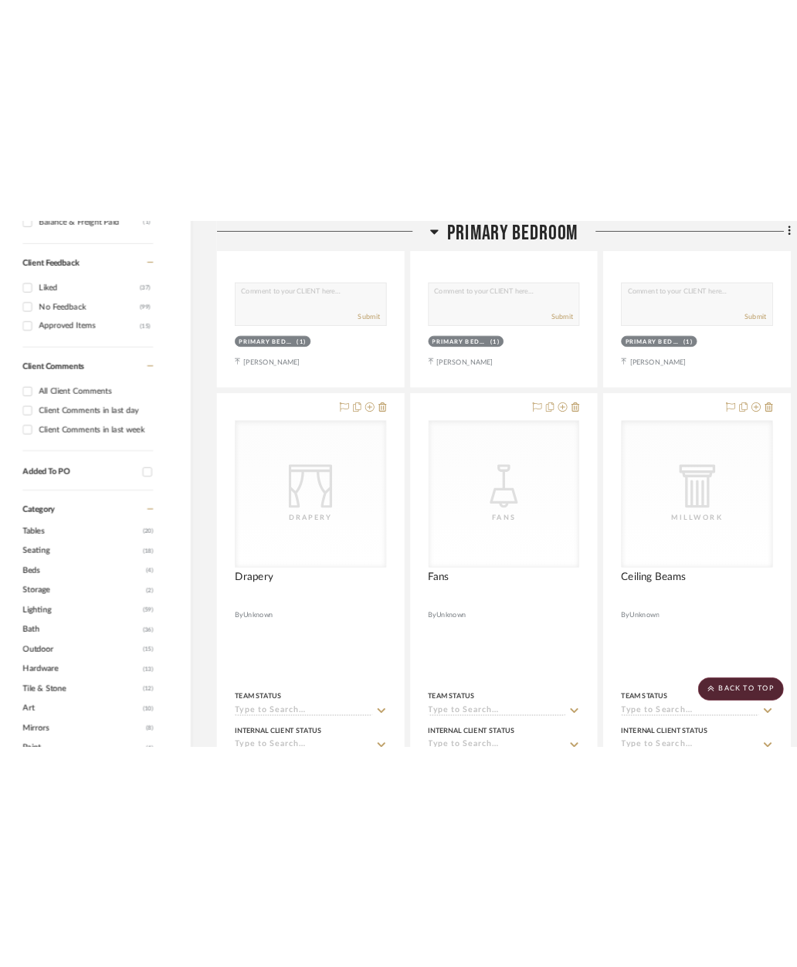
scroll to position [978, 36]
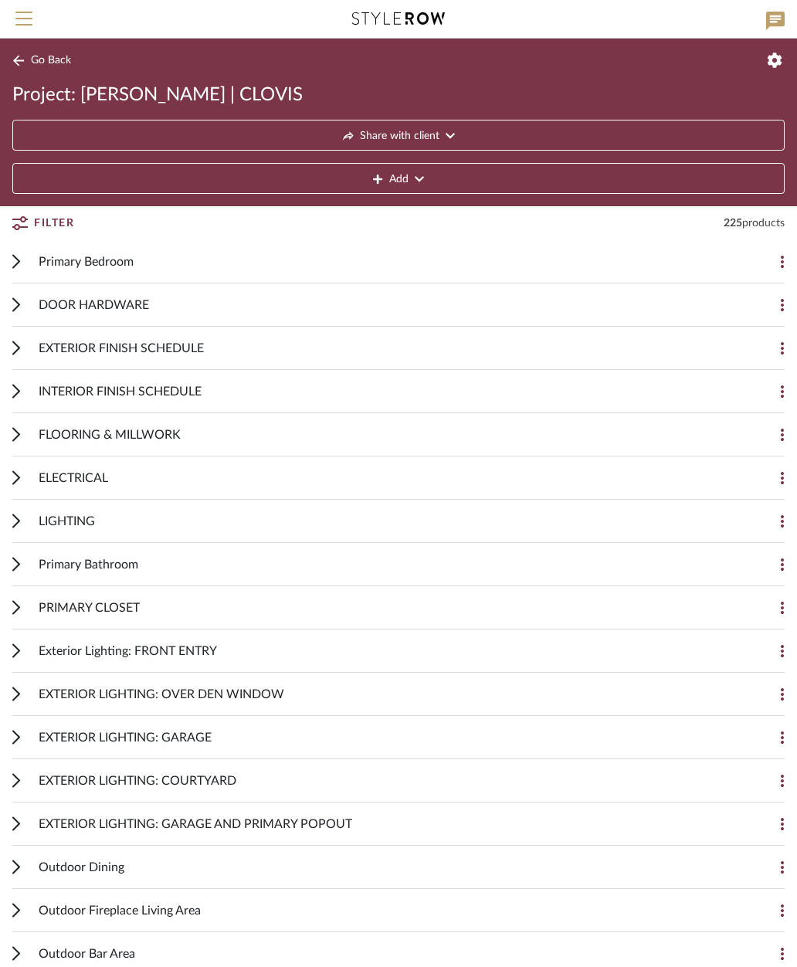
click at [88, 256] on span "Primary Bedroom" at bounding box center [86, 262] width 95 height 19
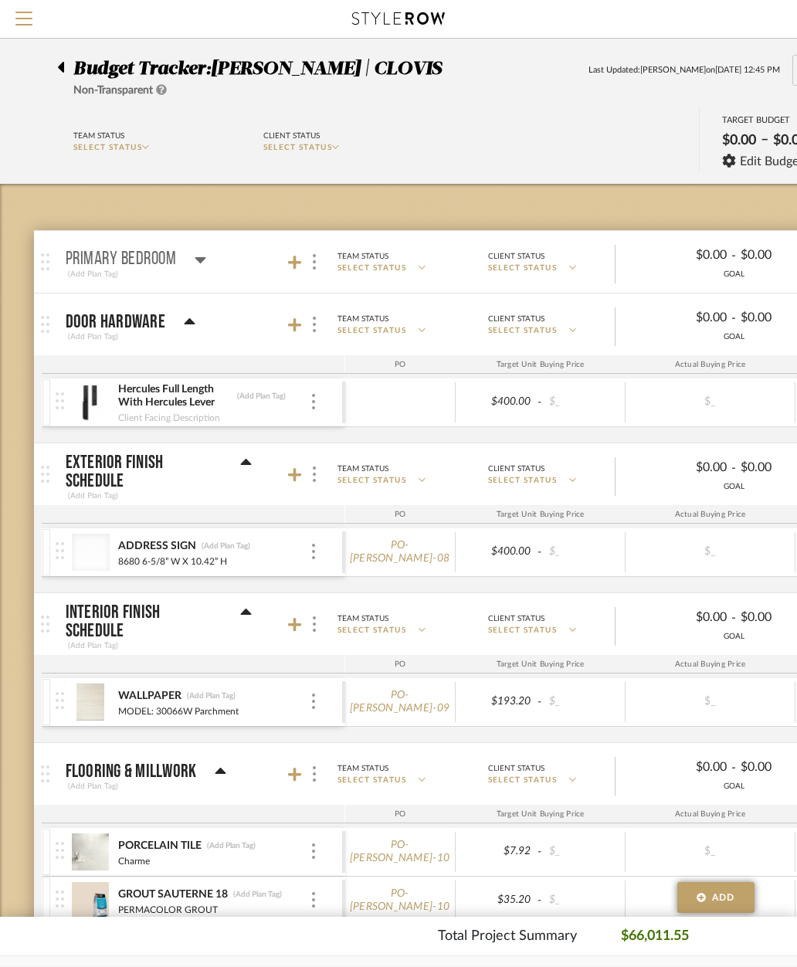
click at [18, 20] on span "Menu" at bounding box center [23, 23] width 17 height 23
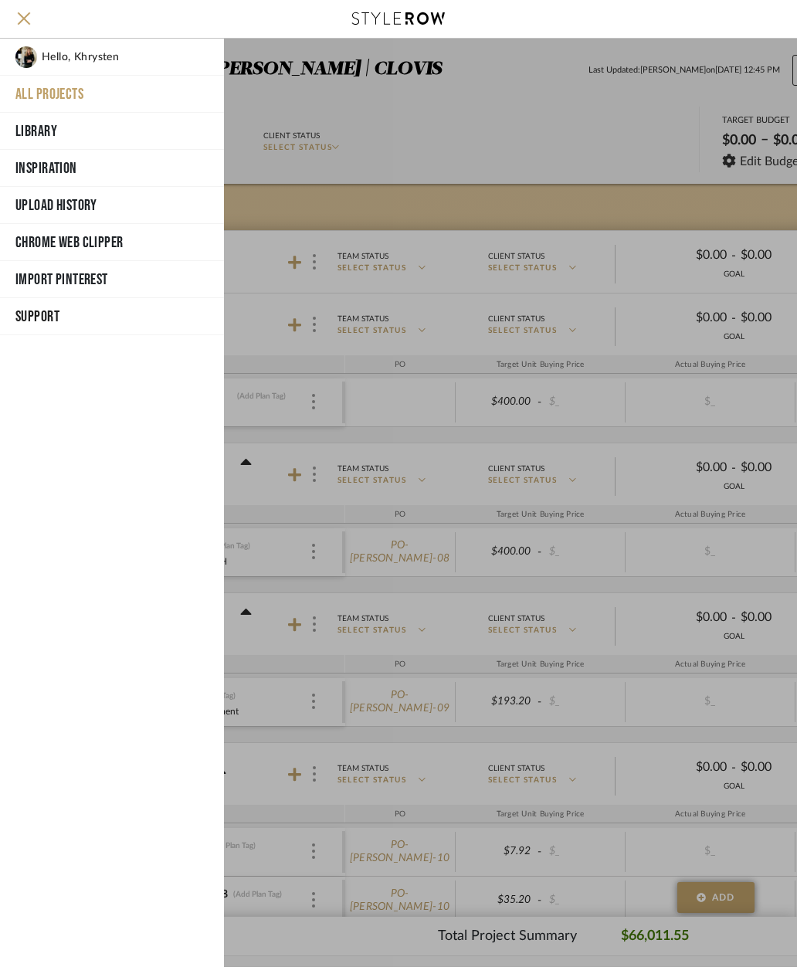
click at [40, 133] on button "Library" at bounding box center [112, 131] width 224 height 37
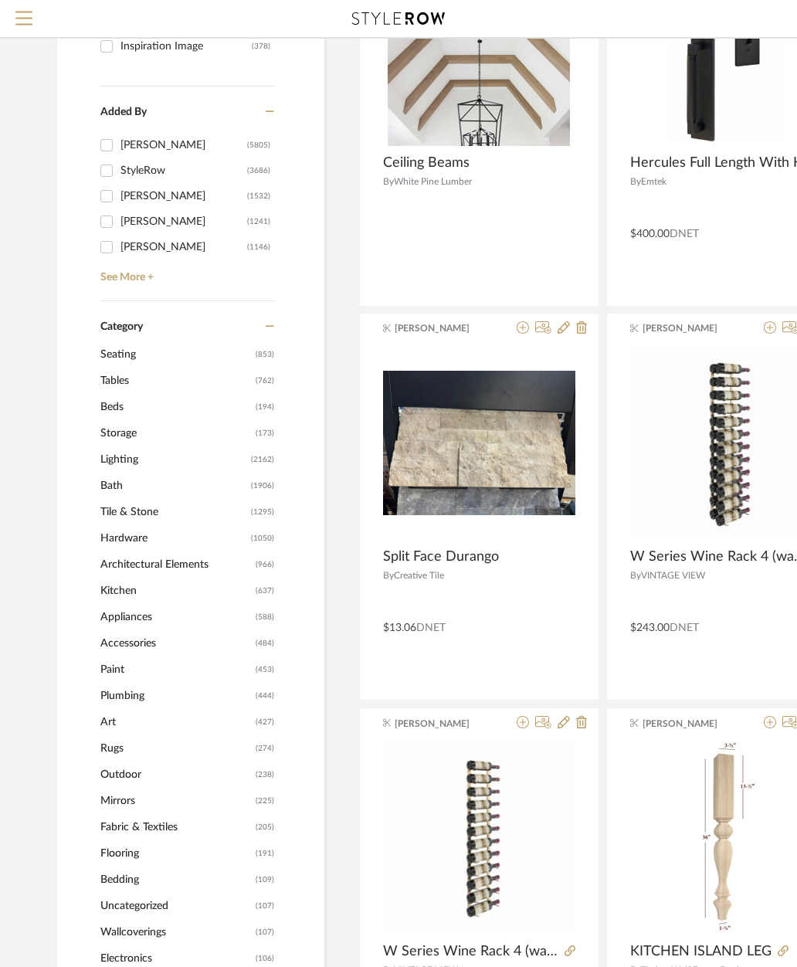
click at [114, 700] on span "Flooring" at bounding box center [175, 854] width 151 height 26
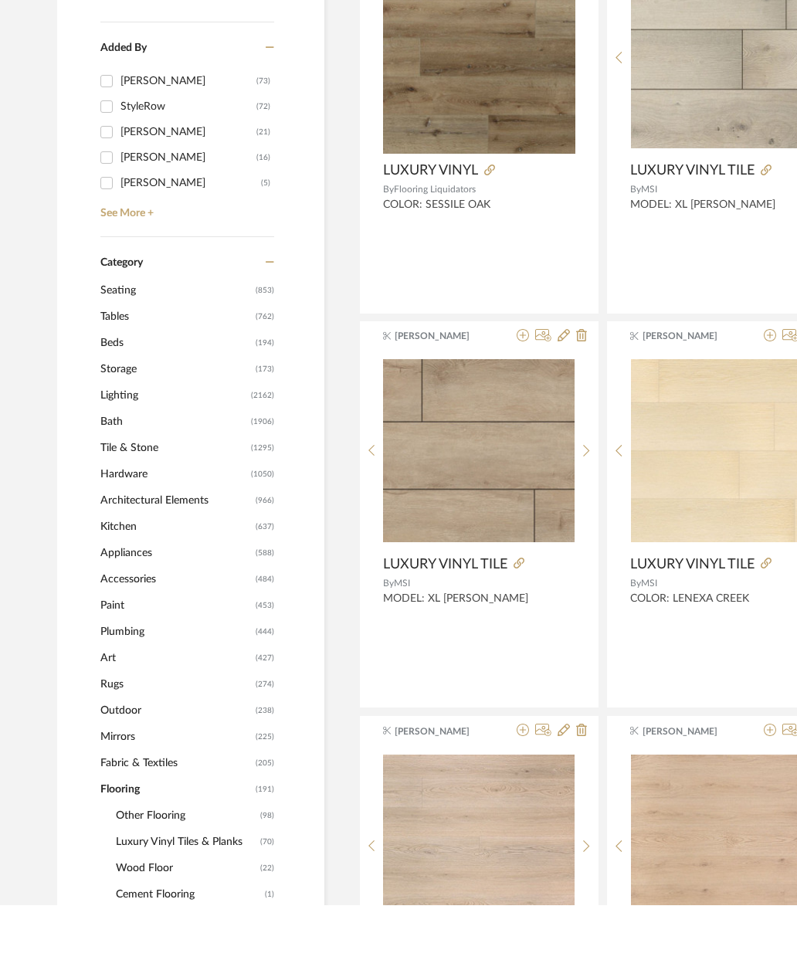
scroll to position [365, 0]
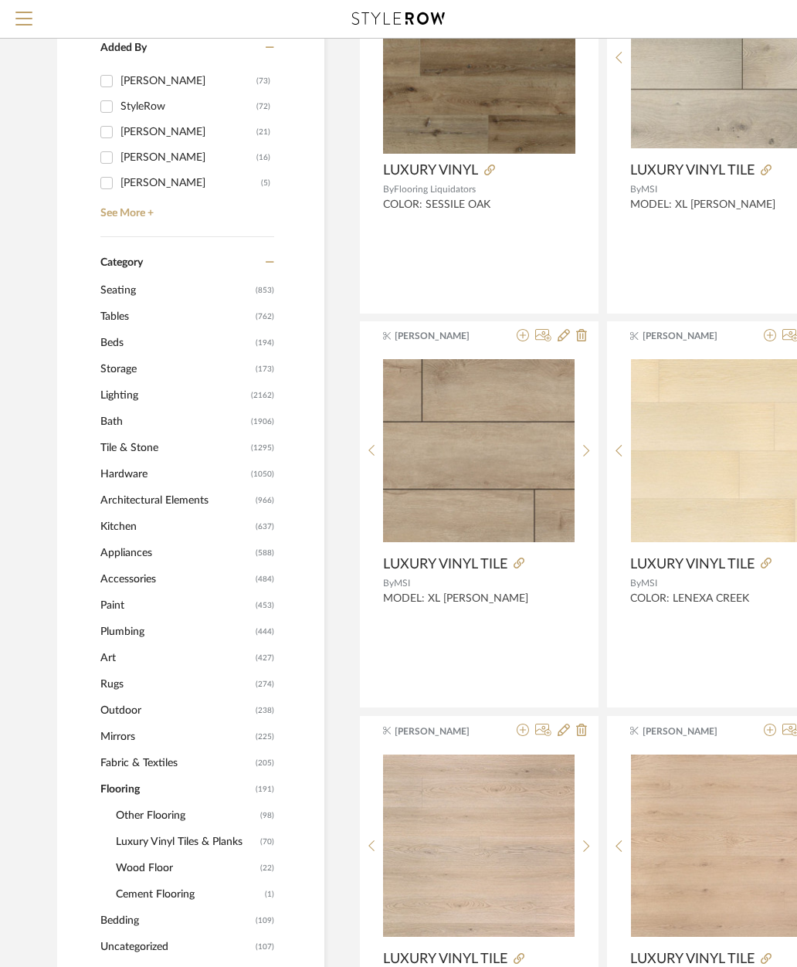
click at [137, 700] on span "Other Flooring" at bounding box center [186, 815] width 141 height 26
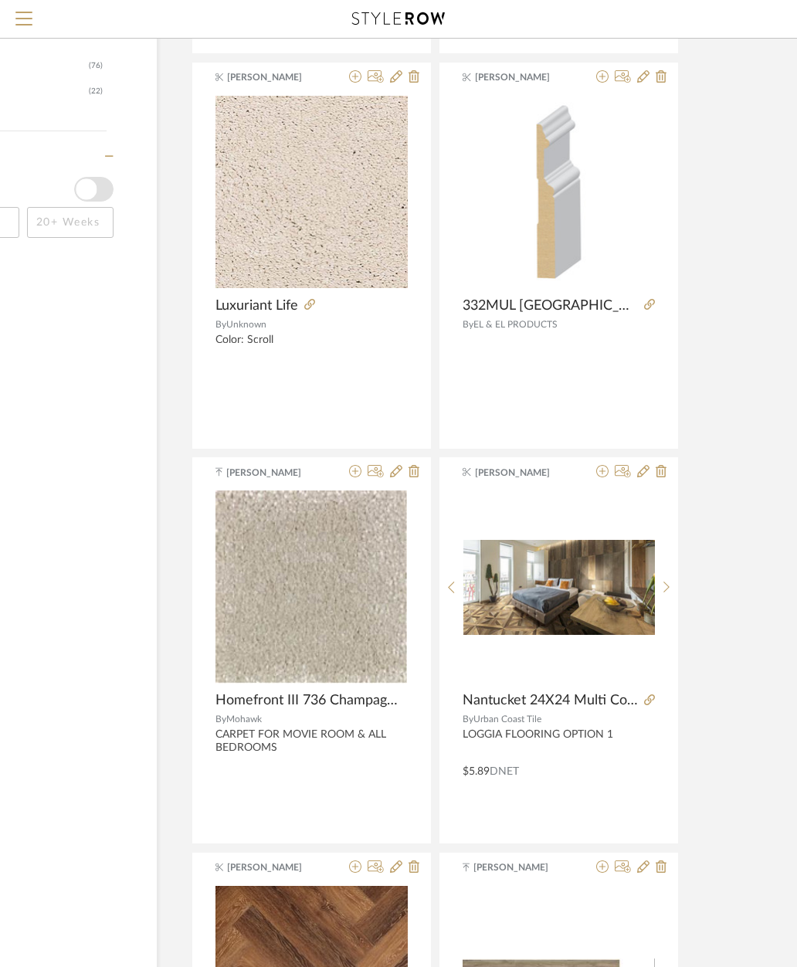
scroll to position [2184, 168]
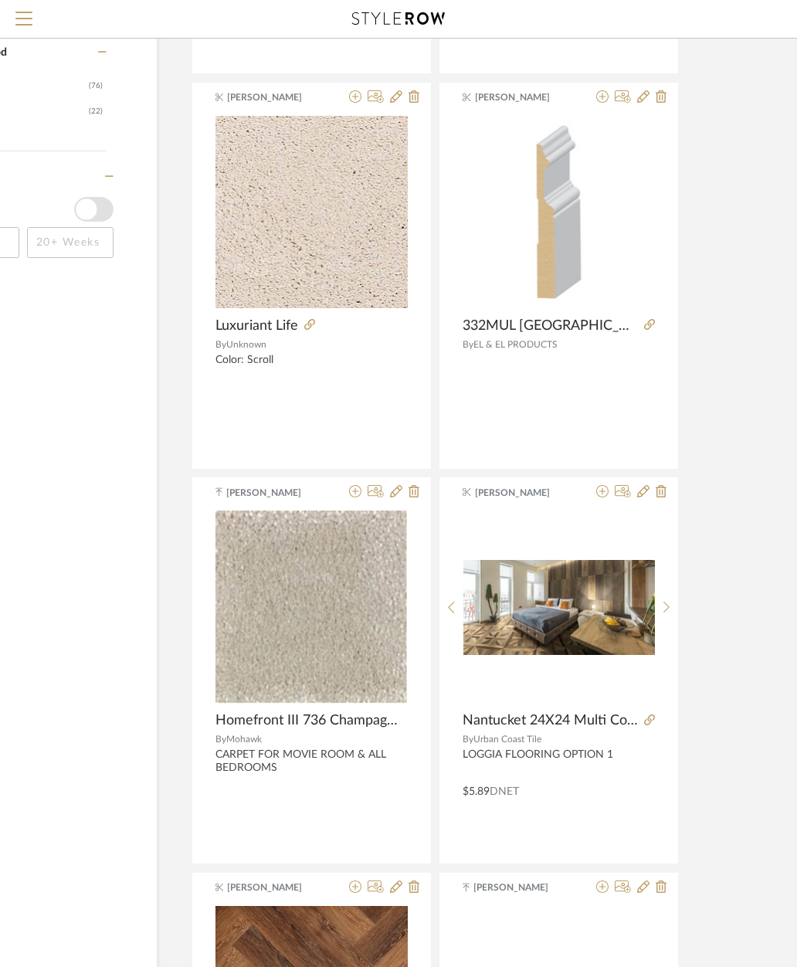
click at [351, 103] on fa-icon at bounding box center [355, 97] width 12 height 12
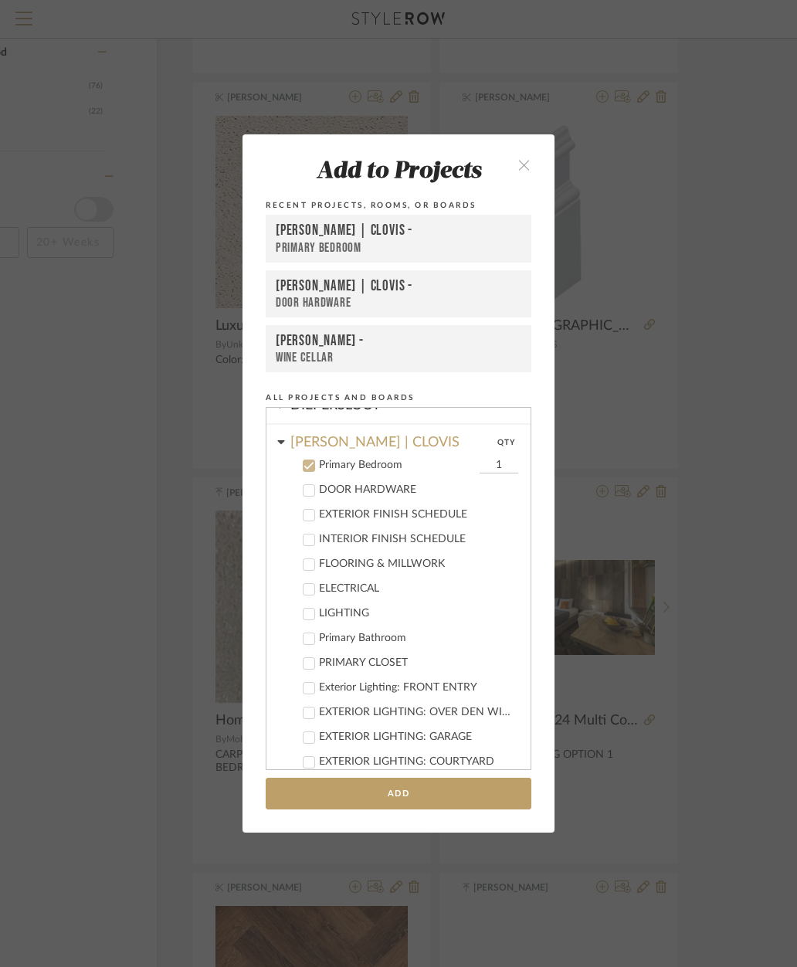
scroll to position [285, 0]
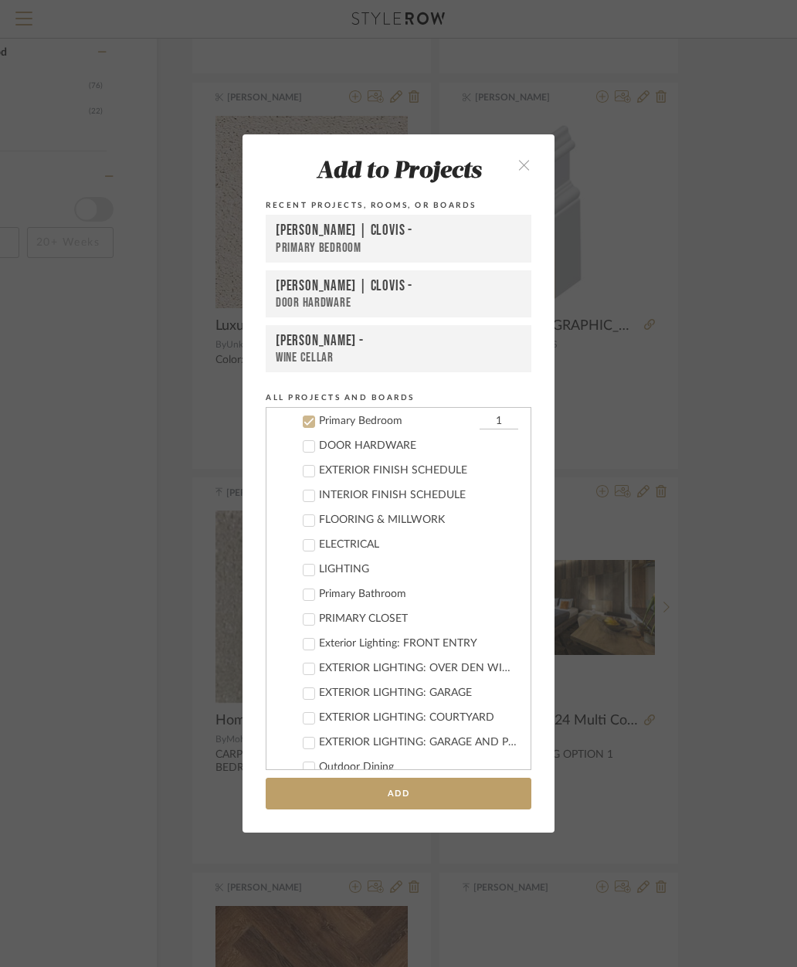
click at [312, 240] on div "Primary Bedroom" at bounding box center [399, 248] width 246 height 16
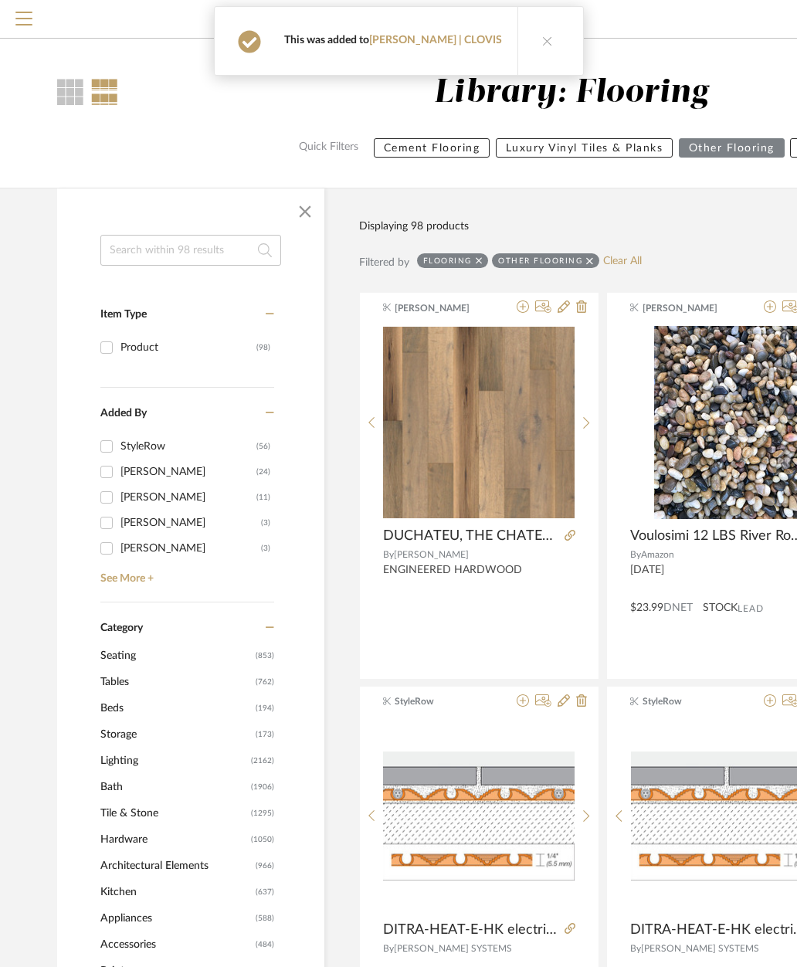
scroll to position [2184, 168]
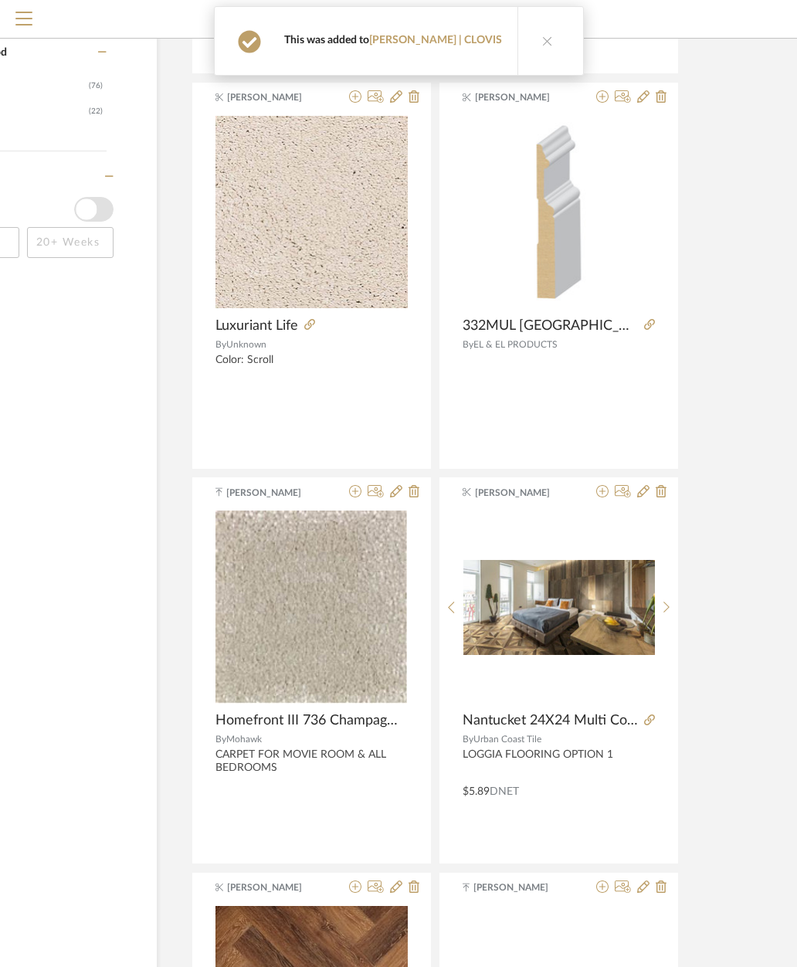
click at [249, 663] on img "0" at bounding box center [311, 606] width 192 height 193
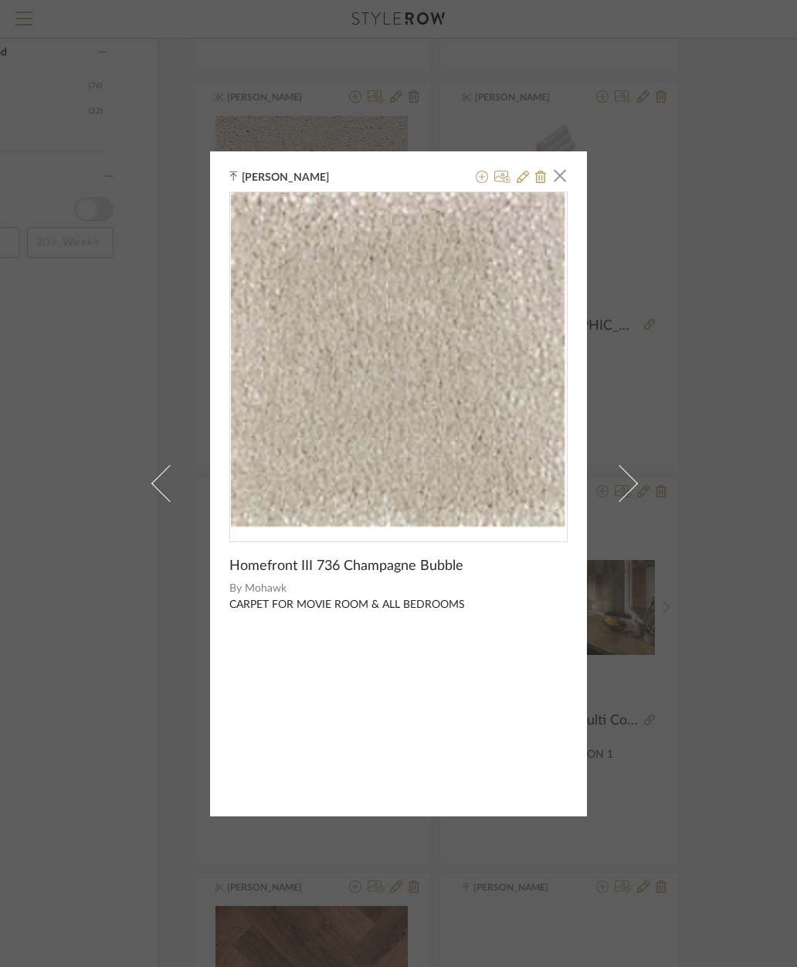
click at [561, 172] on span "button" at bounding box center [559, 176] width 31 height 31
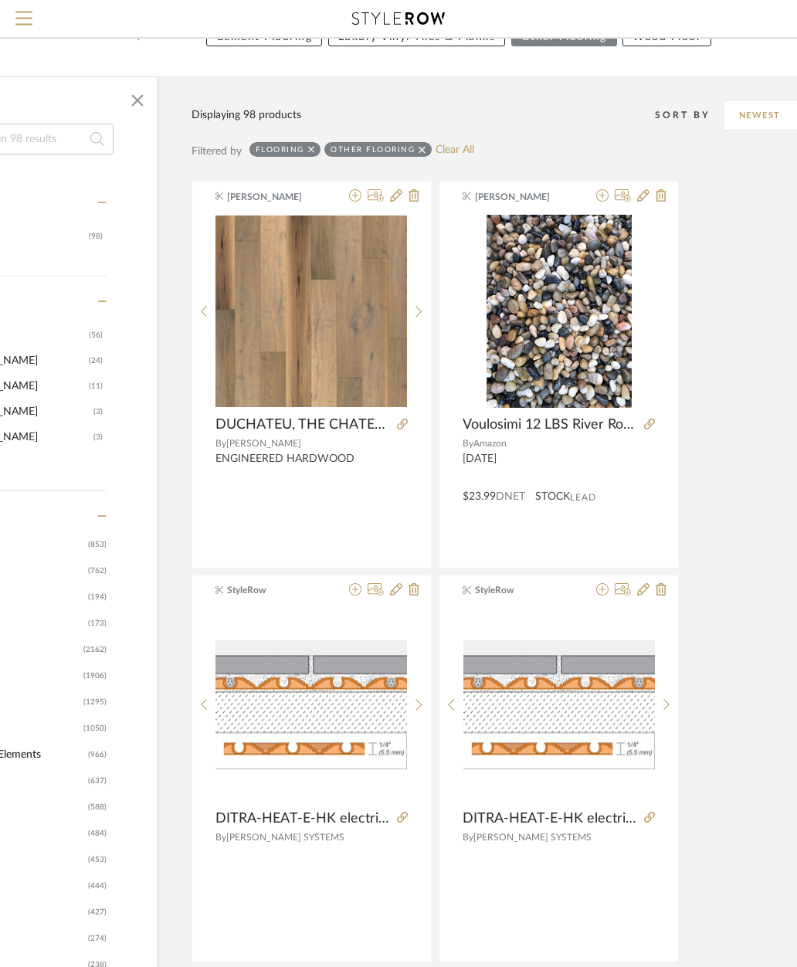
scroll to position [0, 168]
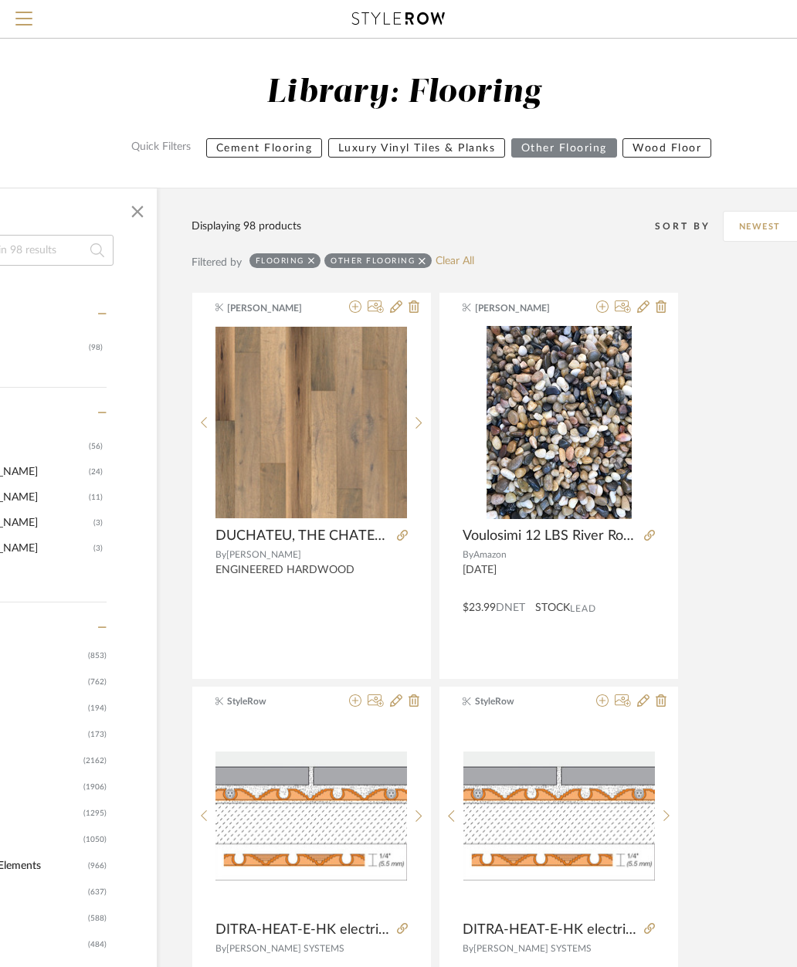
click at [47, 256] on input at bounding box center [23, 250] width 181 height 31
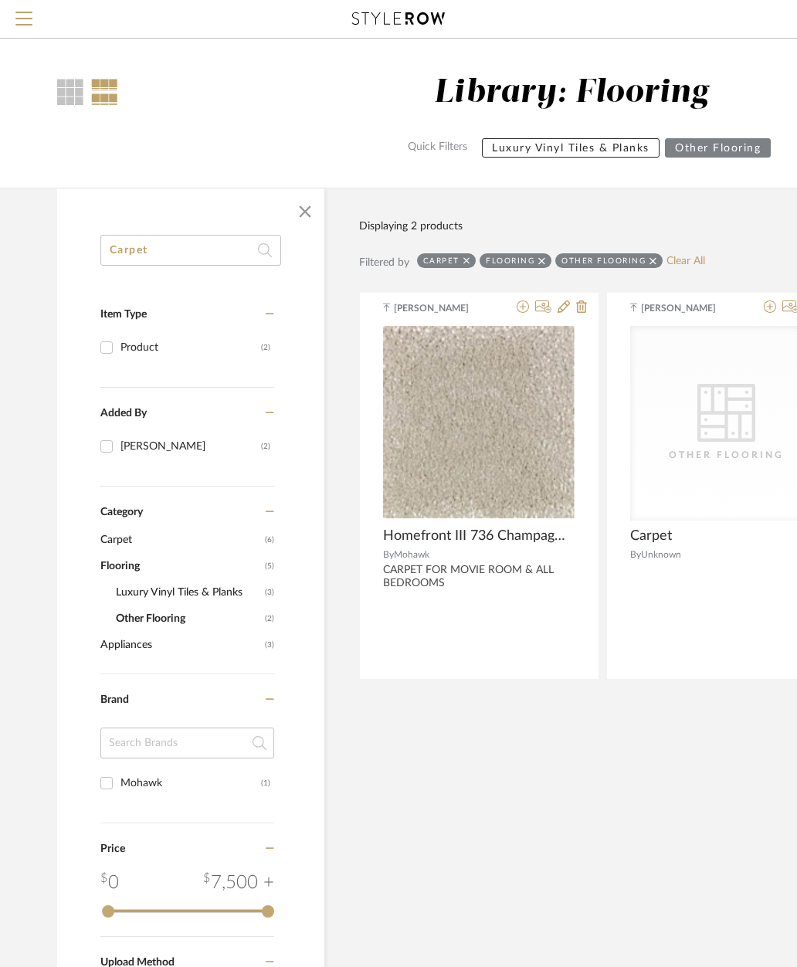
type input "Carpet"
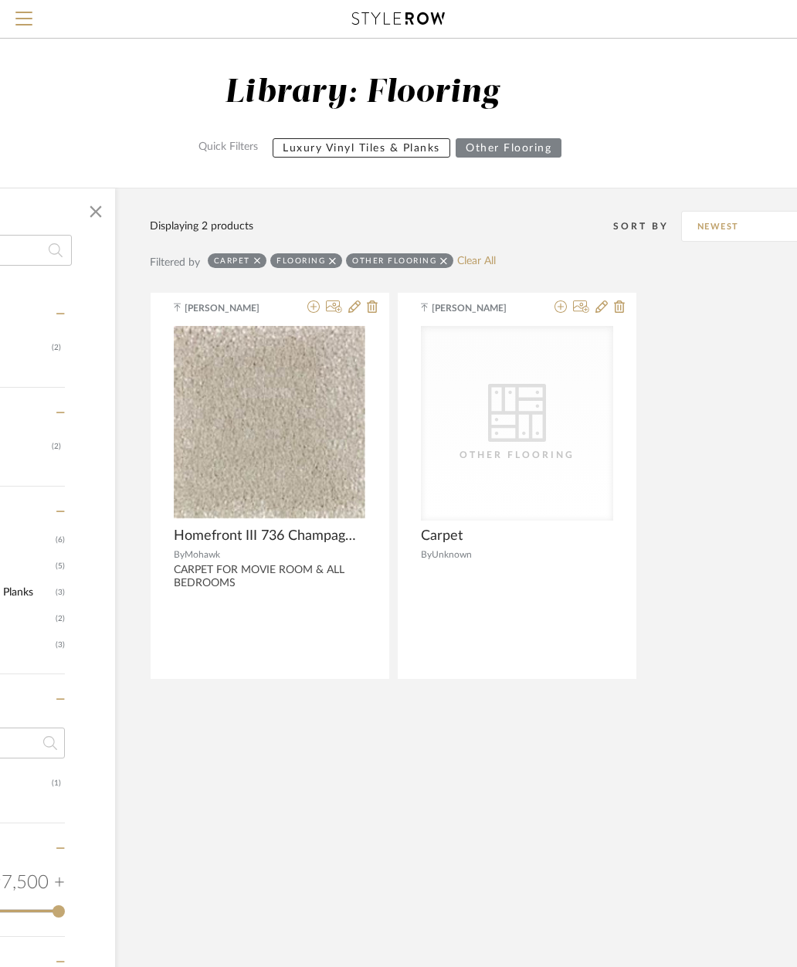
scroll to position [0, 211]
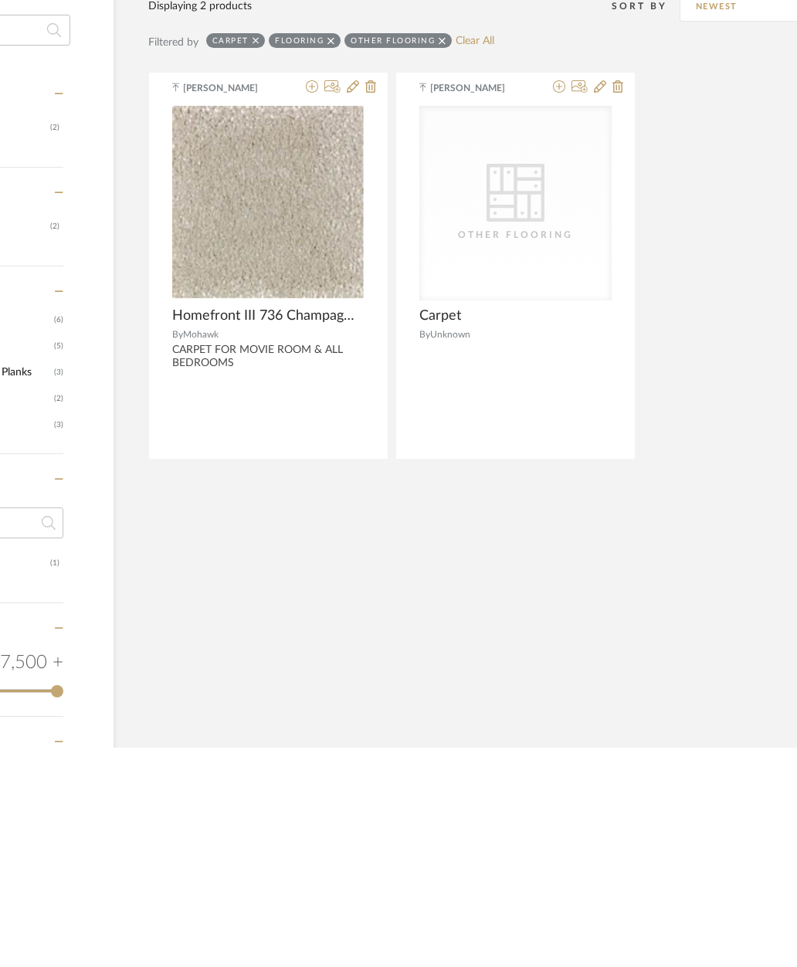
click at [429, 253] on div "Other Flooring" at bounding box center [397, 260] width 107 height 15
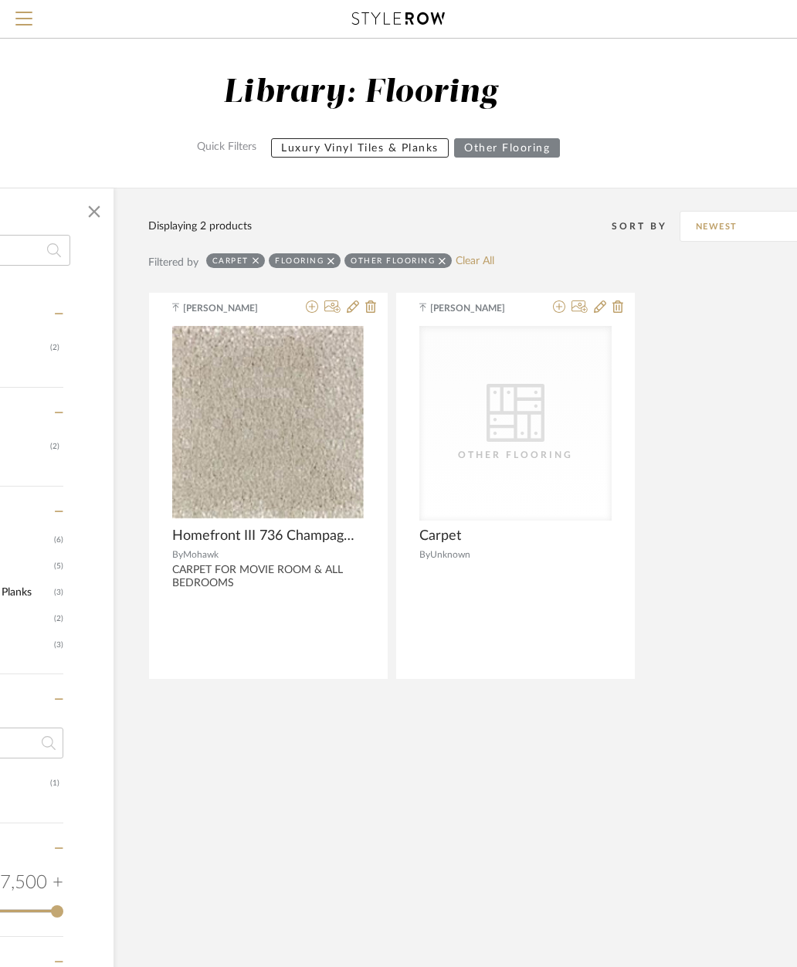
click at [439, 263] on icon at bounding box center [442, 261] width 7 height 11
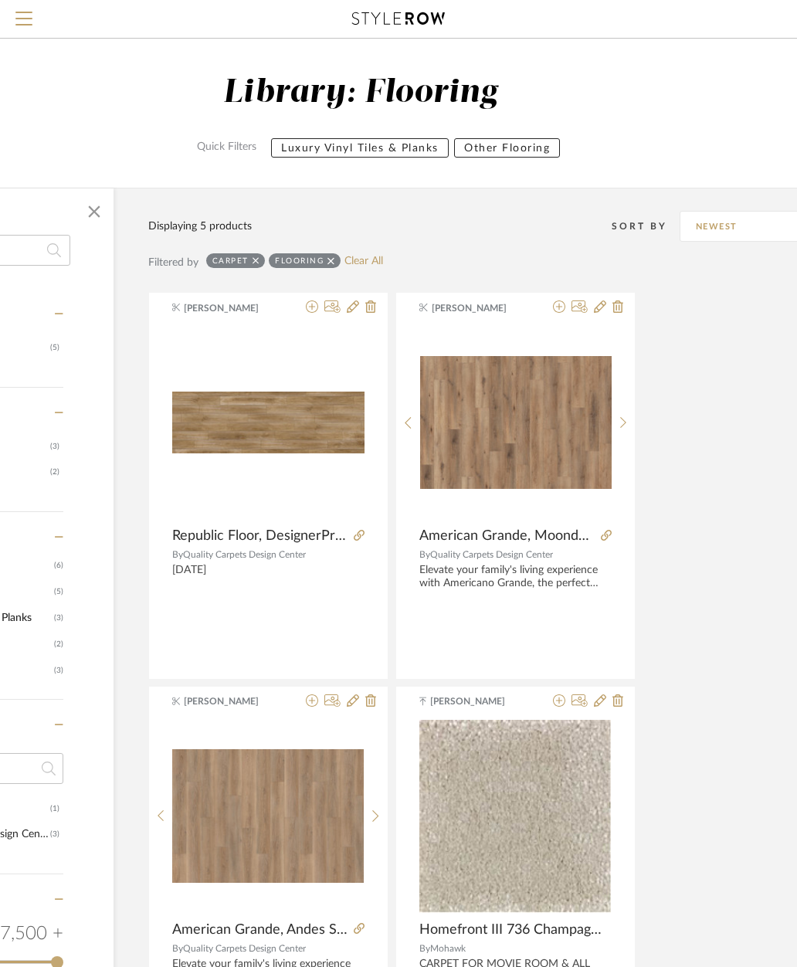
click at [328, 268] on fa-icon at bounding box center [330, 260] width 7 height 15
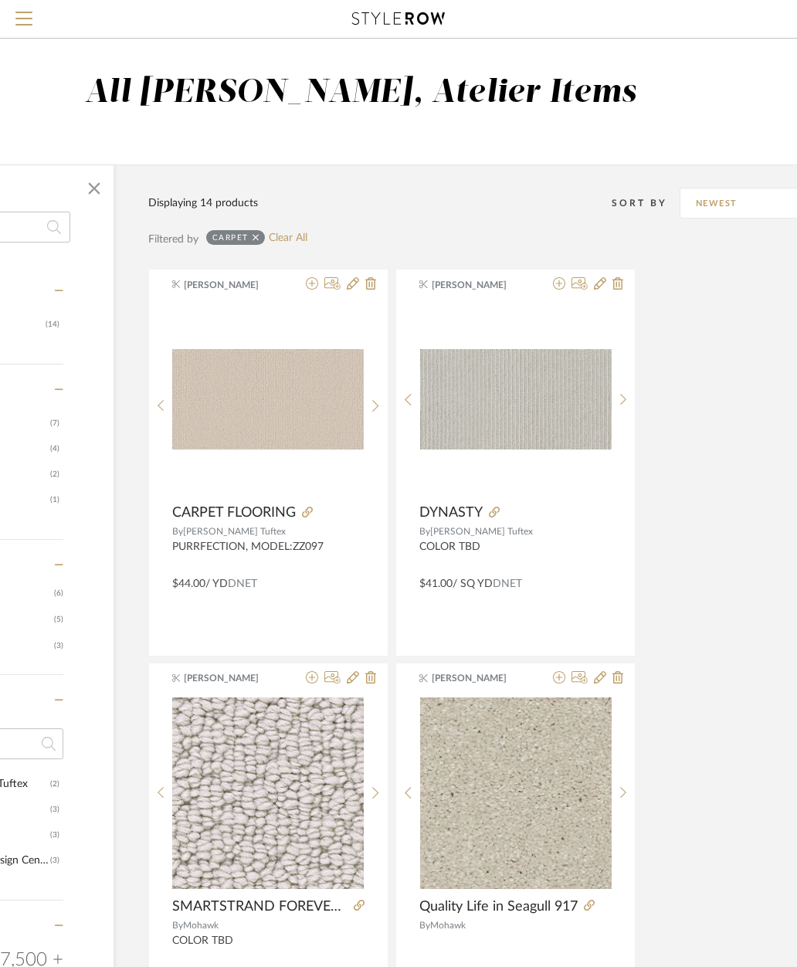
click at [369, 404] on sr-next-btn at bounding box center [376, 405] width 24 height 13
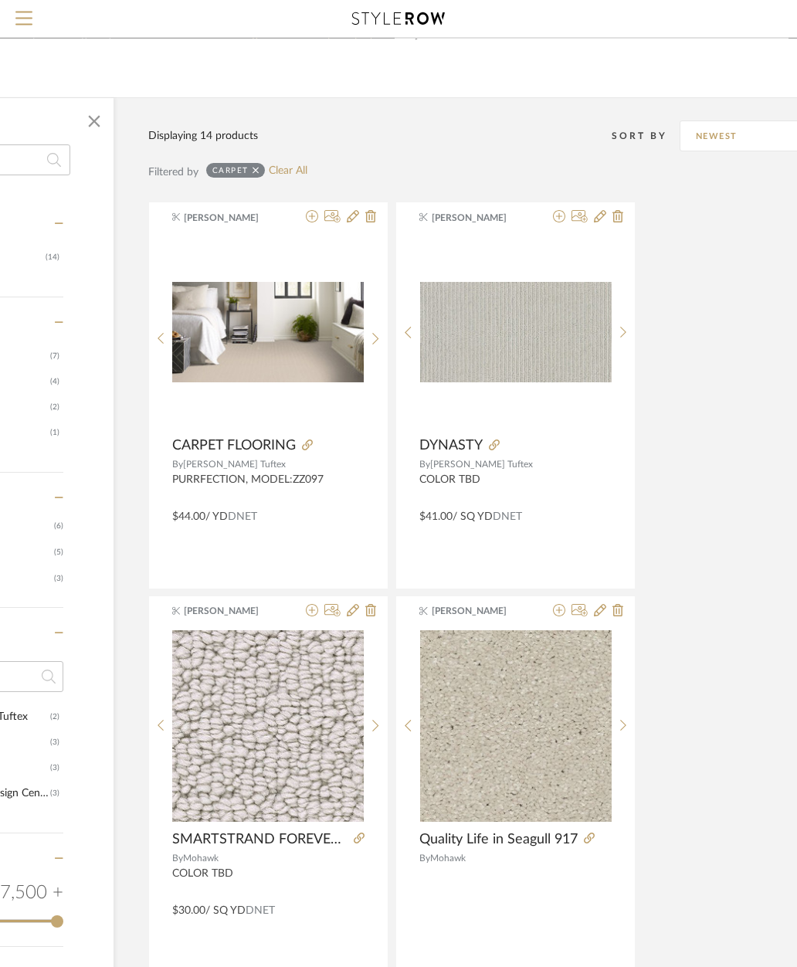
scroll to position [67, 211]
click at [380, 345] on sr-next-btn at bounding box center [376, 338] width 24 height 13
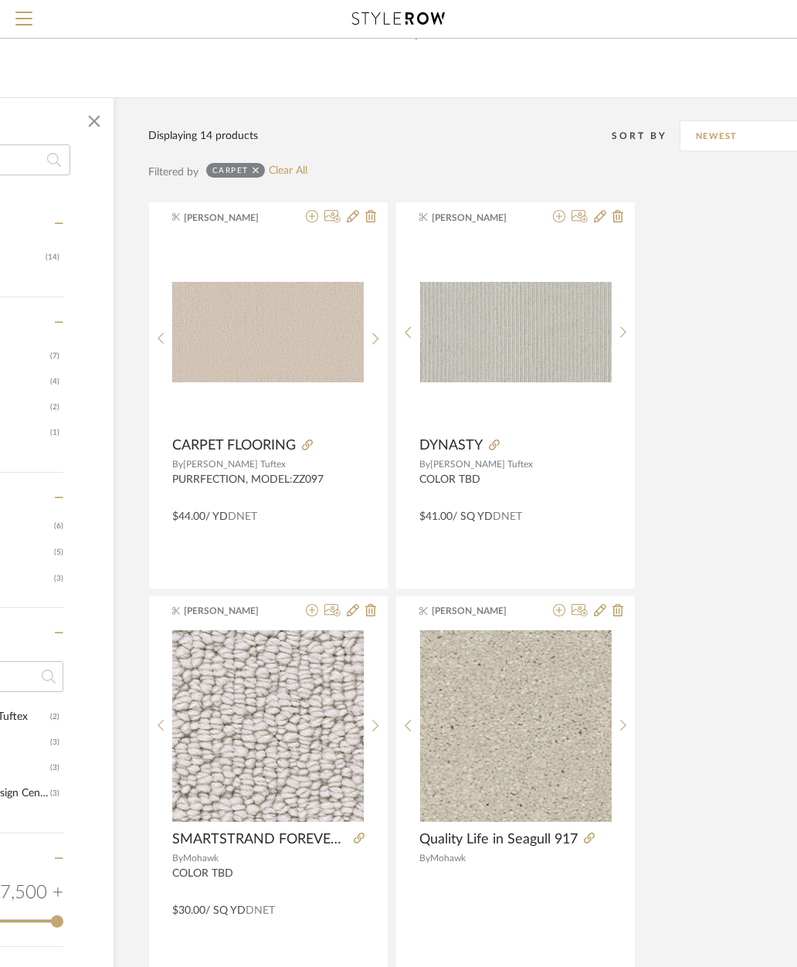
click at [237, 344] on img "0" at bounding box center [268, 332] width 192 height 101
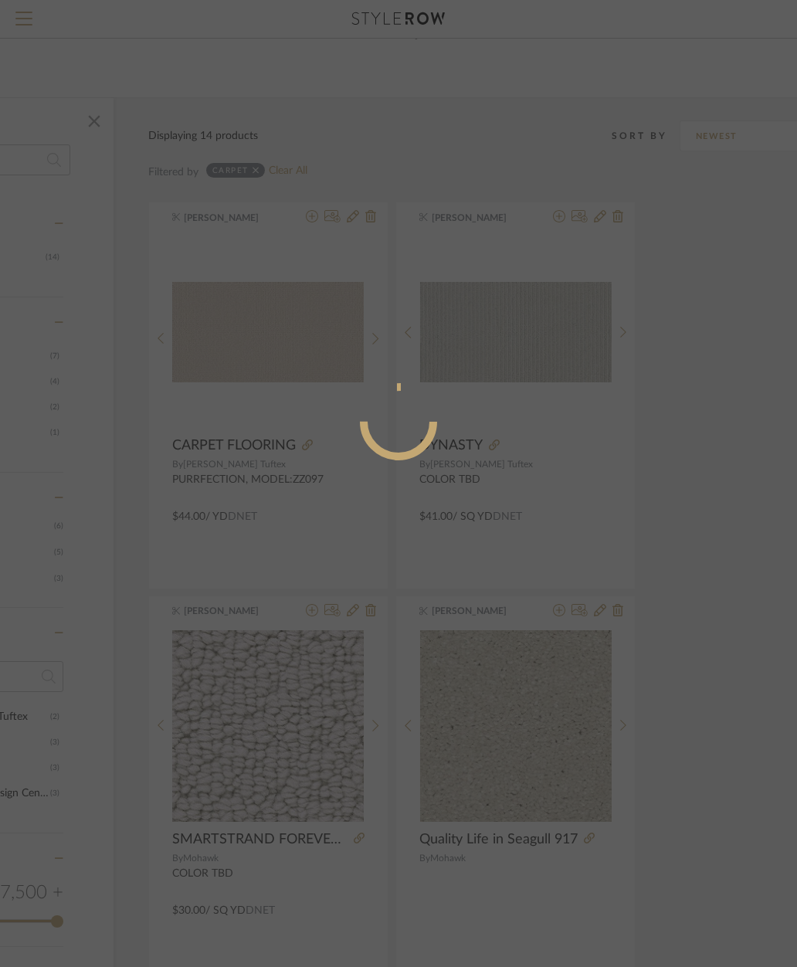
scroll to position [0, 0]
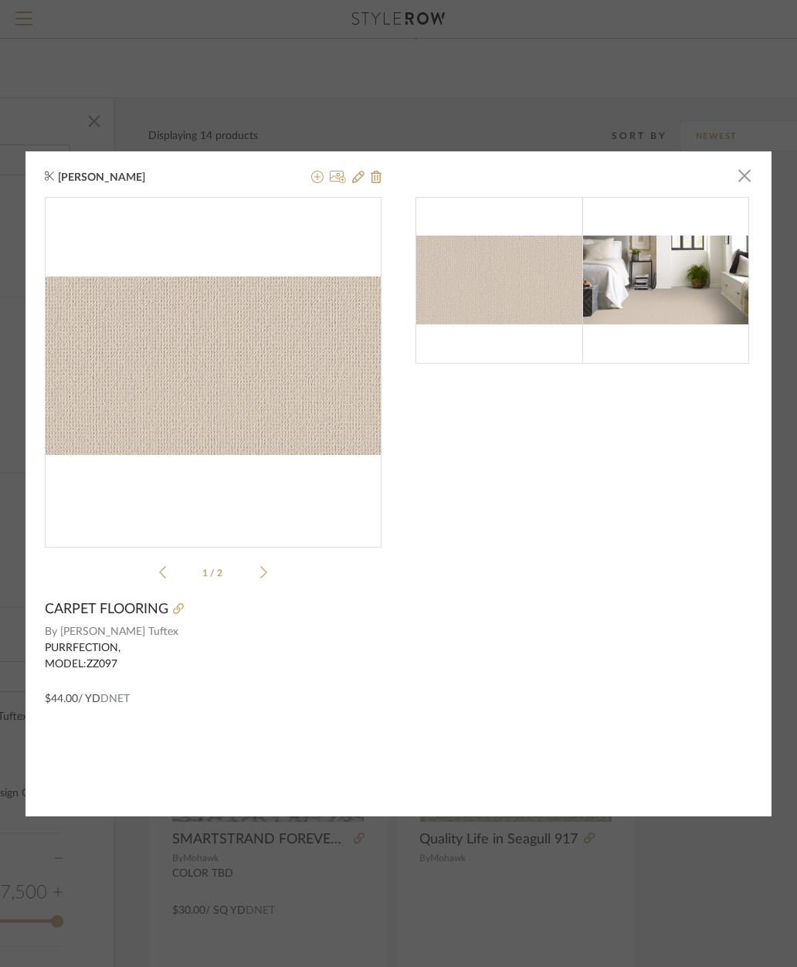
click at [108, 390] on img "0" at bounding box center [213, 365] width 337 height 178
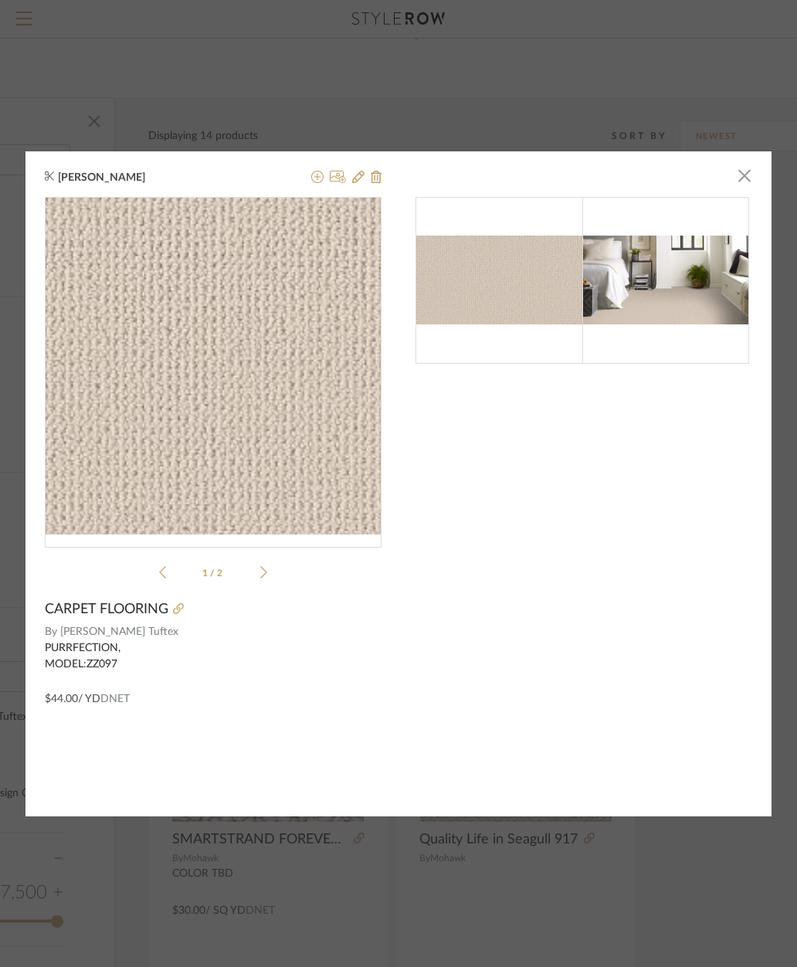
click at [311, 181] on icon at bounding box center [317, 177] width 12 height 12
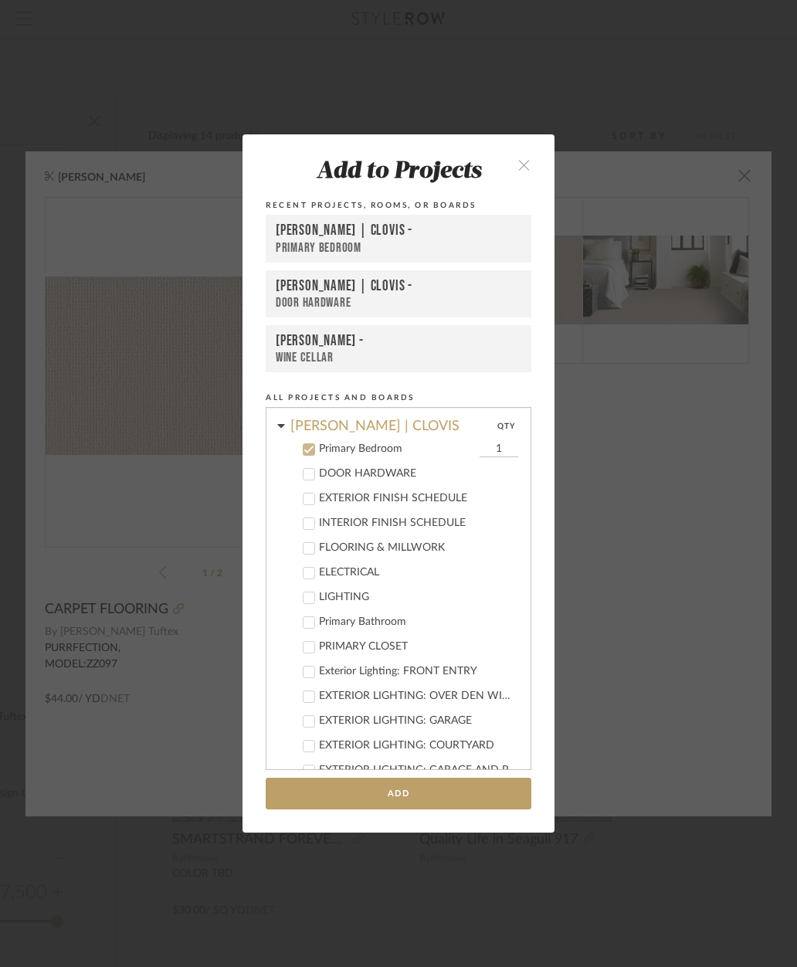
scroll to position [285, 0]
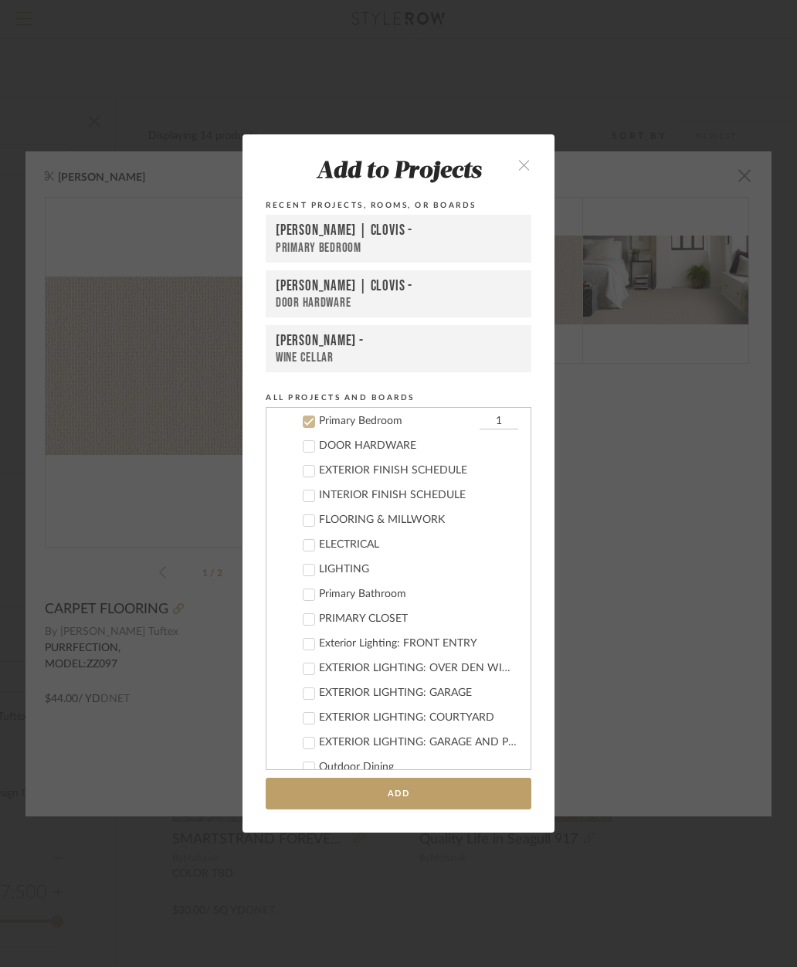
click at [309, 242] on div "Primary Bedroom" at bounding box center [399, 248] width 246 height 16
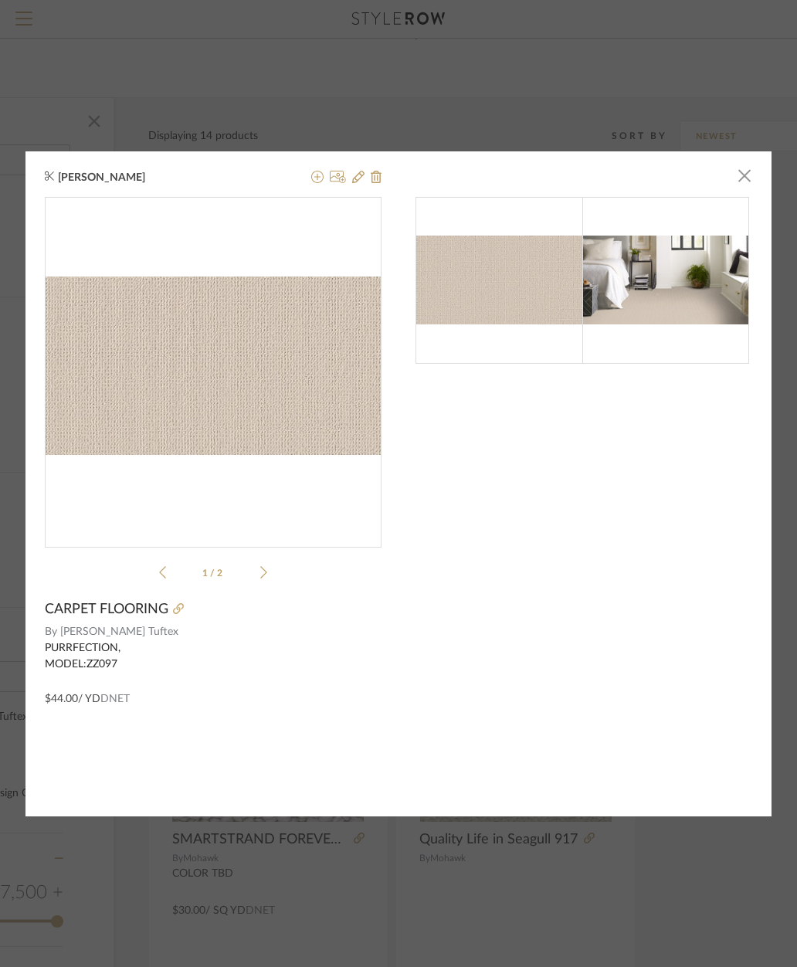
click at [749, 185] on span "button" at bounding box center [744, 176] width 31 height 31
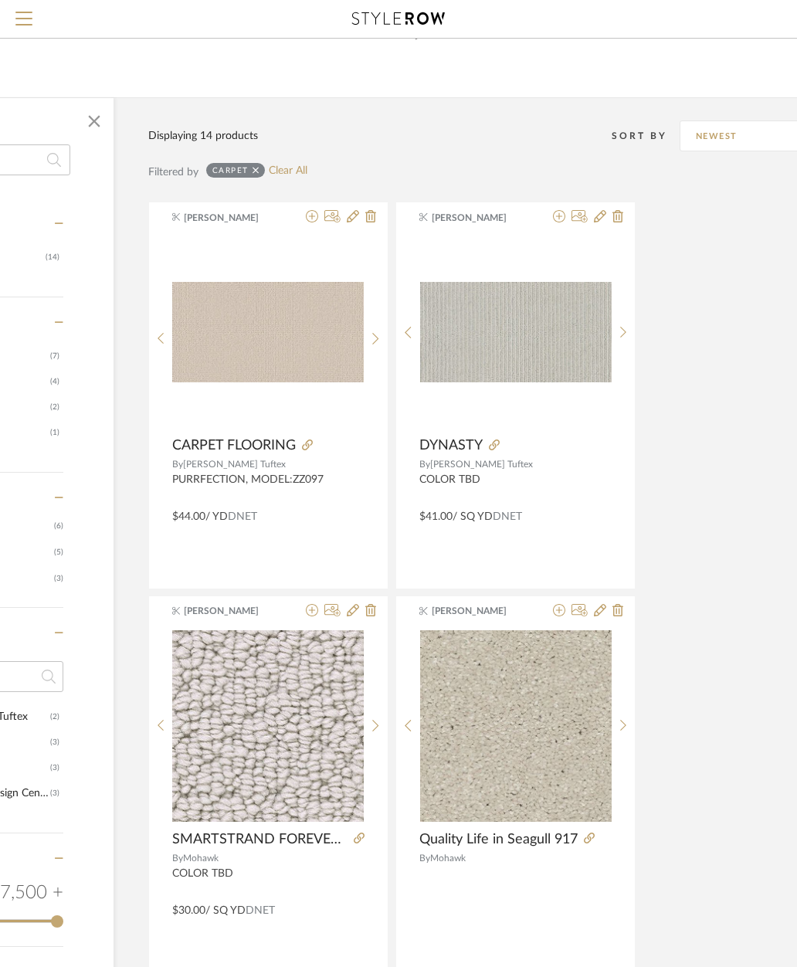
scroll to position [67, 211]
click at [553, 223] on fa-icon at bounding box center [559, 217] width 12 height 12
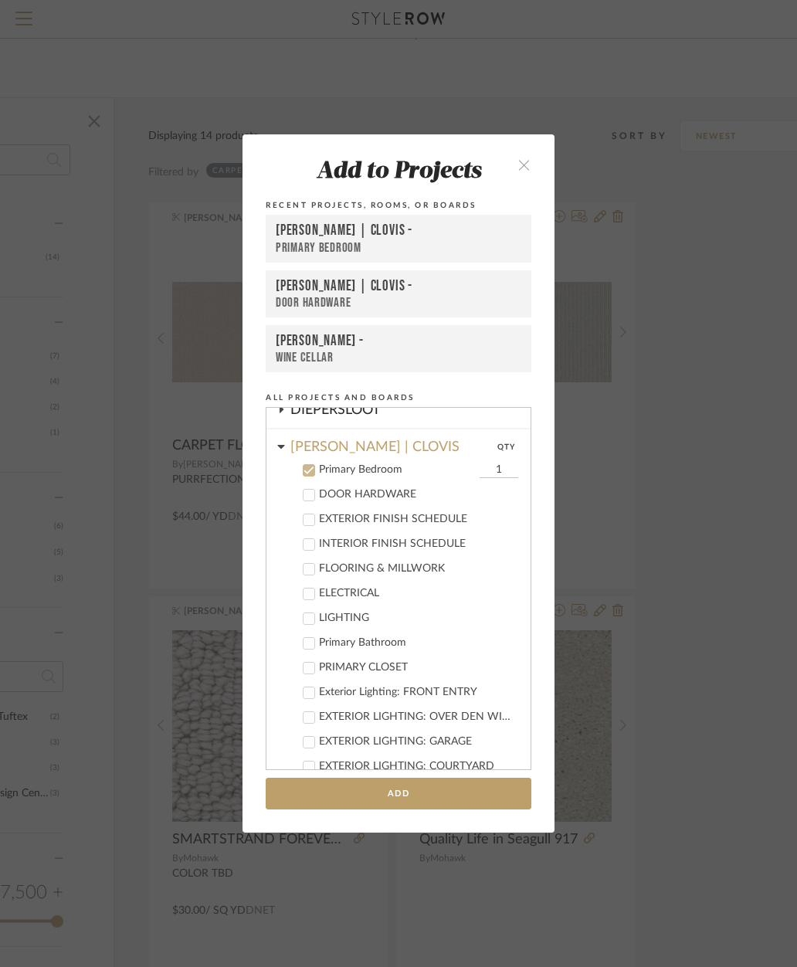
scroll to position [285, 0]
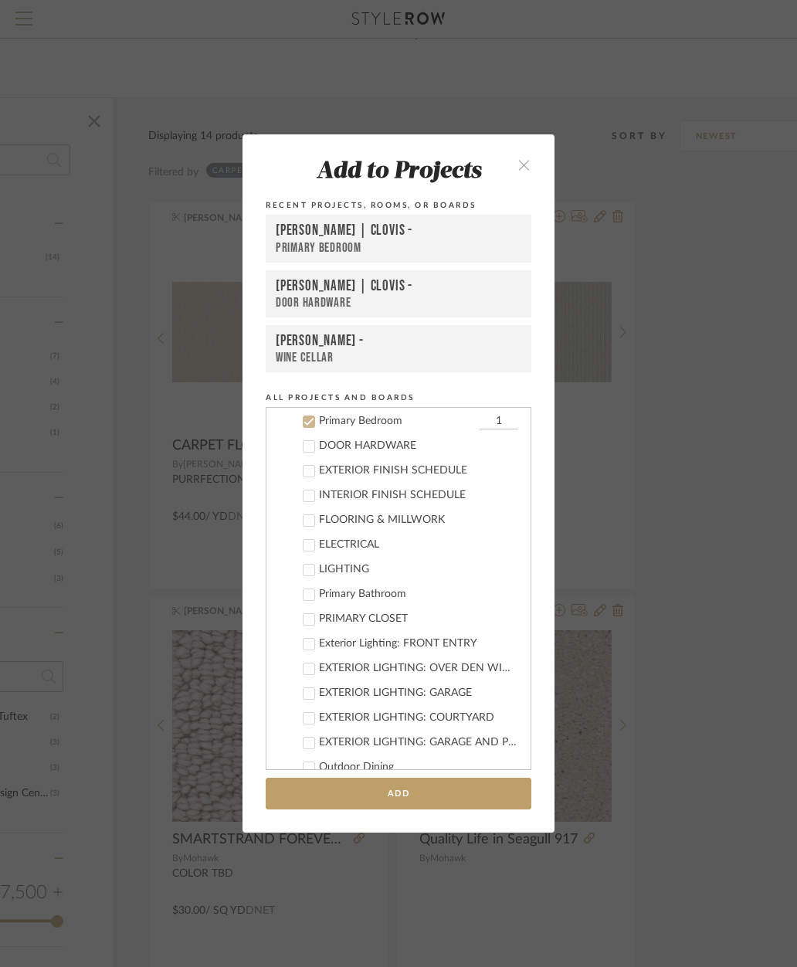
click at [296, 242] on div "Primary Bedroom" at bounding box center [399, 248] width 246 height 16
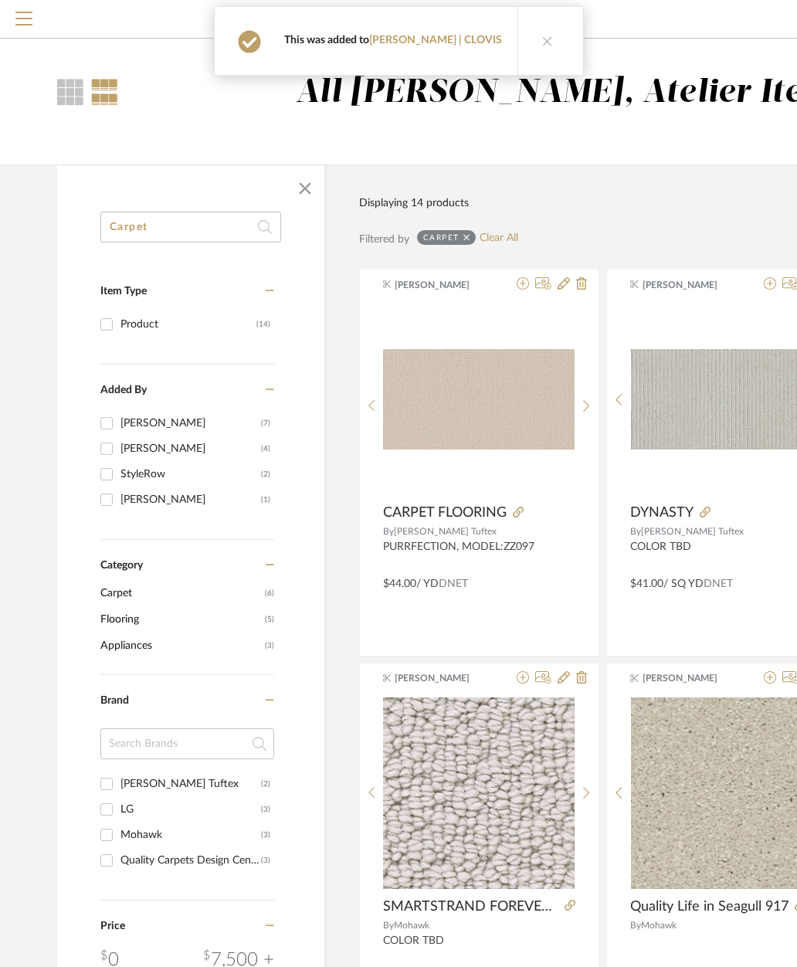
scroll to position [67, 211]
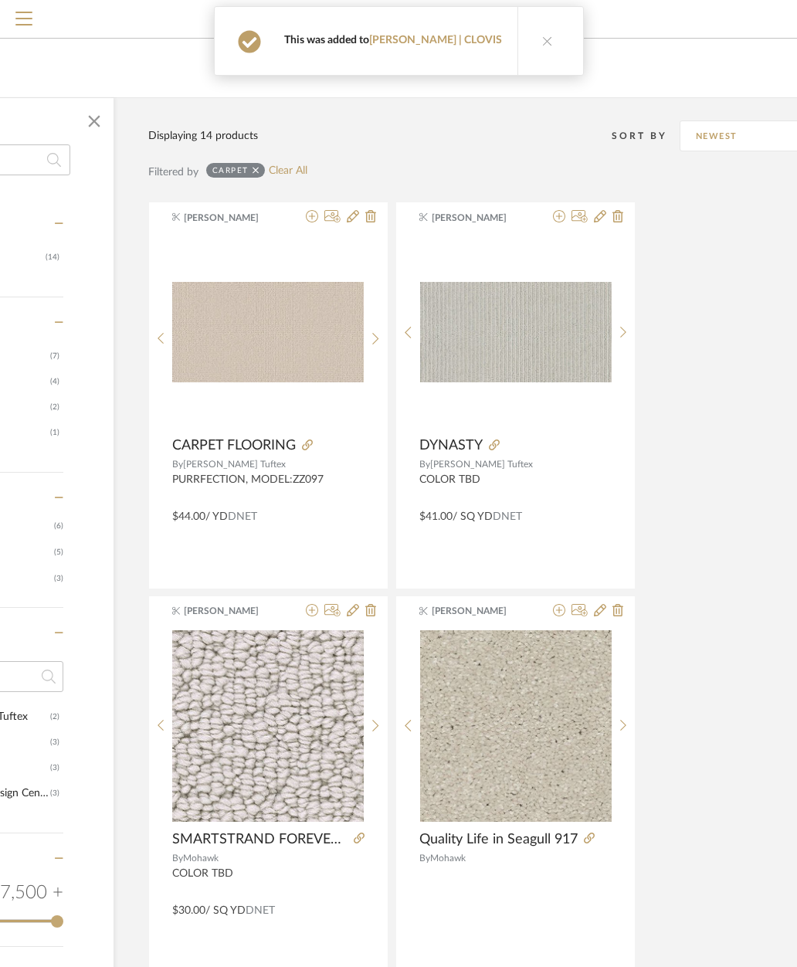
click at [536, 43] on button at bounding box center [546, 41] width 59 height 68
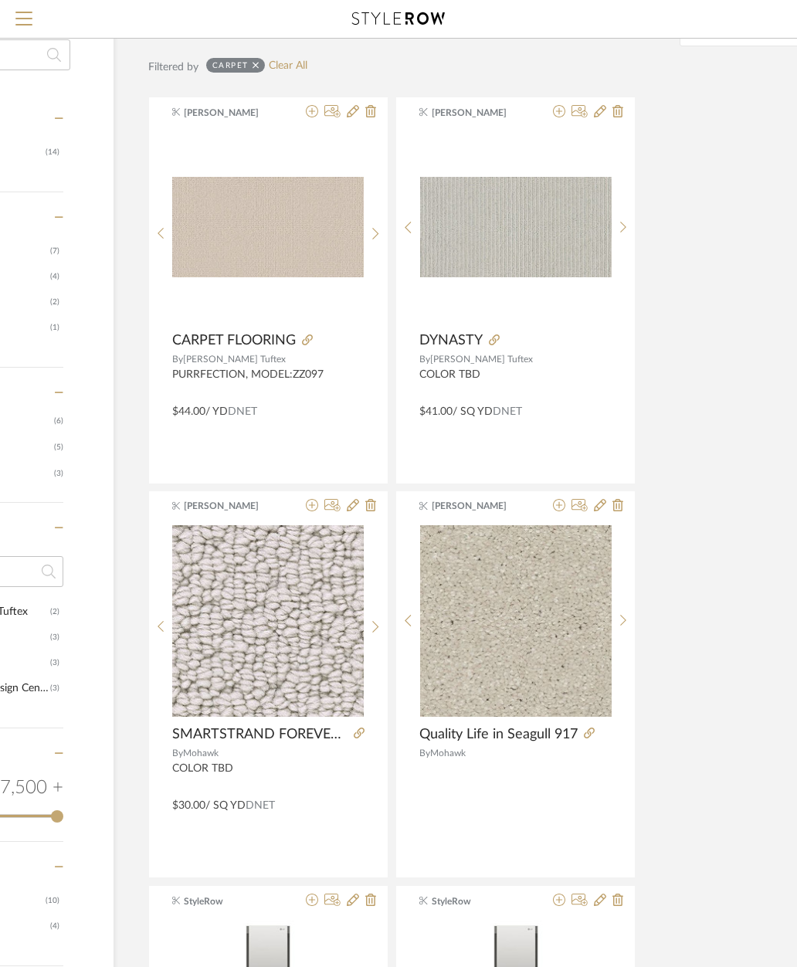
scroll to position [0, 211]
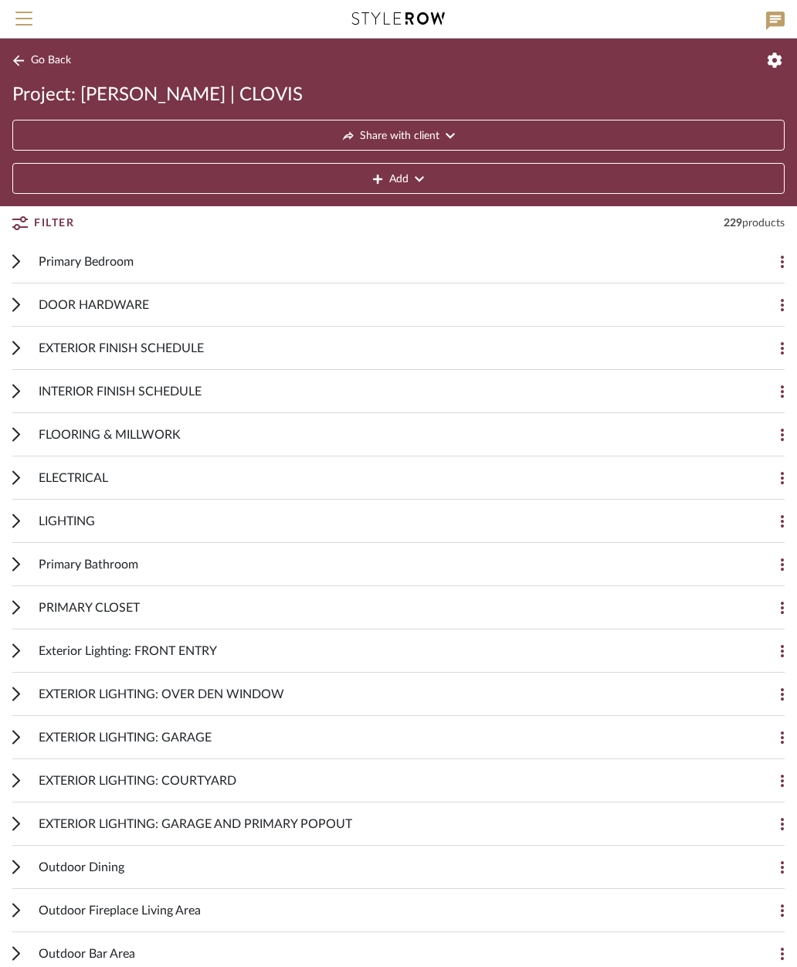
click at [37, 260] on div "Primary Bedroom Add Item" at bounding box center [398, 261] width 772 height 43
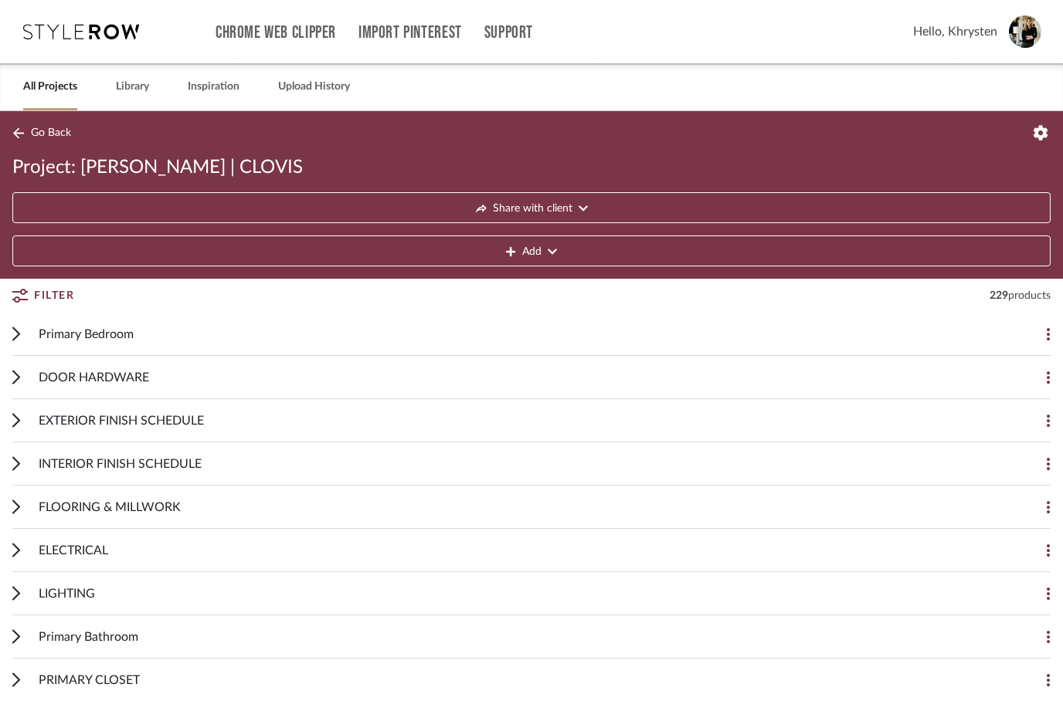
click at [46, 85] on link "All Projects" at bounding box center [50, 86] width 54 height 21
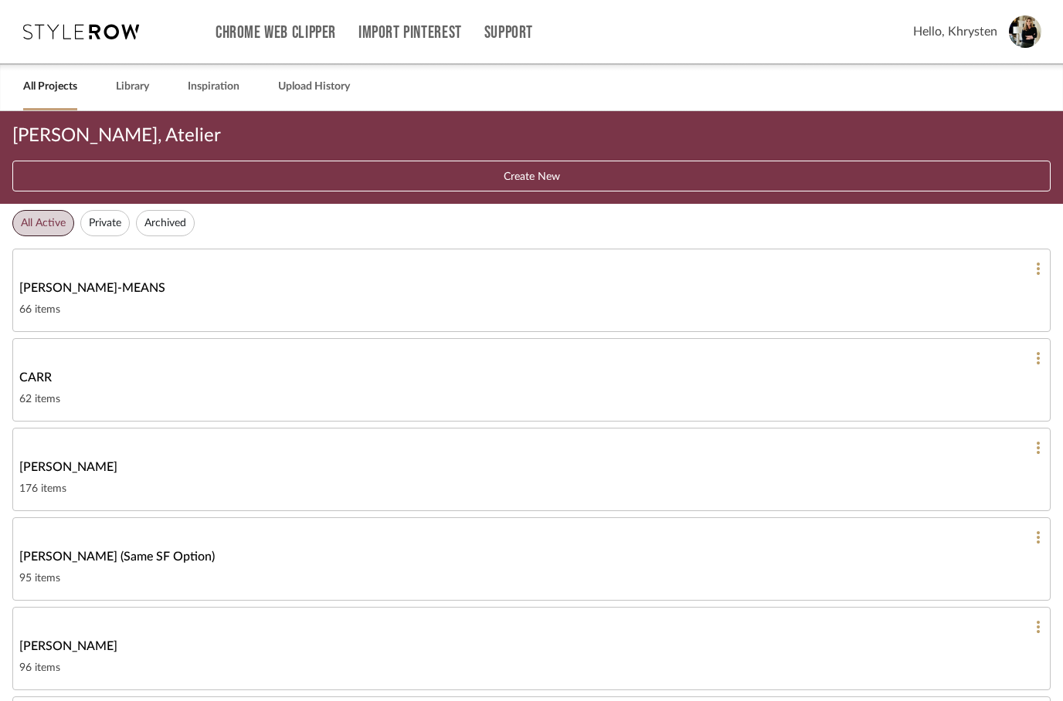
click at [49, 478] on link "CHANG 176 items" at bounding box center [531, 469] width 1038 height 83
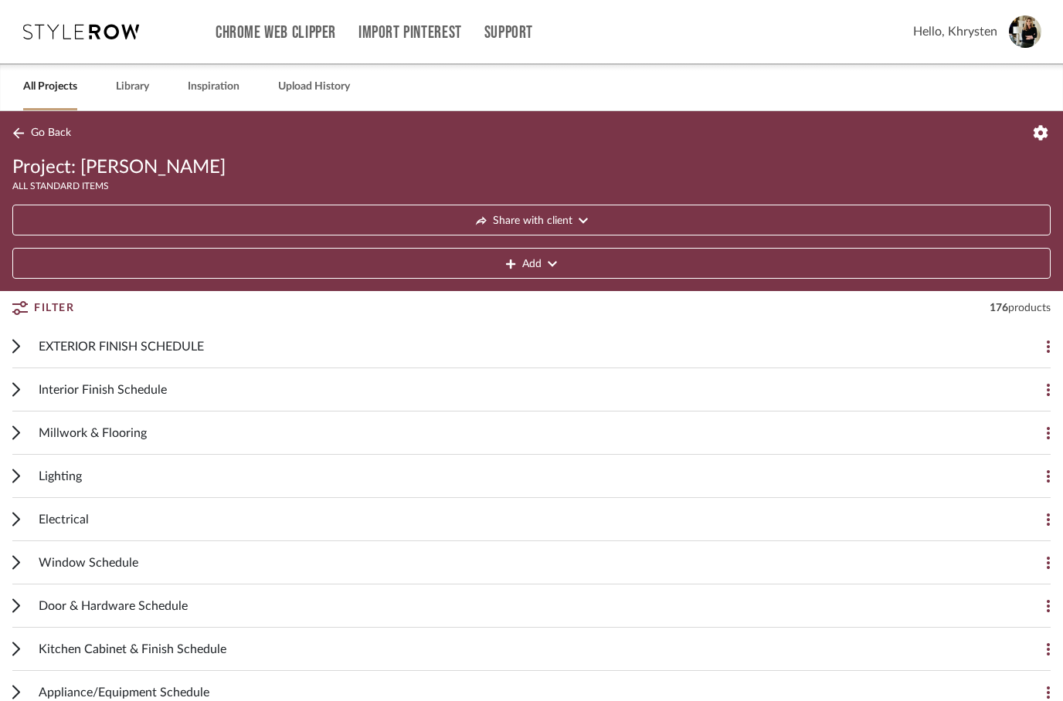
click at [19, 353] on icon at bounding box center [16, 346] width 8 height 15
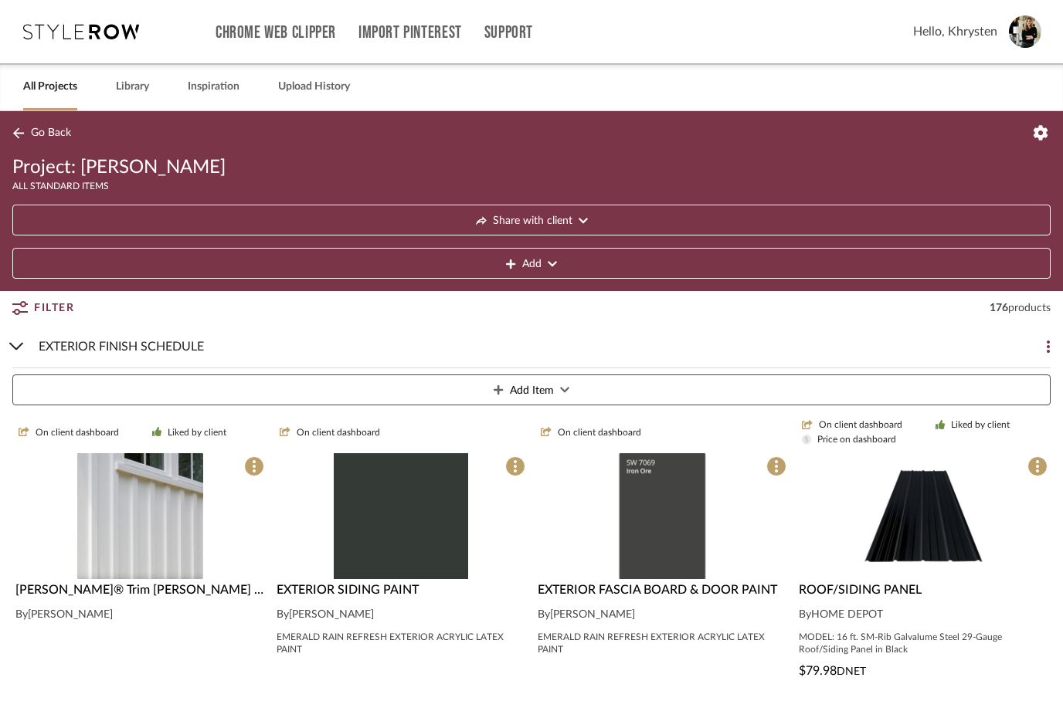
click at [26, 346] on div "EXTERIOR FINISH SCHEDULE Add Item" at bounding box center [531, 368] width 1038 height 86
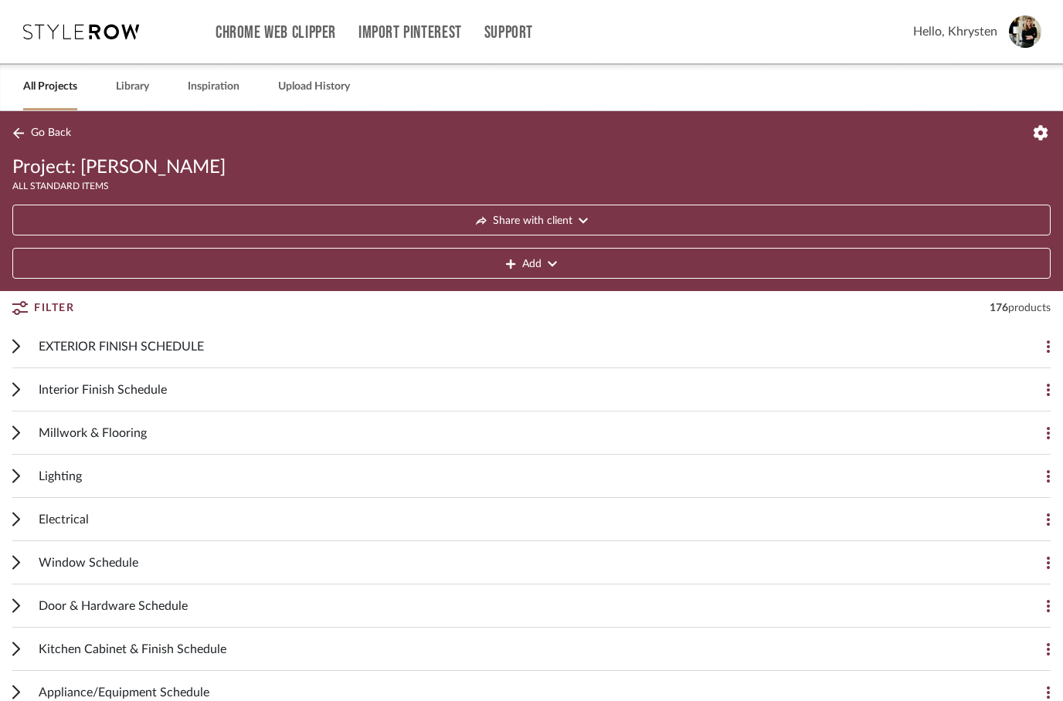
click at [19, 389] on icon at bounding box center [16, 390] width 6 height 12
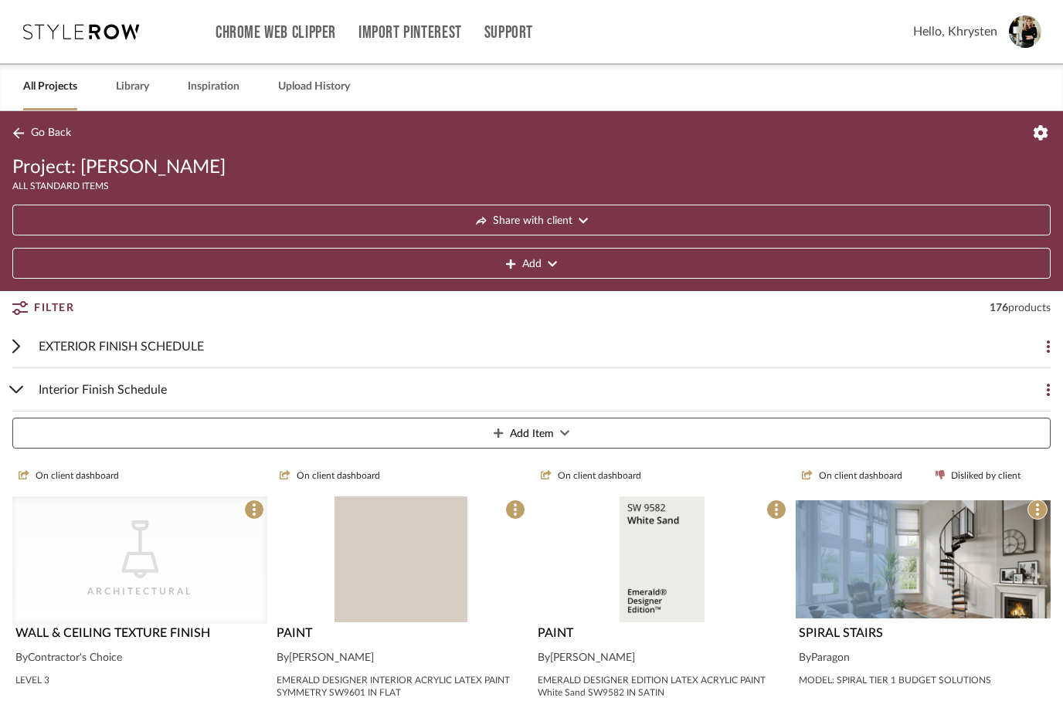
click at [26, 345] on div "EXTERIOR FINISH SCHEDULE Add Item" at bounding box center [531, 346] width 1038 height 43
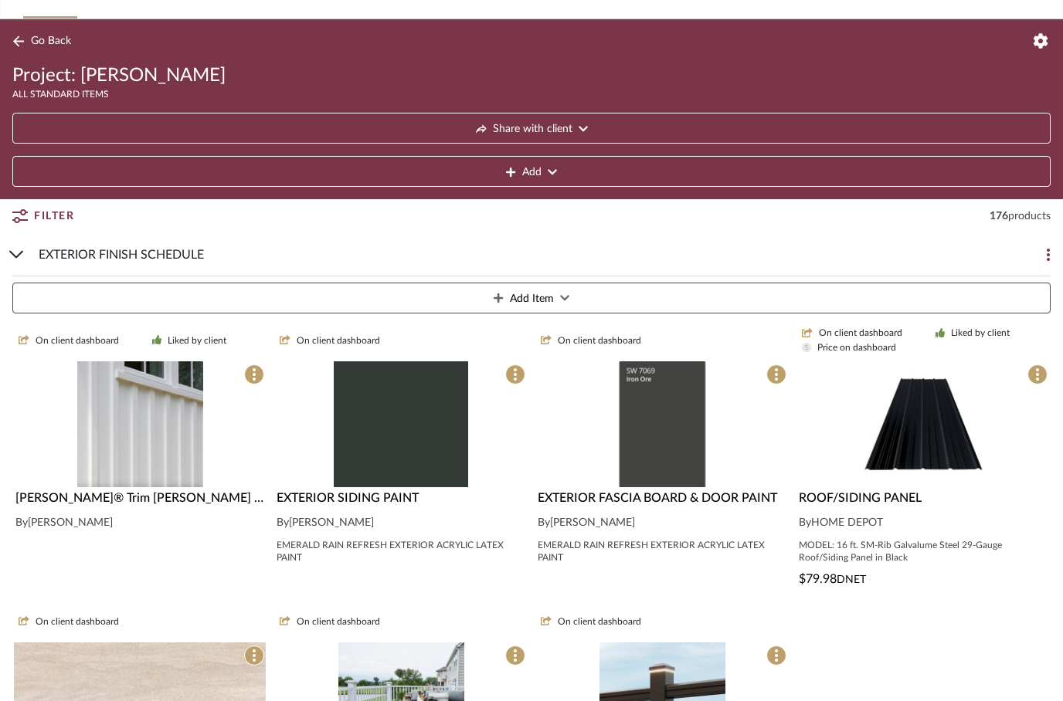
scroll to position [92, 0]
click at [22, 261] on div "EXTERIOR FINISH SCHEDULE Add Item" at bounding box center [531, 276] width 1038 height 86
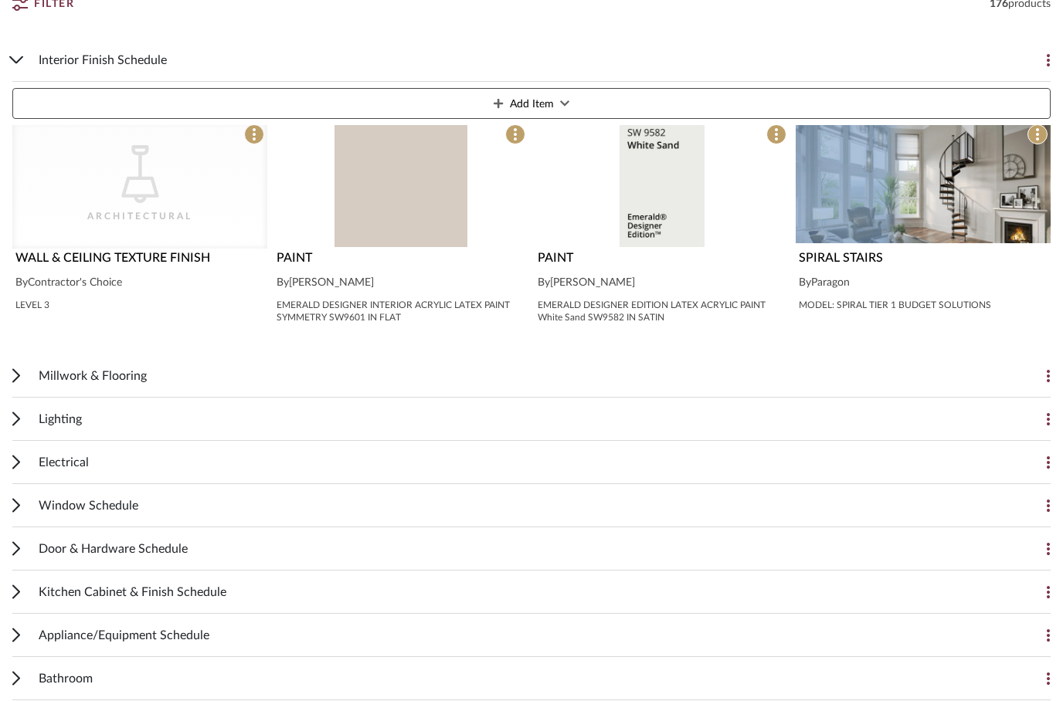
scroll to position [378, 0]
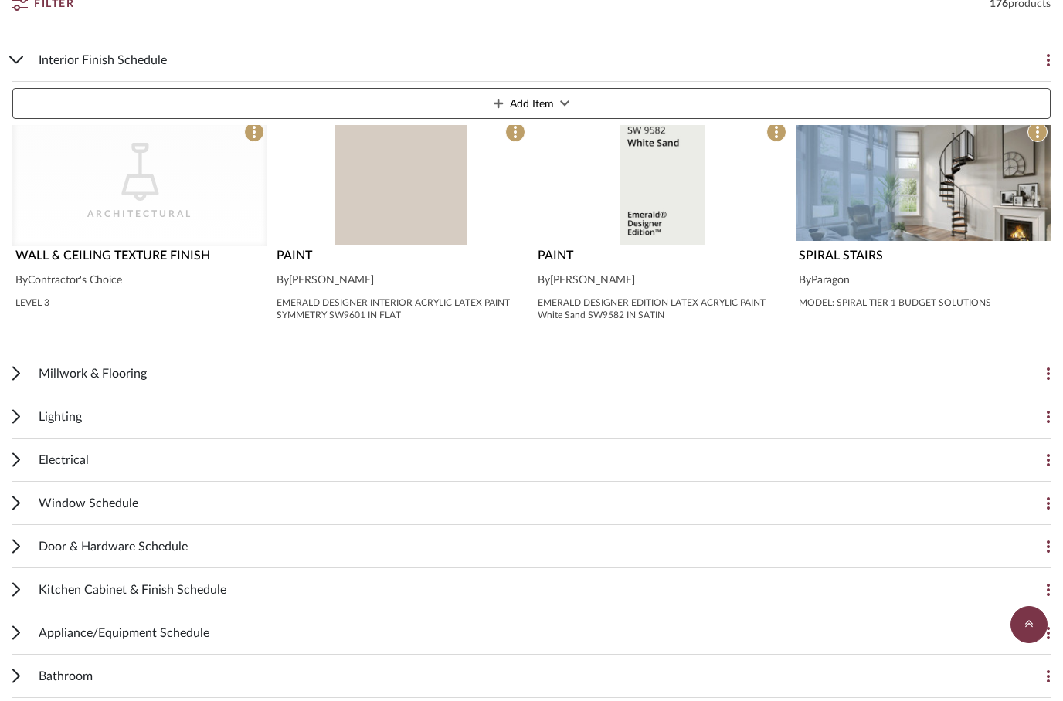
click at [25, 379] on div "Millwork & Flooring Add Item" at bounding box center [531, 373] width 1038 height 43
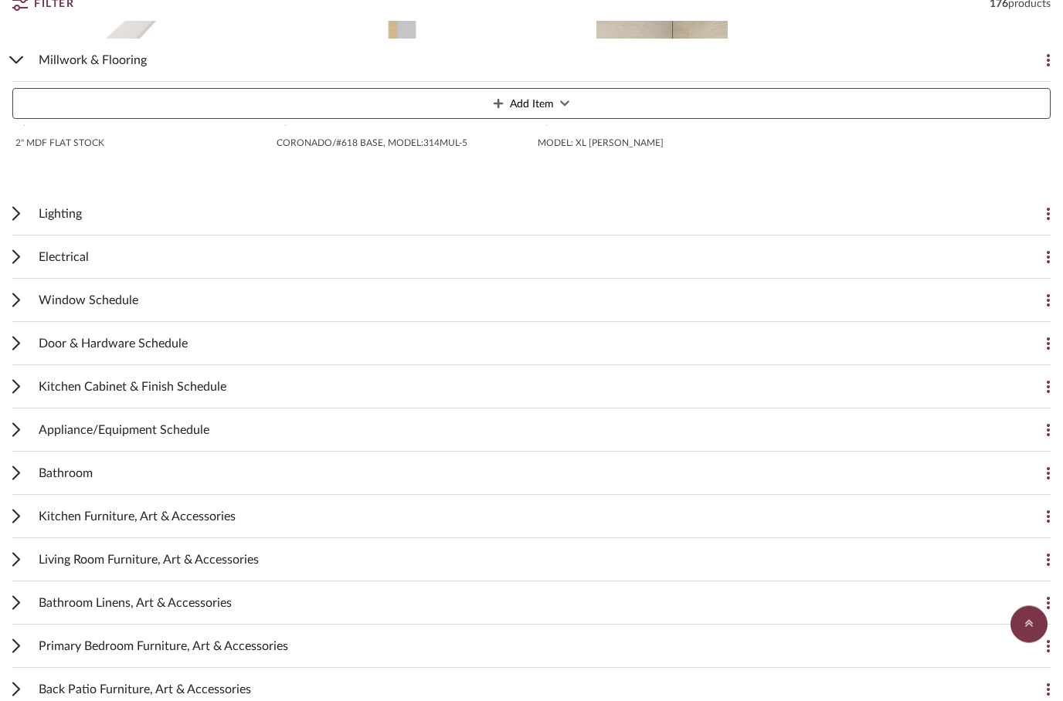
scroll to position [900, 0]
click at [16, 216] on icon at bounding box center [16, 213] width 6 height 12
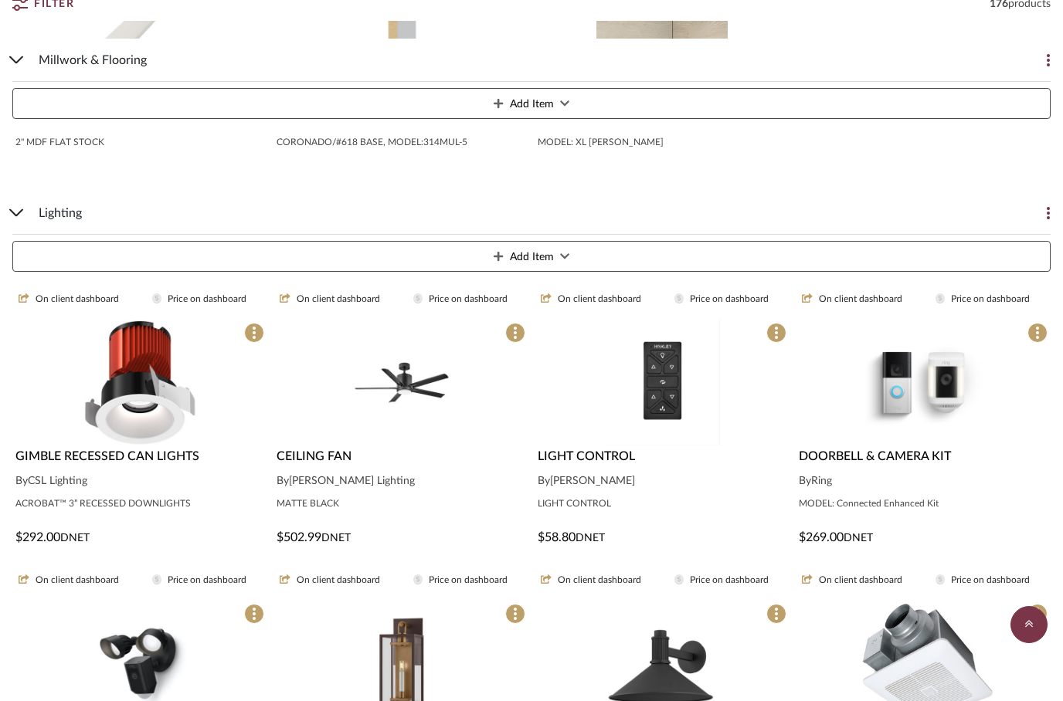
click at [19, 219] on div "Lighting Add Item" at bounding box center [531, 235] width 1038 height 86
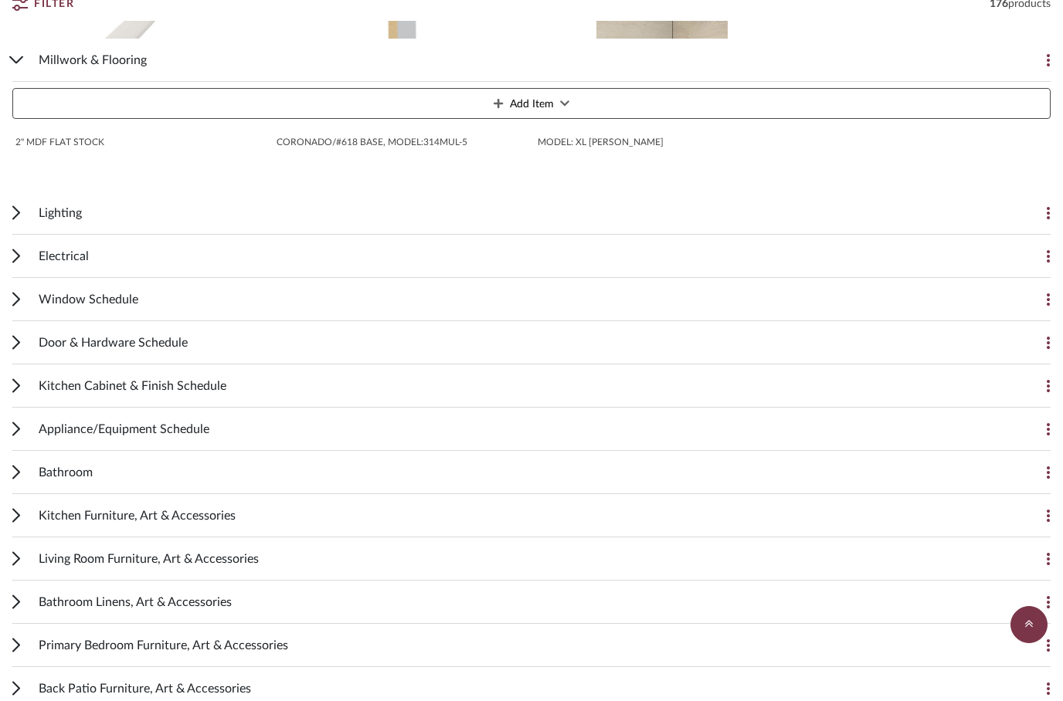
click at [13, 390] on icon at bounding box center [16, 385] width 8 height 15
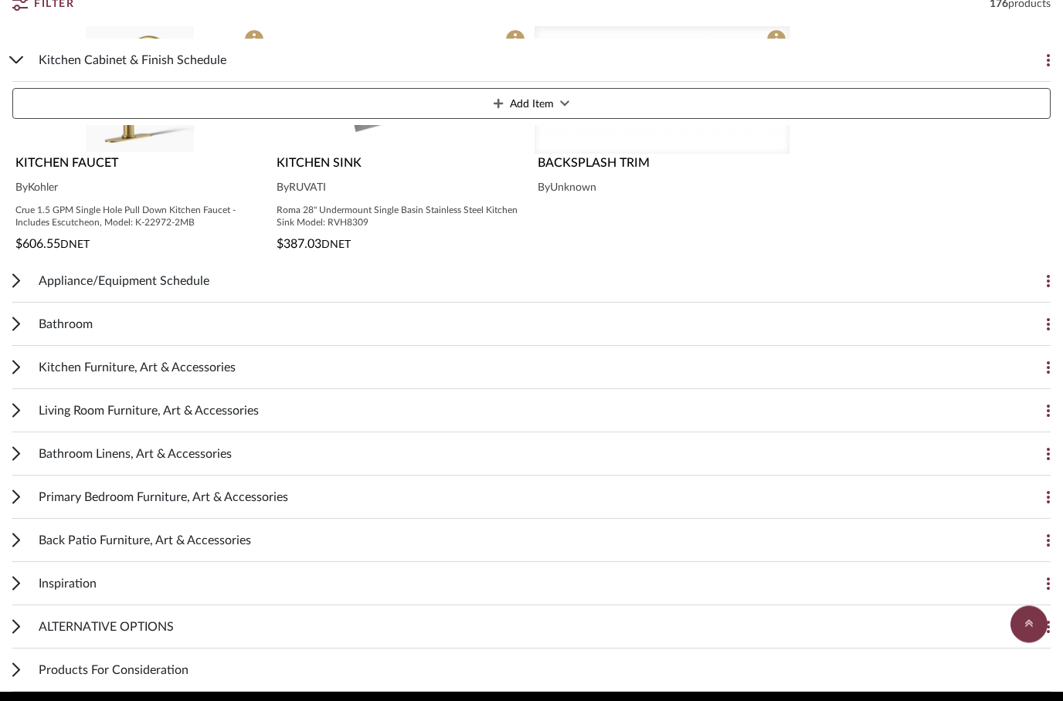
scroll to position [2490, 0]
click at [5, 333] on cdk-accordion-item "Bathroom Add Item On client dashboard Price on dashboard Cohen 18" Tile Insert …" at bounding box center [531, 324] width 1063 height 43
click at [25, 319] on div "Bathroom Add Item" at bounding box center [531, 324] width 1038 height 43
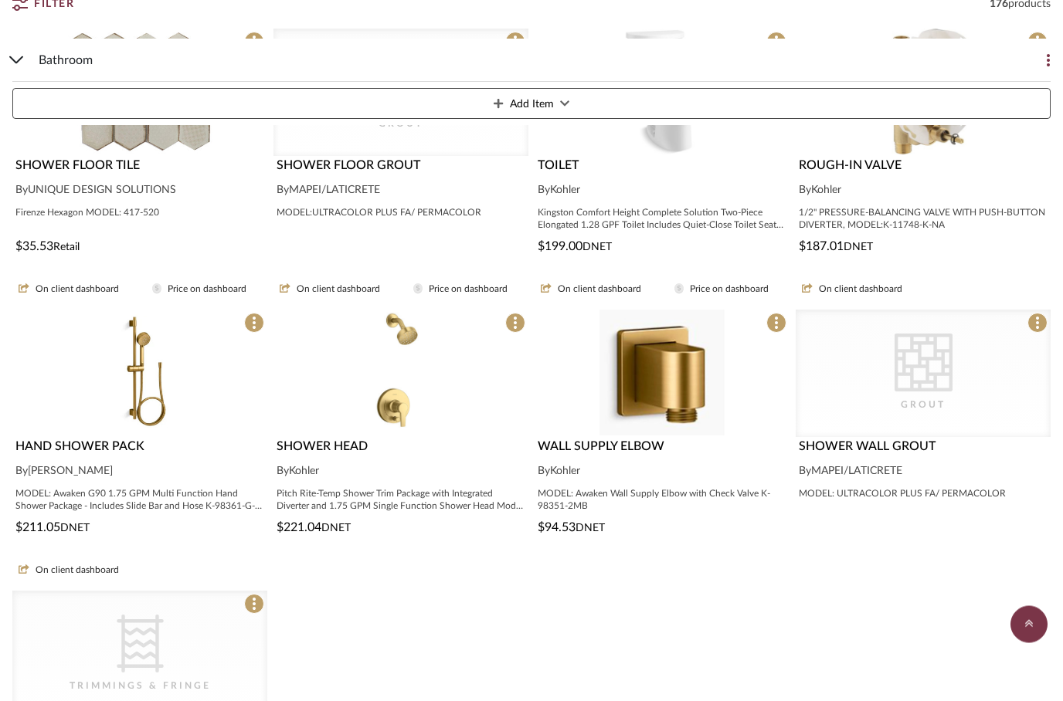
scroll to position [3456, 0]
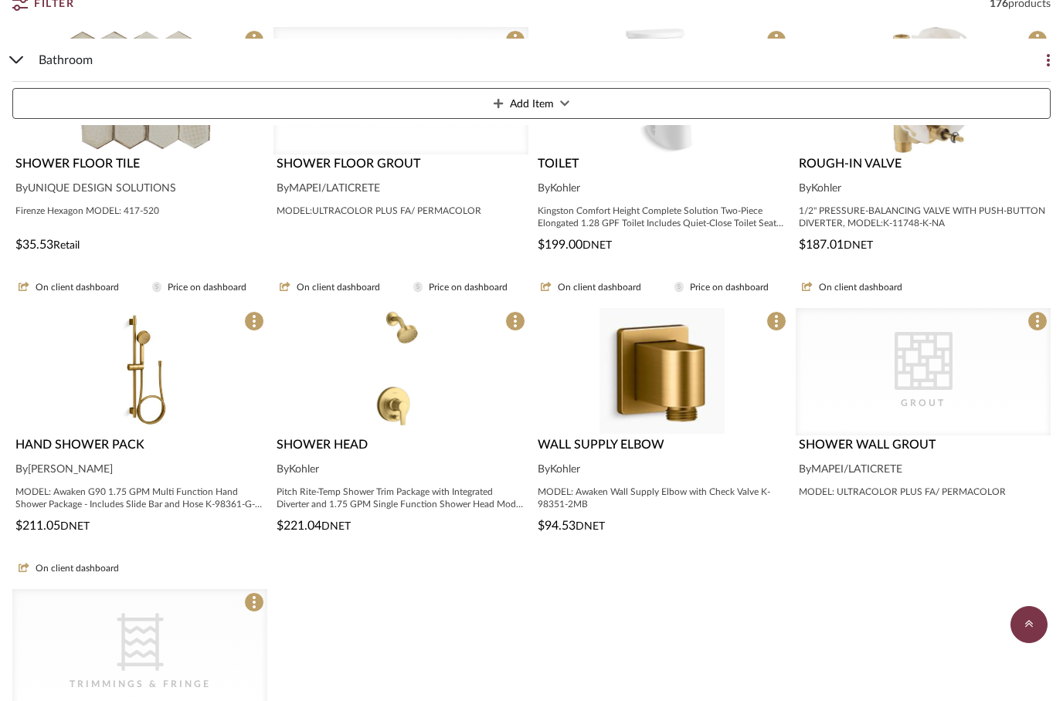
click at [22, 59] on icon at bounding box center [16, 60] width 15 height 8
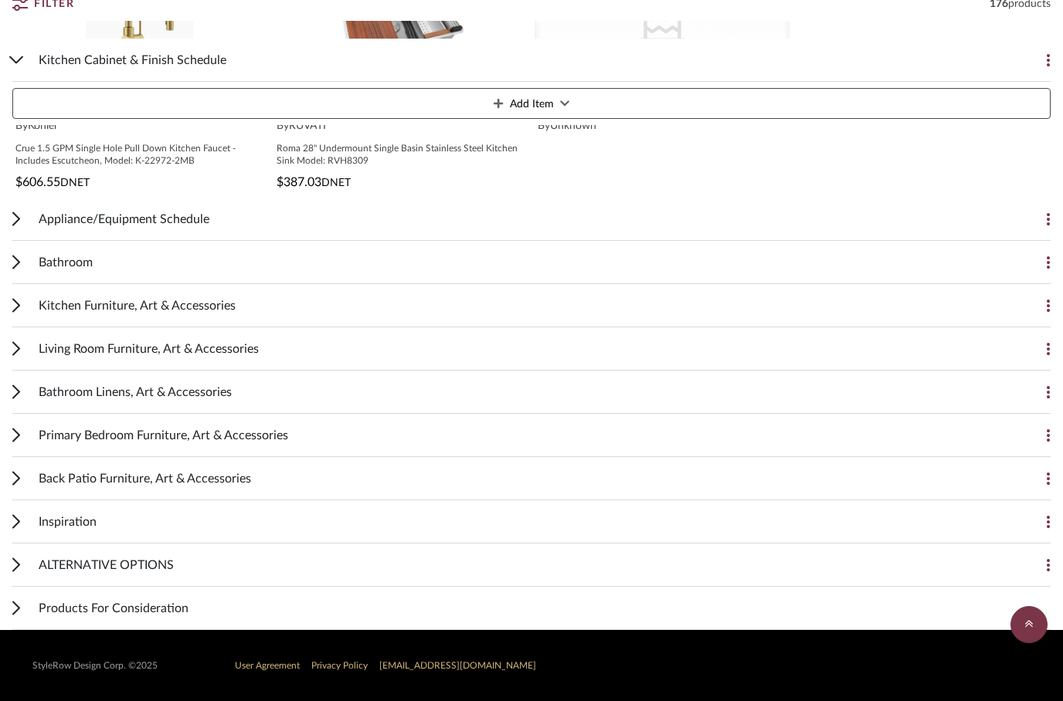
scroll to position [2490, 0]
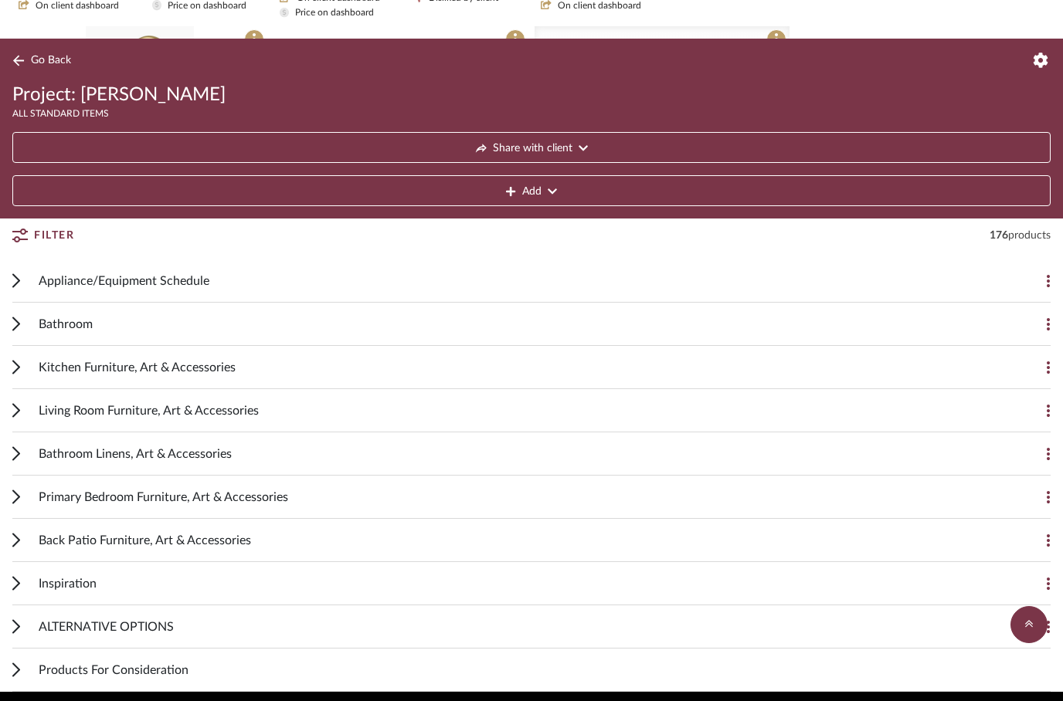
click at [21, 550] on div "Back Patio Furniture, Art & Accessories Add Item" at bounding box center [531, 540] width 1038 height 43
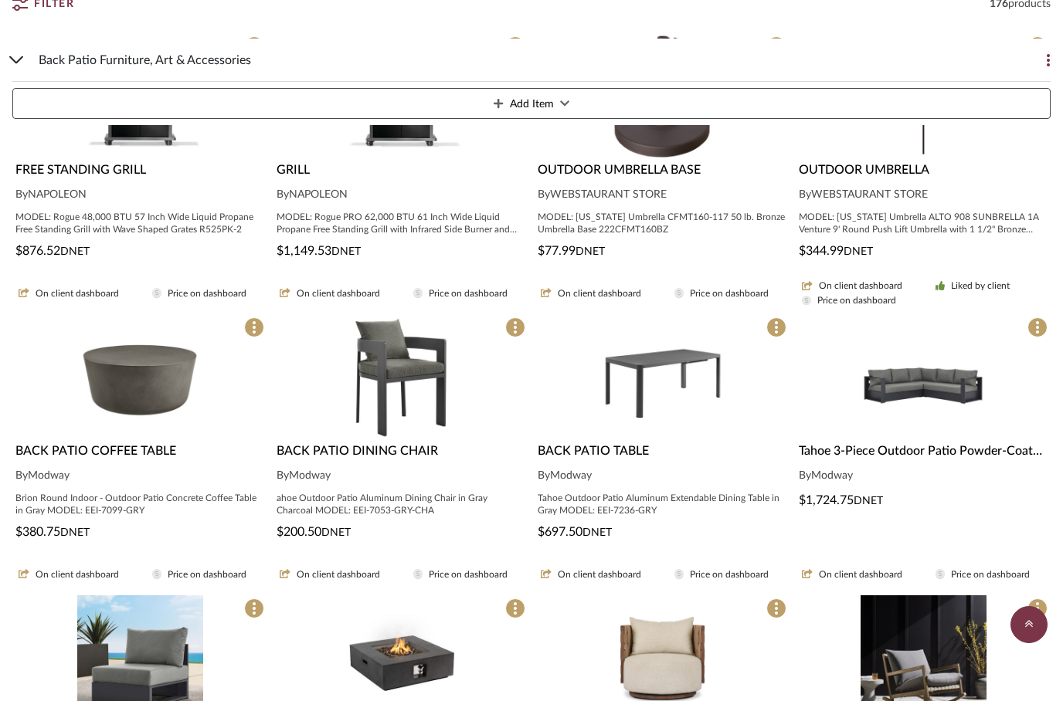
scroll to position [3103, 0]
